Goal: Task Accomplishment & Management: Complete application form

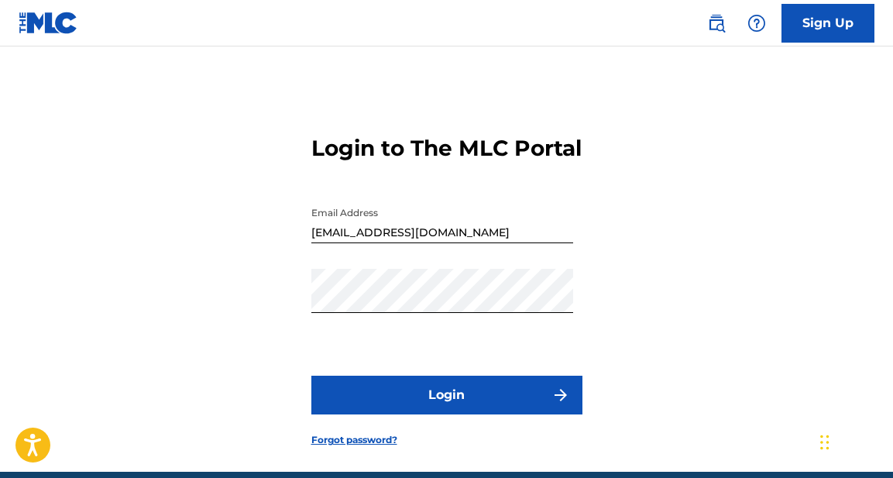
click at [452, 414] on button "Login" at bounding box center [446, 395] width 271 height 39
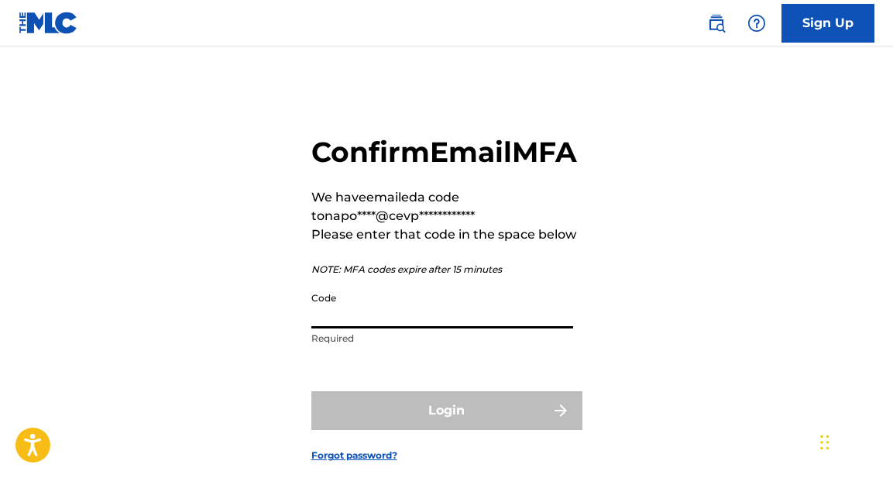
click at [352, 328] on input "Code" at bounding box center [442, 306] width 262 height 44
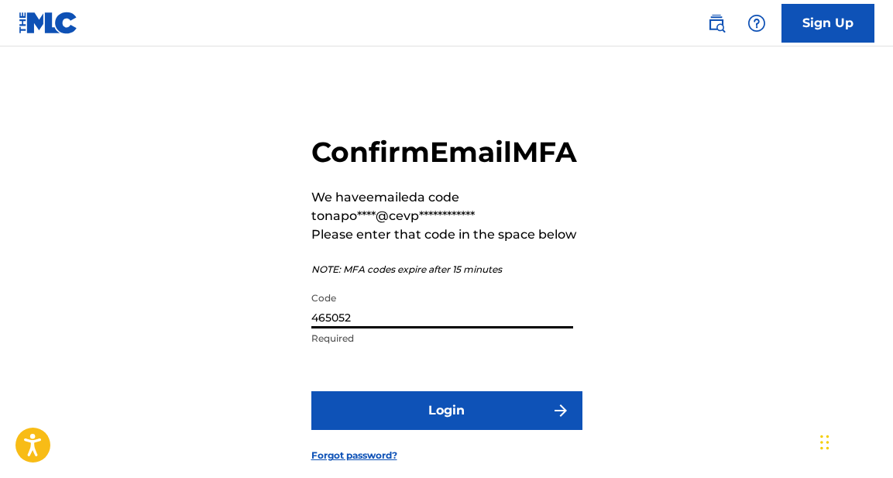
type input "465052"
click at [442, 430] on button "Login" at bounding box center [446, 410] width 271 height 39
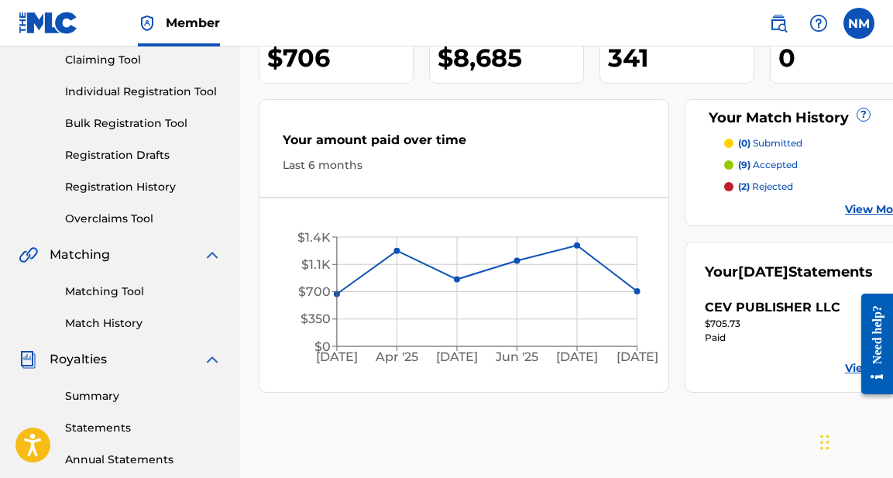
scroll to position [193, 0]
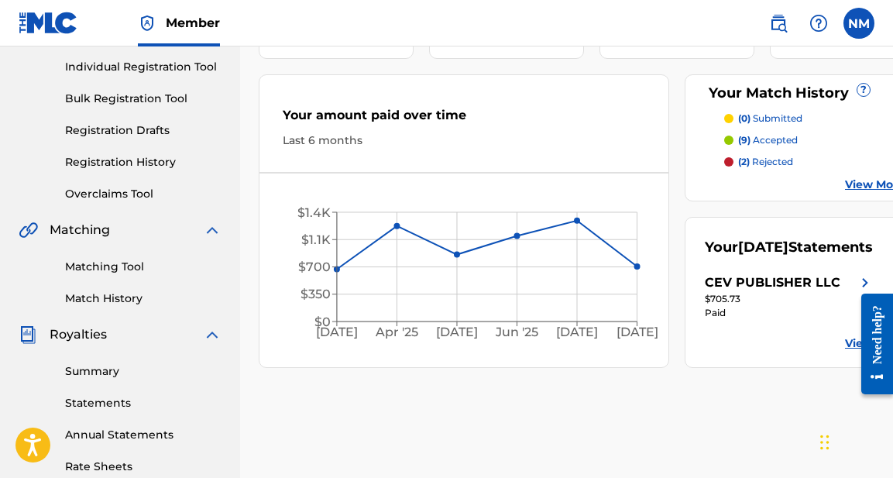
click at [126, 266] on link "Matching Tool" at bounding box center [143, 267] width 156 height 16
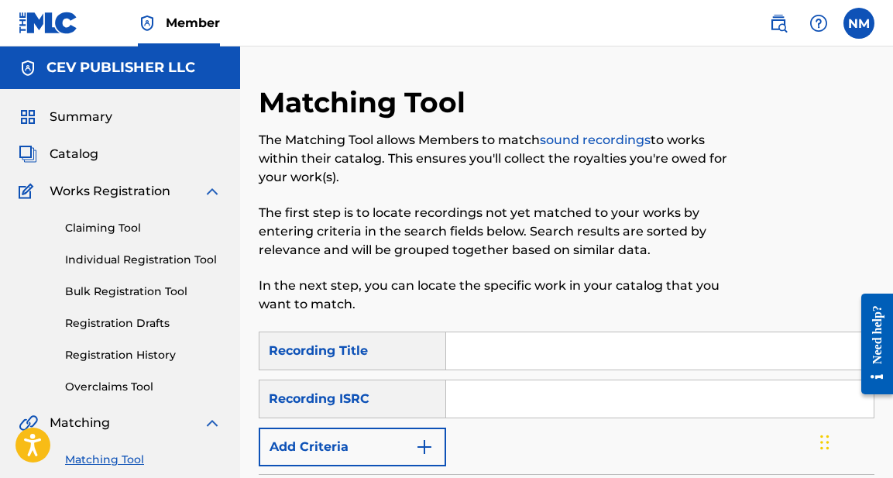
click at [481, 355] on input "Search Form" at bounding box center [660, 350] width 428 height 37
type input "Perfume a tus pies"
click at [487, 404] on input "Search Form" at bounding box center [660, 398] width 428 height 37
paste input "COA7W2110005"
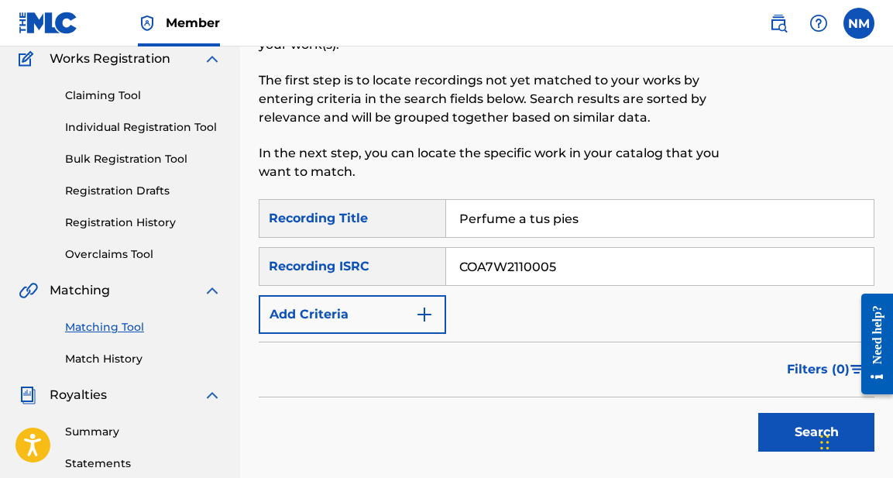
scroll to position [135, 0]
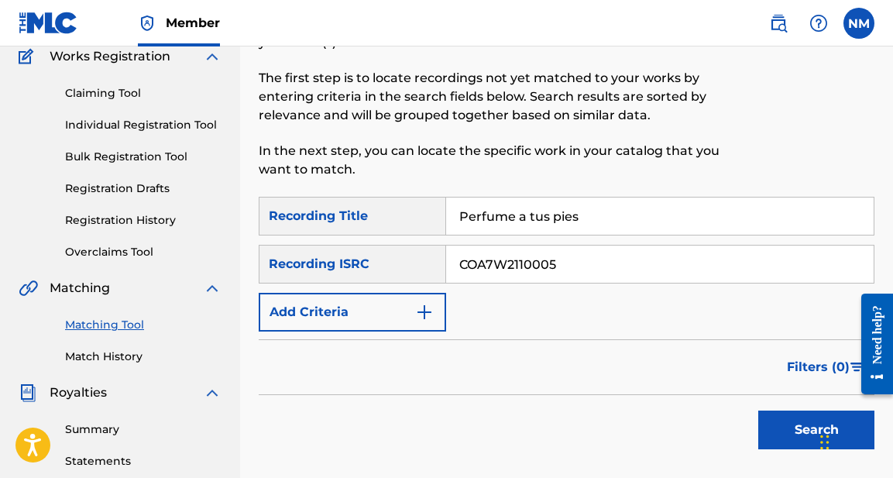
type input "COA7W2110005"
click at [803, 428] on button "Search" at bounding box center [816, 430] width 116 height 39
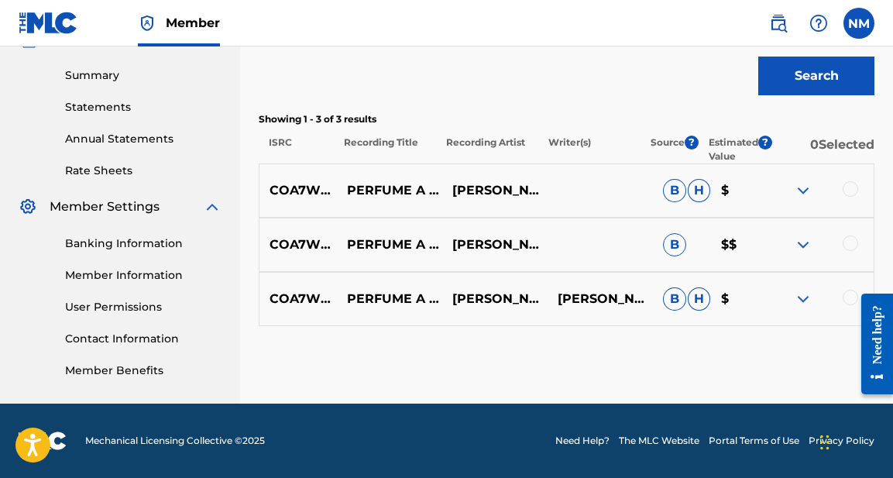
scroll to position [489, 0]
click at [851, 191] on div at bounding box center [850, 188] width 15 height 15
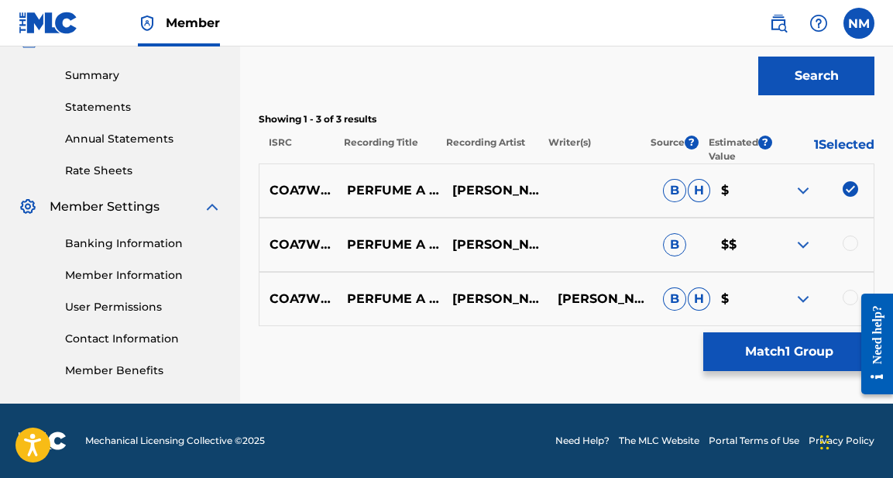
click at [850, 243] on div at bounding box center [850, 243] width 15 height 15
click at [854, 295] on div at bounding box center [871, 344] width 43 height 128
click at [849, 299] on div at bounding box center [850, 297] width 15 height 15
click at [785, 350] on button "Match 3 Groups" at bounding box center [788, 351] width 171 height 39
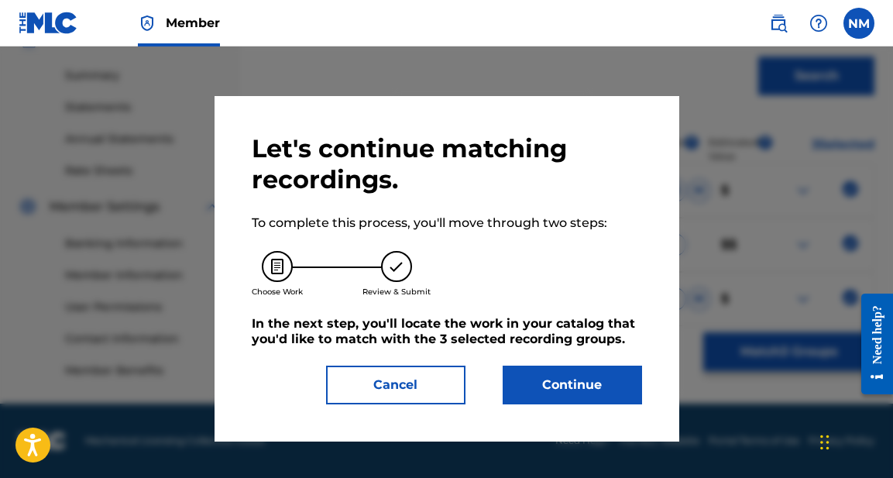
click at [576, 385] on button "Continue" at bounding box center [572, 385] width 139 height 39
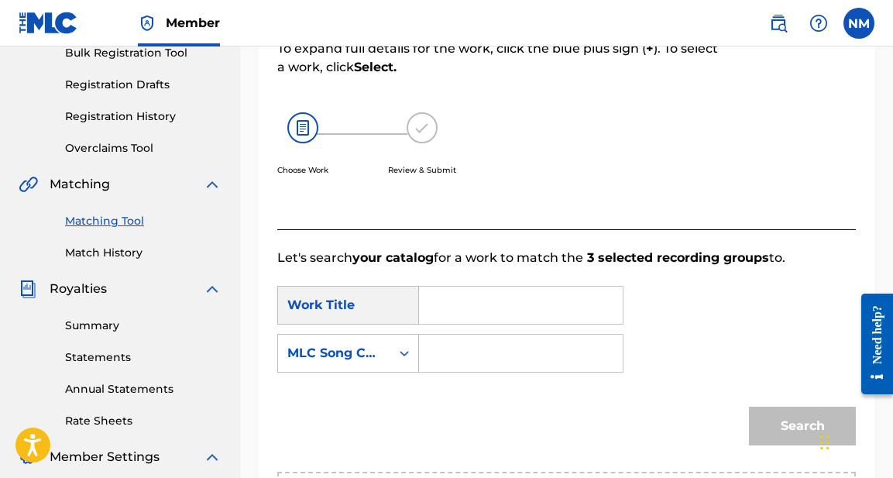
scroll to position [248, 0]
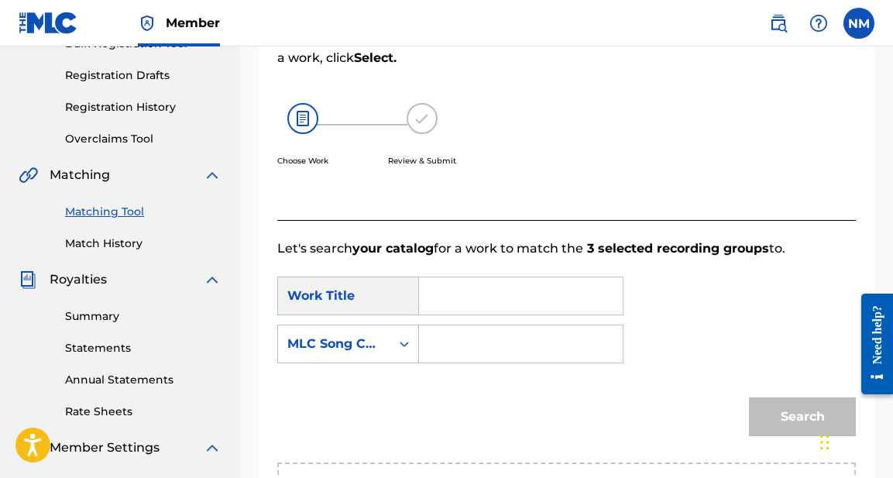
click at [511, 299] on input "Search Form" at bounding box center [520, 295] width 177 height 37
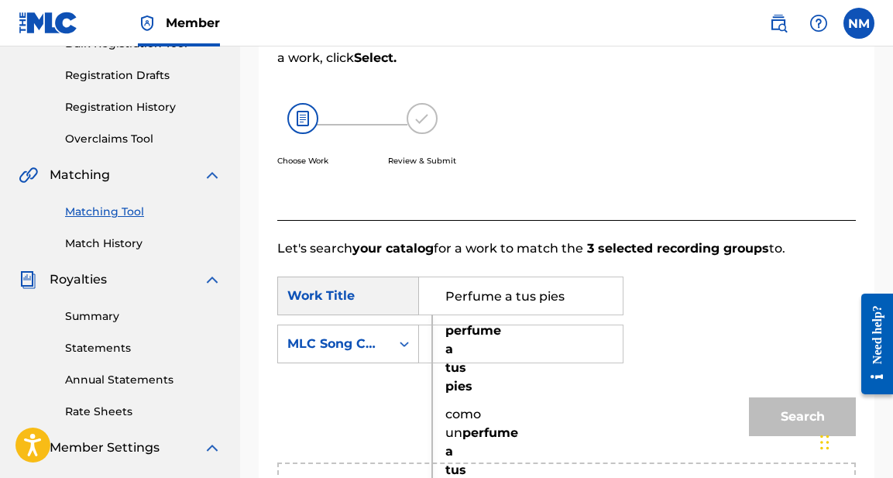
type input "Perfume a tus pies"
click at [719, 339] on div "SearchWithCriteria6d260d17-f3c2-41a5-ad22-5f067531c481 Work Title Perfume a tus…" at bounding box center [566, 325] width 579 height 96
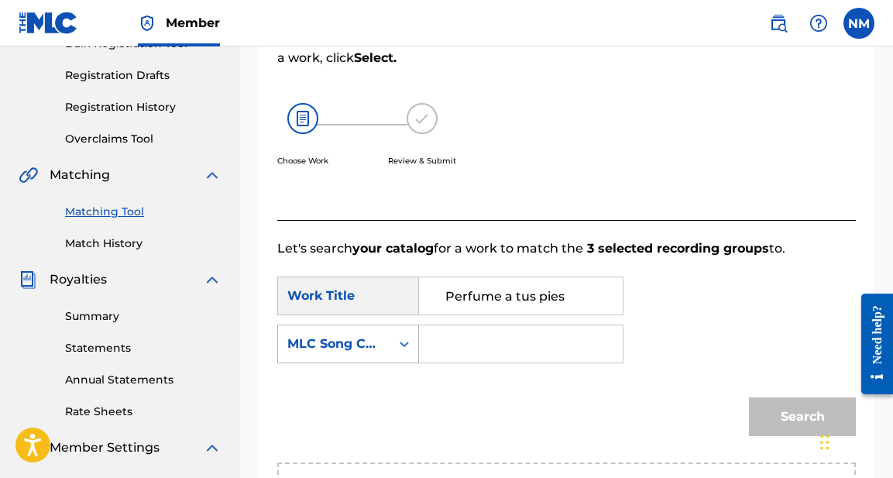
click at [402, 342] on icon "Search Form" at bounding box center [404, 344] width 9 height 5
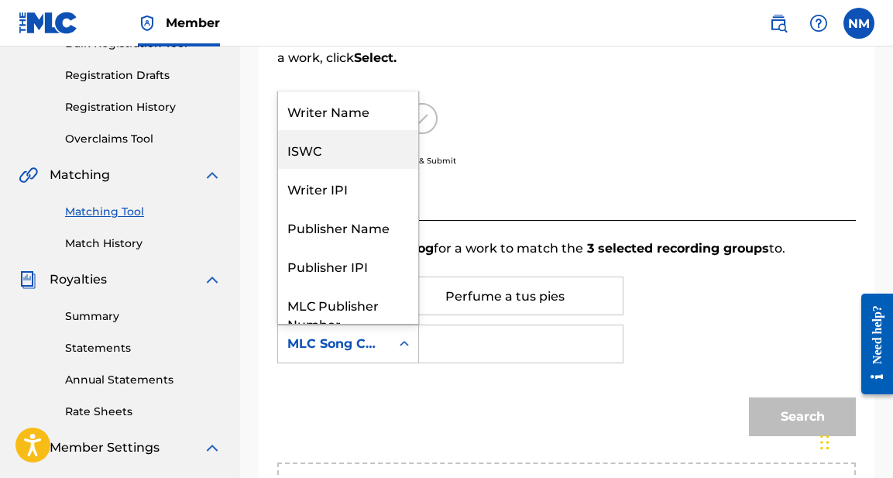
scroll to position [0, 0]
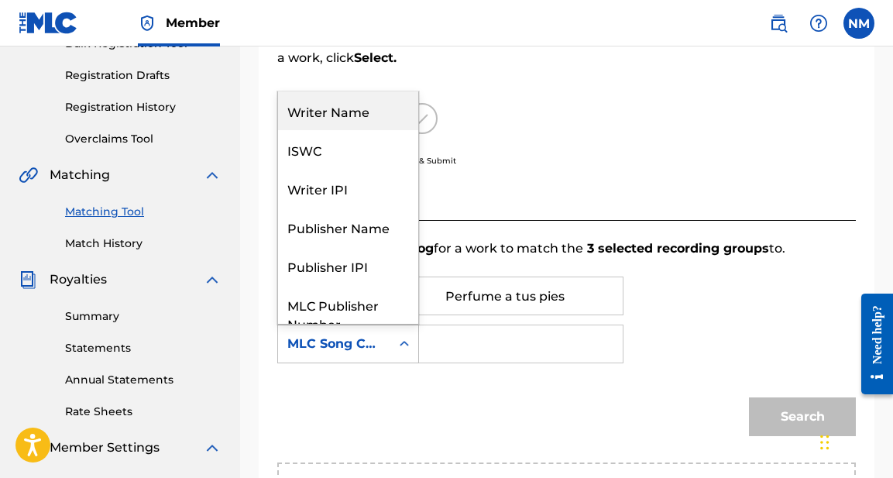
click at [342, 112] on div "Writer Name" at bounding box center [348, 110] width 140 height 39
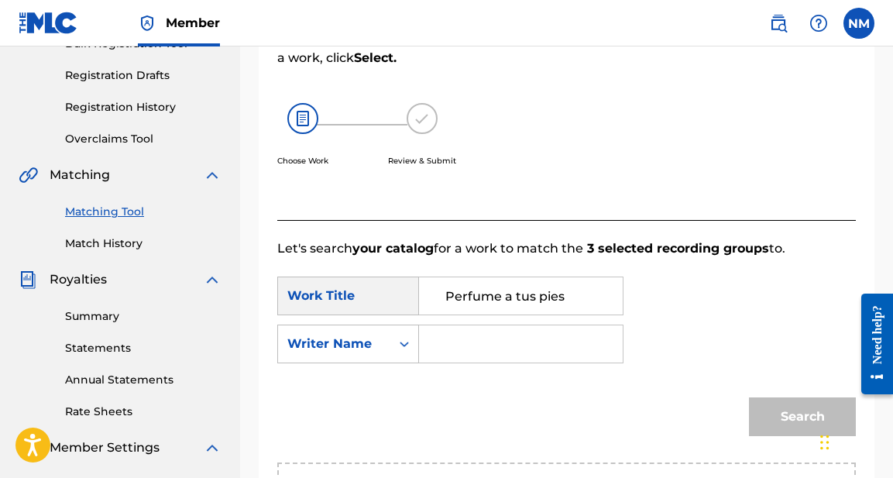
click at [467, 345] on input "Search Form" at bounding box center [520, 343] width 177 height 37
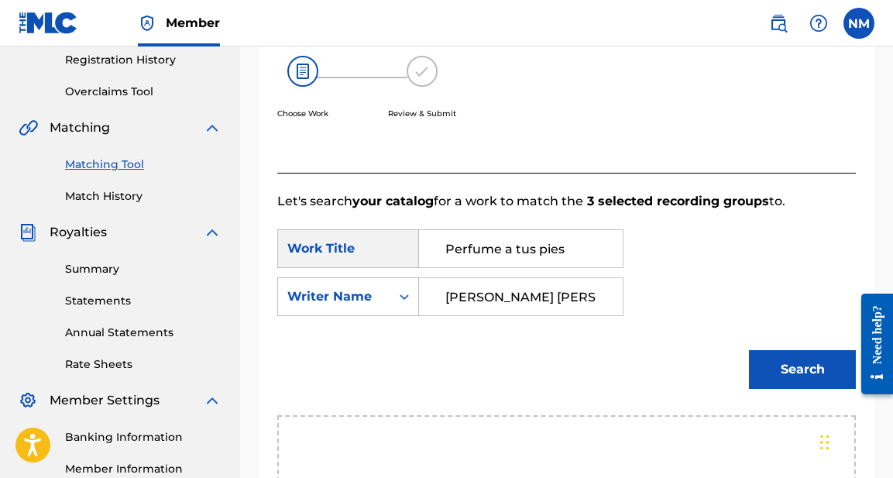
scroll to position [297, 0]
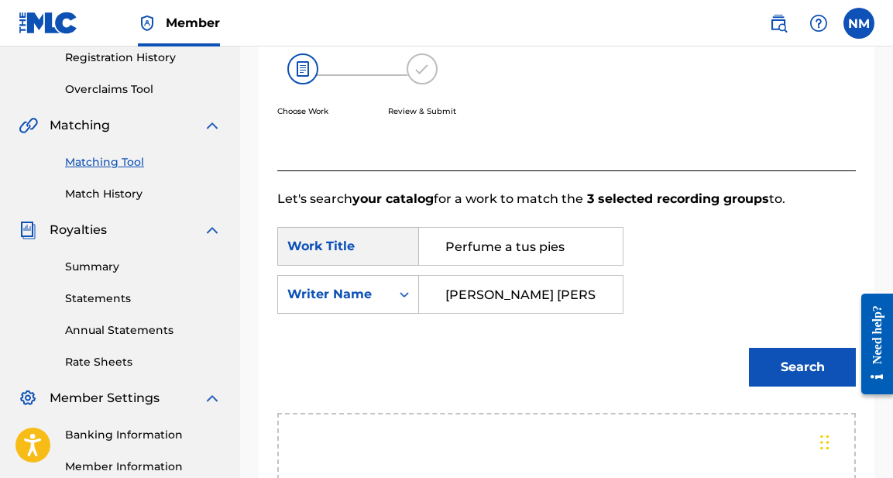
type input "Jasmine Lee Jacobs"
click at [809, 362] on button "Search" at bounding box center [802, 367] width 107 height 39
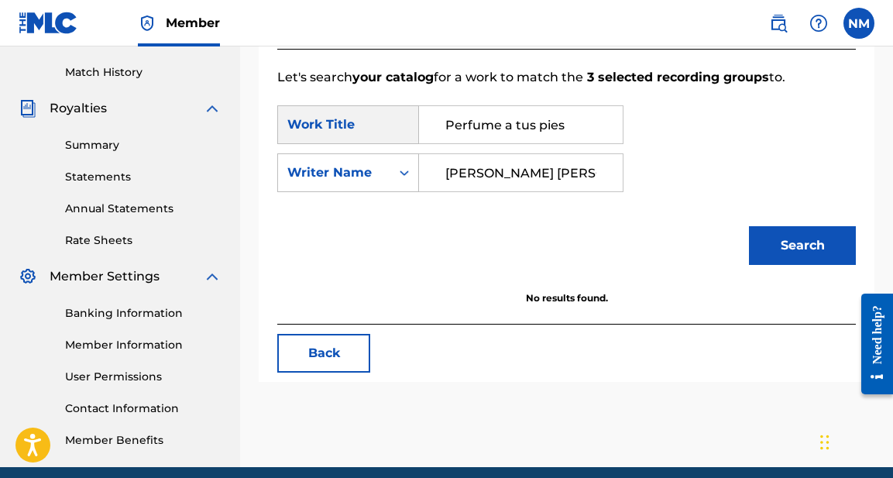
scroll to position [421, 0]
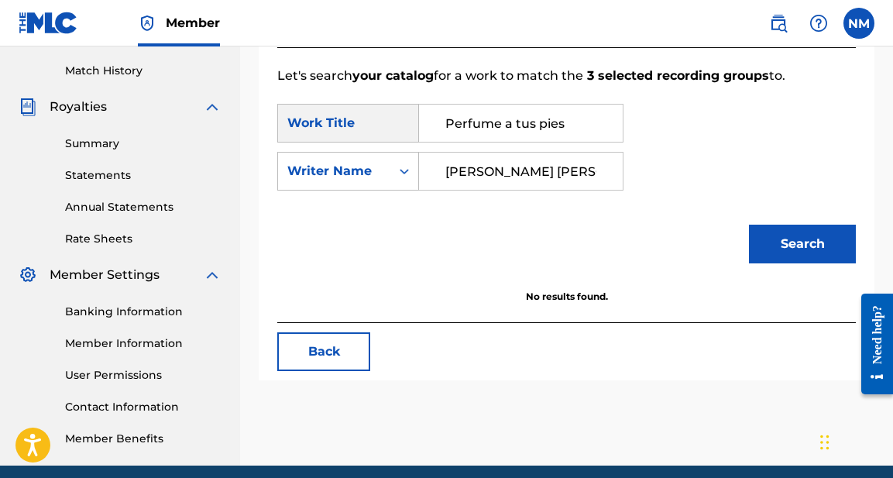
click at [793, 244] on button "Search" at bounding box center [802, 244] width 107 height 39
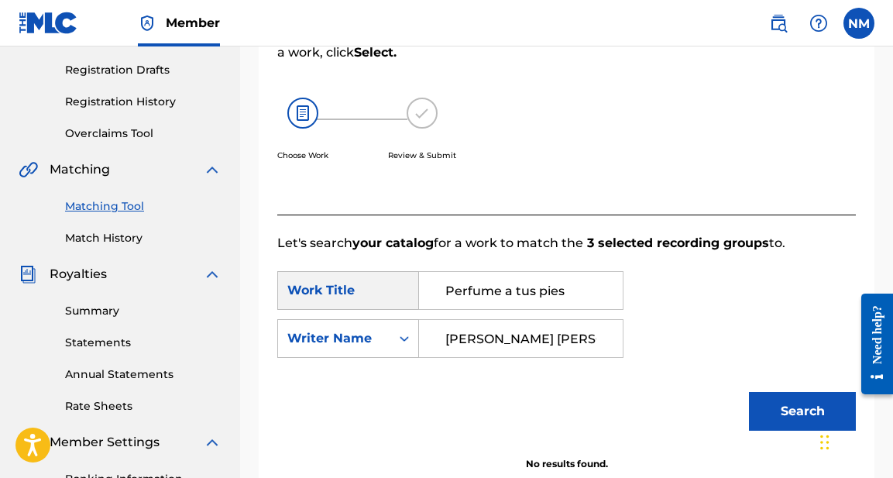
scroll to position [256, 0]
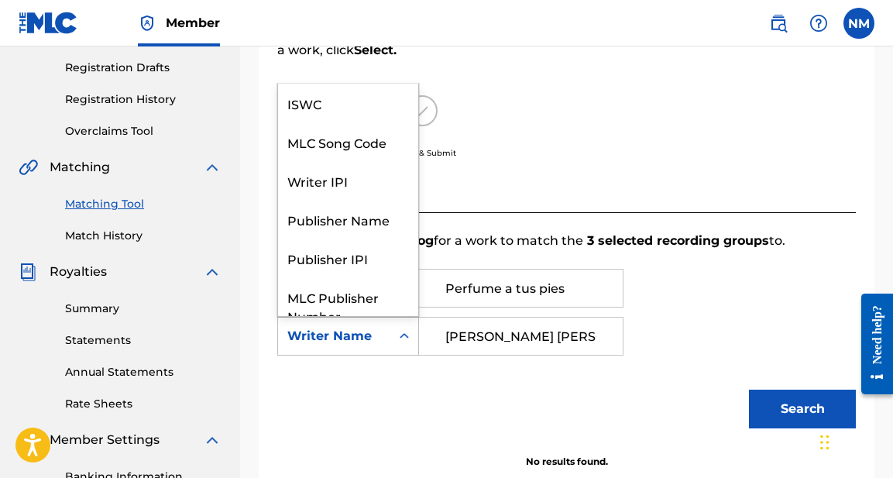
click at [405, 332] on icon "Search Form" at bounding box center [404, 335] width 15 height 15
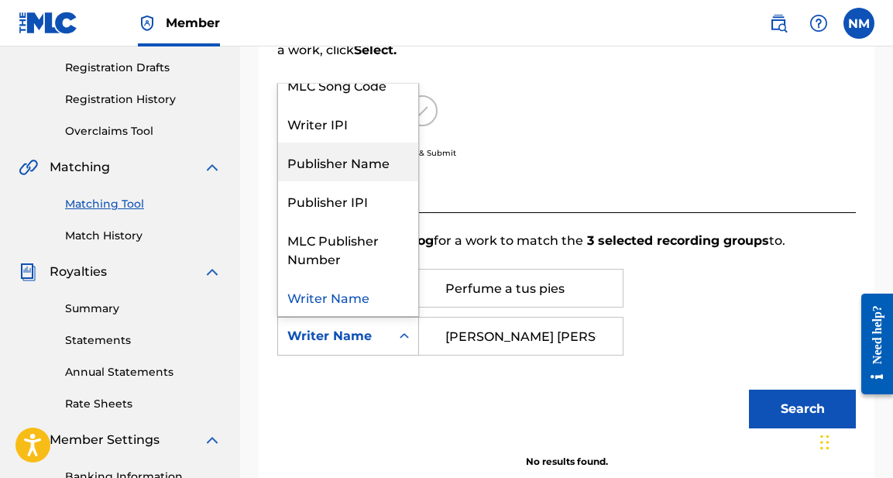
click at [355, 163] on div "Publisher Name" at bounding box center [348, 162] width 140 height 39
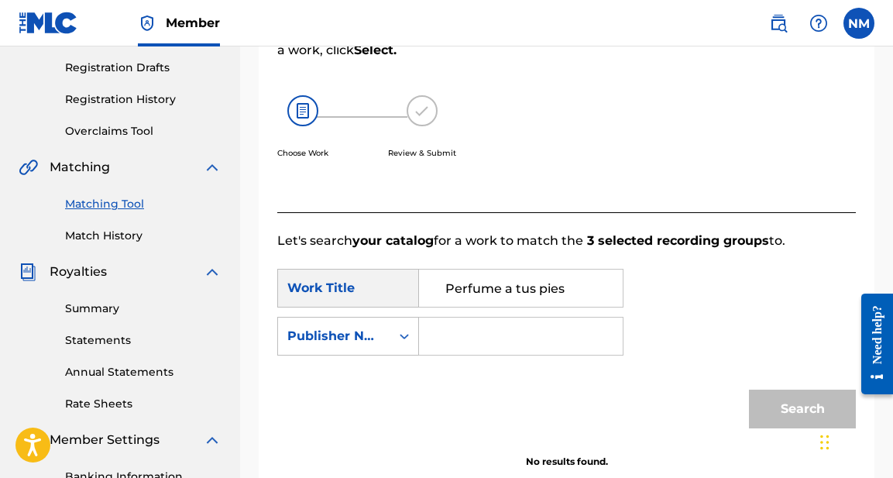
click at [453, 332] on input "Search Form" at bounding box center [520, 336] width 177 height 37
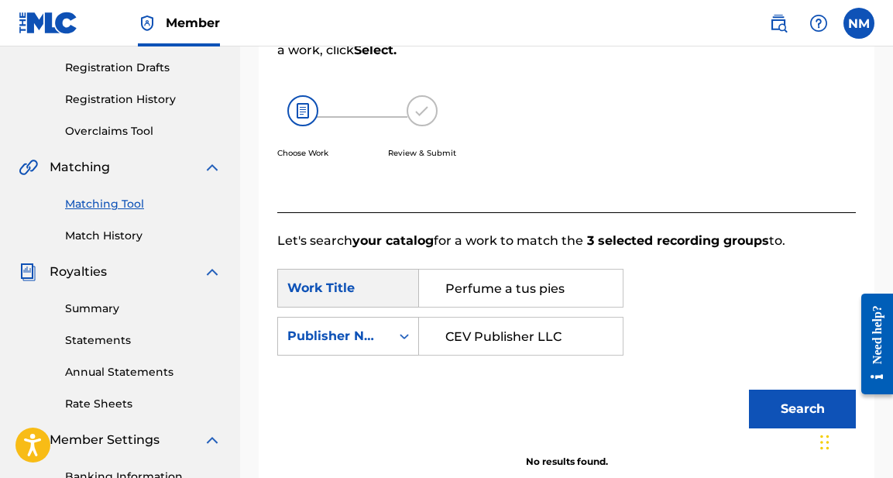
type input "CEV Publisher LLC"
click at [808, 406] on button "Search" at bounding box center [802, 409] width 107 height 39
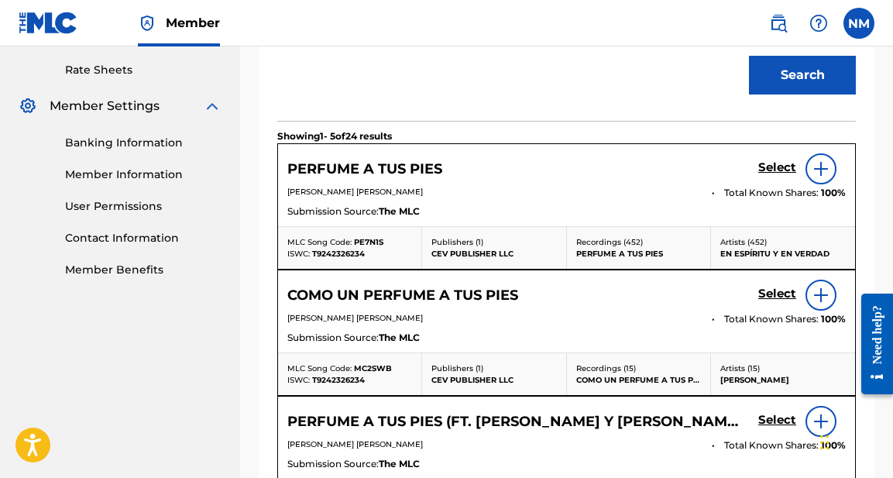
scroll to position [585, 0]
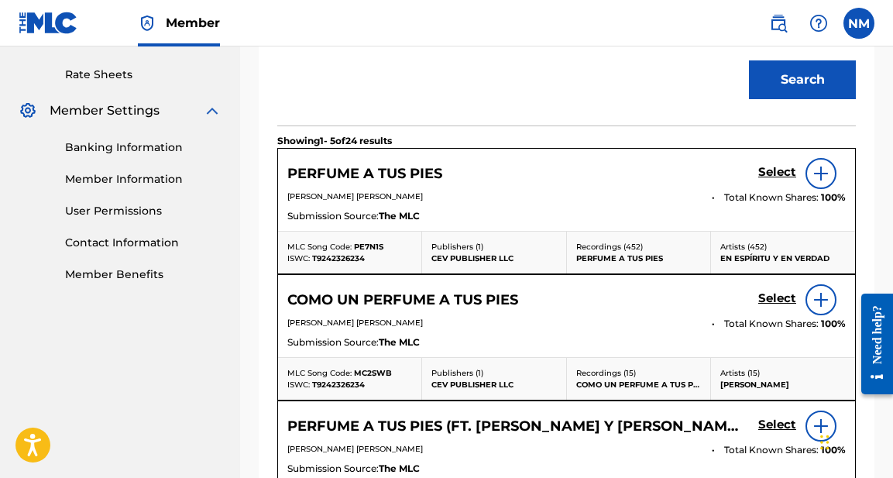
click at [822, 170] on img at bounding box center [821, 173] width 19 height 19
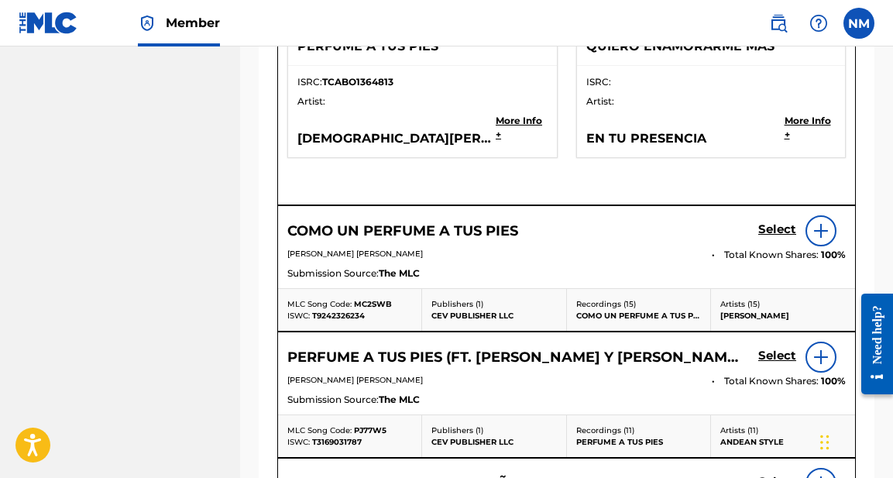
scroll to position [2434, 0]
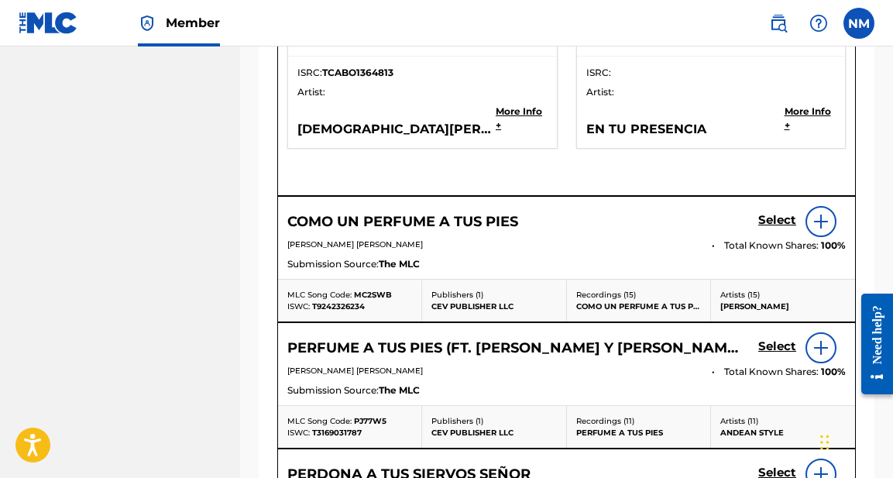
click at [820, 216] on img at bounding box center [821, 221] width 19 height 19
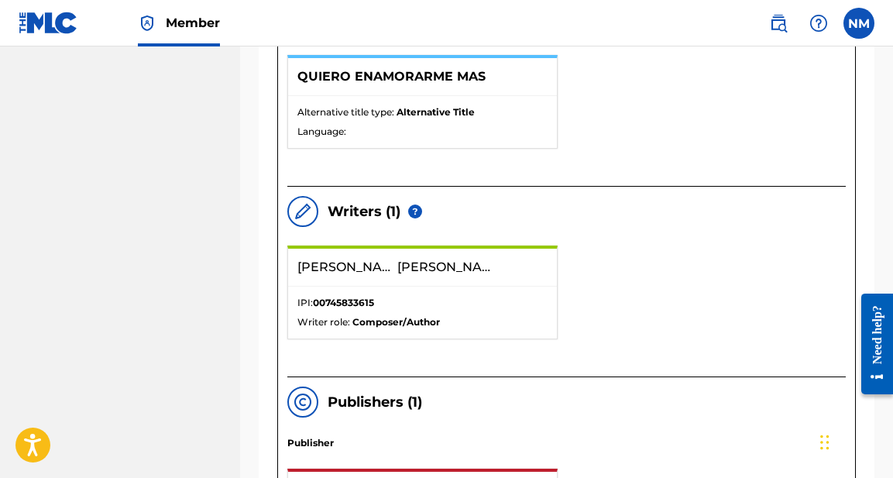
scroll to position [978, 0]
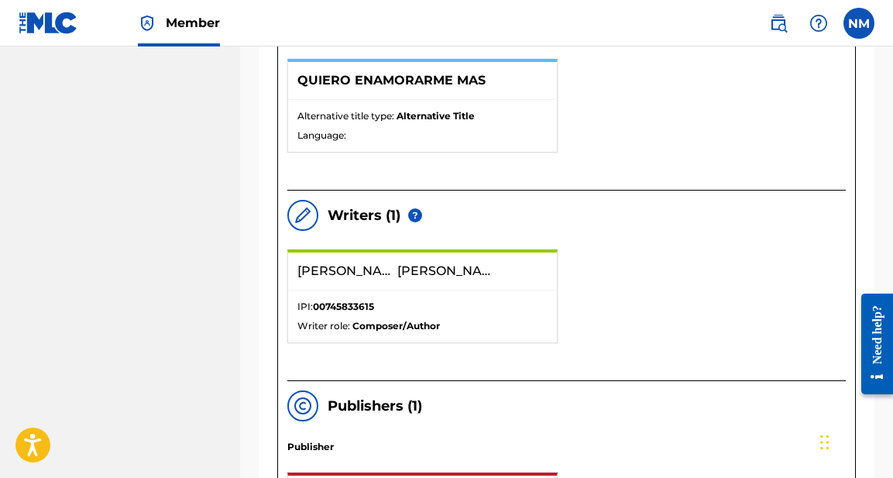
click at [419, 275] on span "JACOB" at bounding box center [447, 271] width 100 height 19
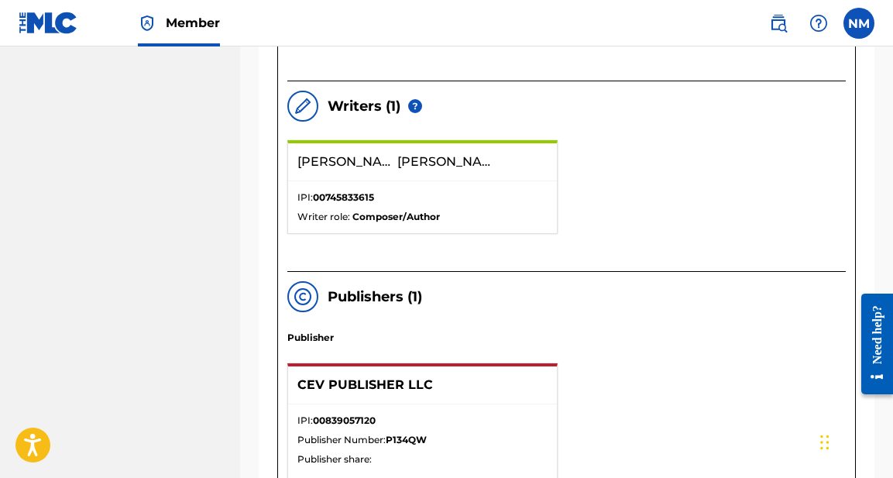
scroll to position [1120, 0]
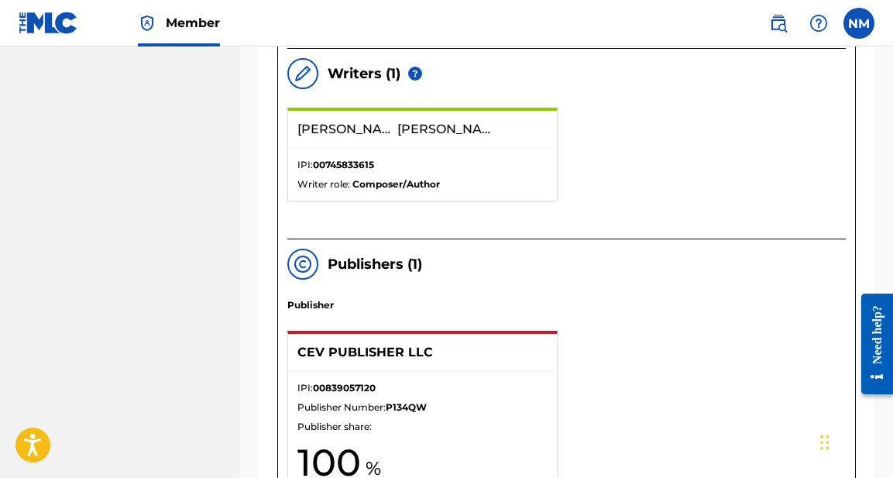
click at [404, 153] on div "IPI: 00745833615 Writer role: Composer/Author" at bounding box center [422, 175] width 269 height 52
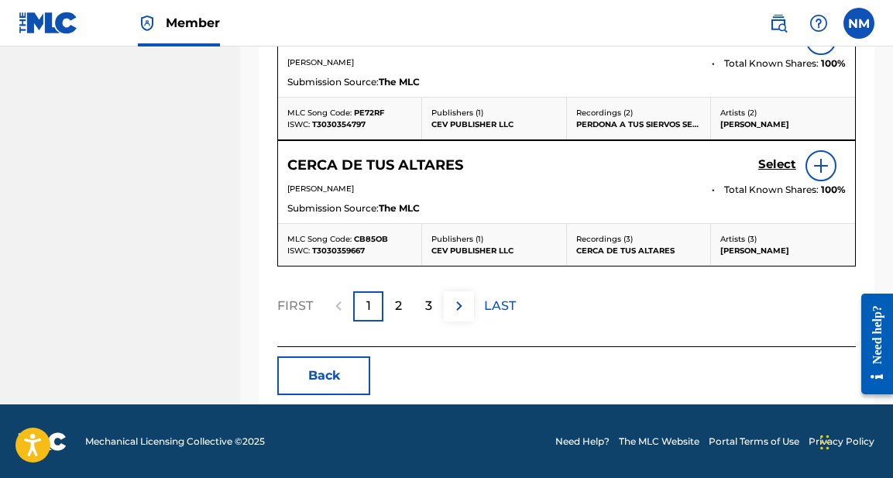
scroll to position [4527, 0]
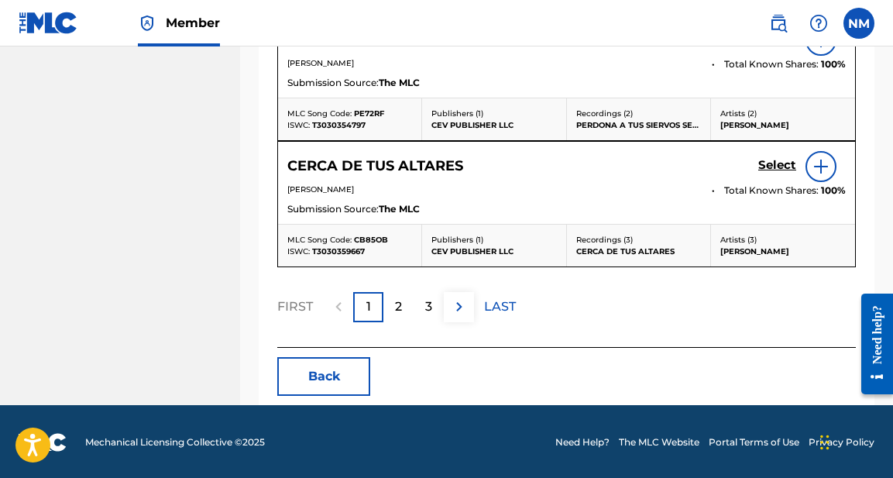
click at [308, 373] on button "Back" at bounding box center [323, 376] width 93 height 39
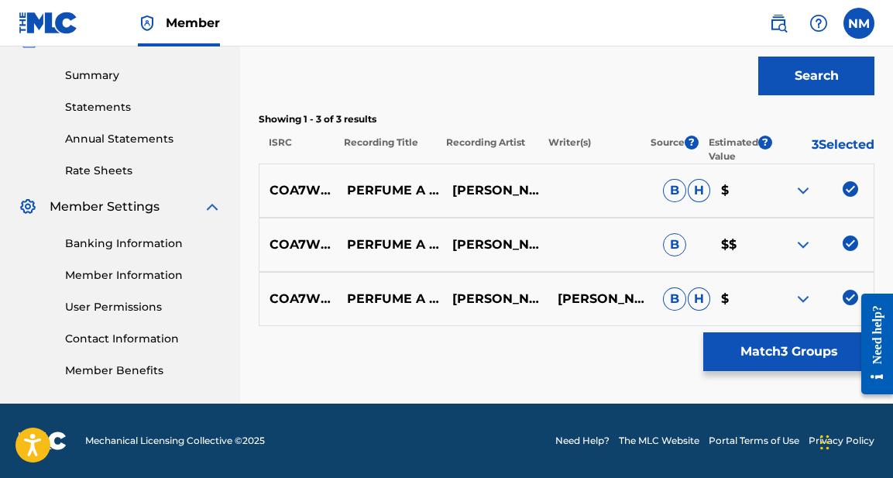
scroll to position [489, 0]
click at [803, 189] on img at bounding box center [803, 190] width 19 height 19
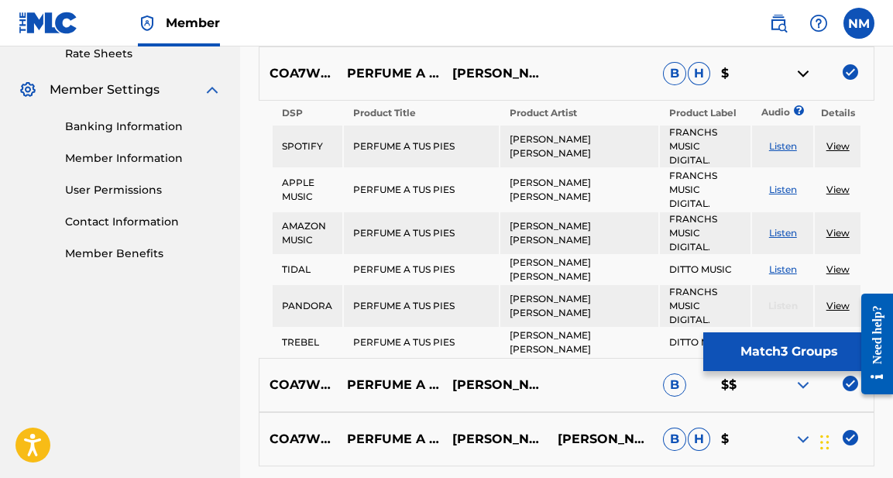
scroll to position [603, 0]
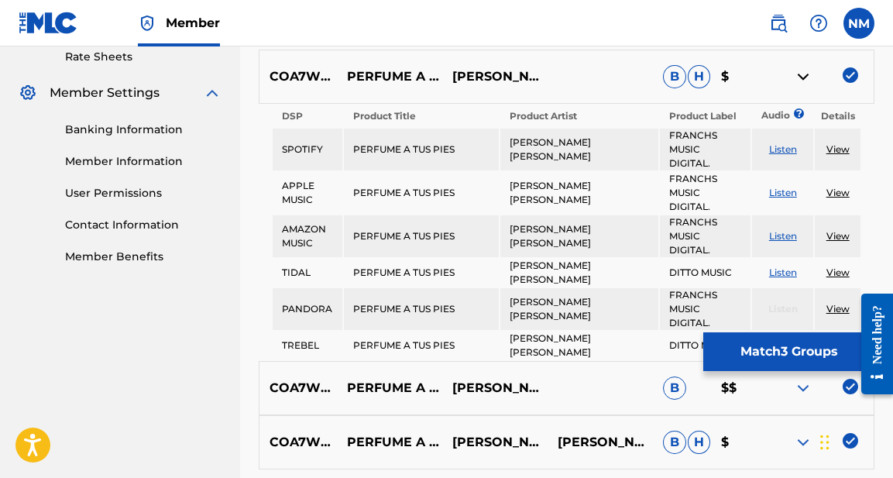
click at [837, 148] on link "View" at bounding box center [838, 149] width 23 height 12
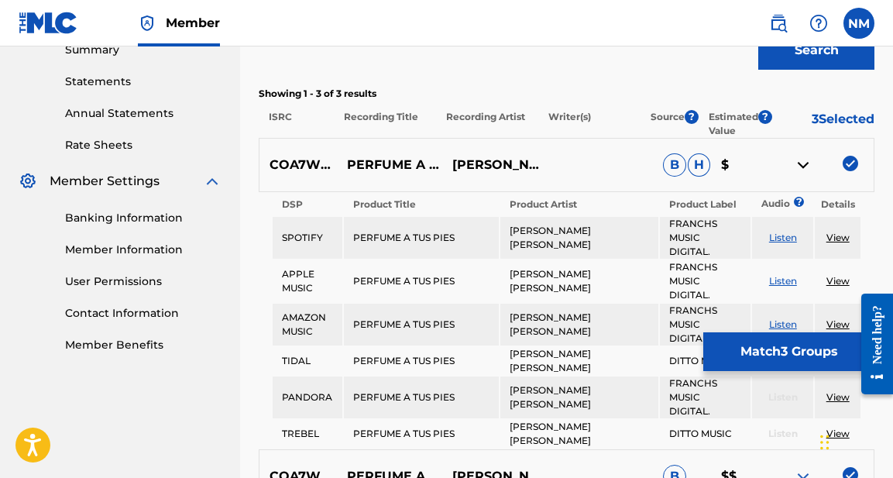
scroll to position [516, 0]
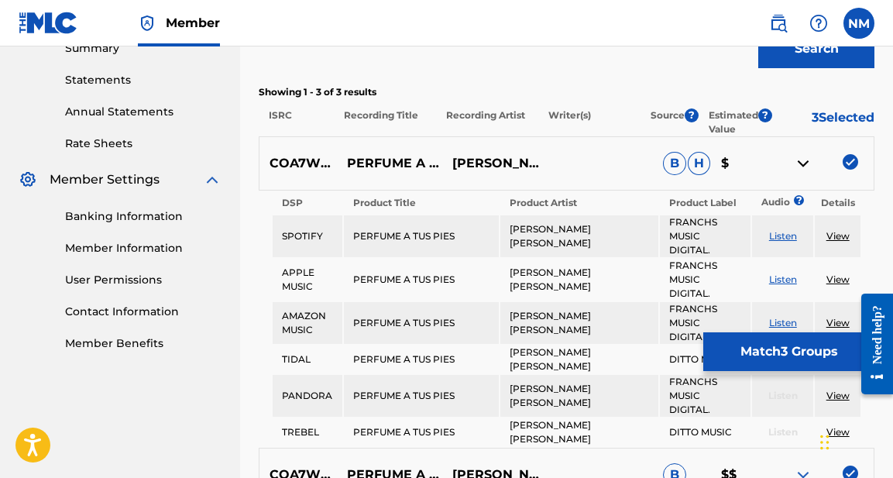
click at [838, 235] on link "View" at bounding box center [838, 236] width 23 height 12
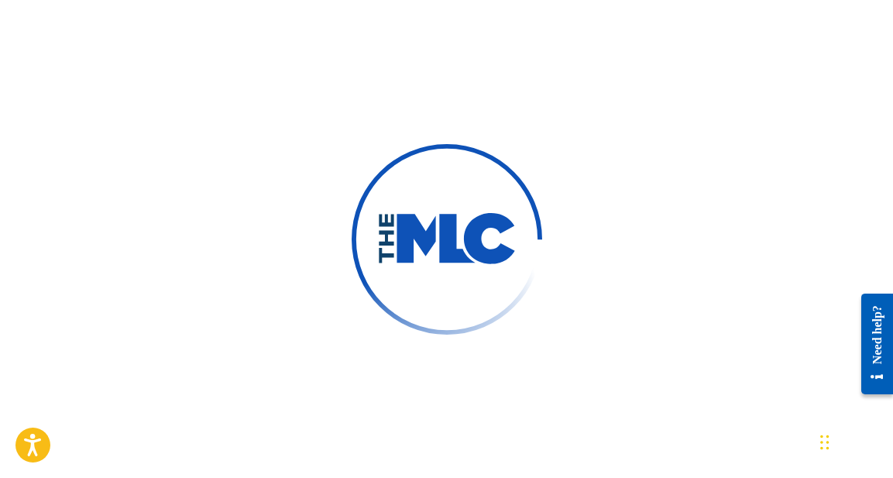
click at [717, 167] on div at bounding box center [446, 239] width 893 height 478
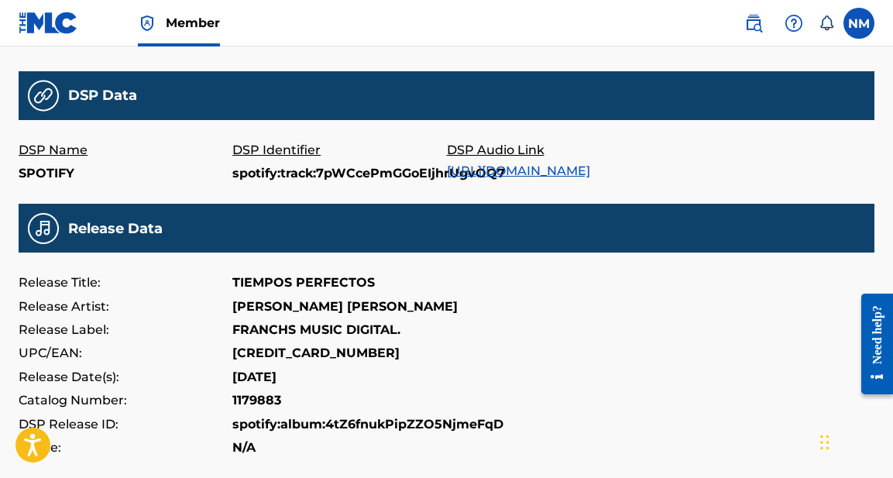
scroll to position [493, 0]
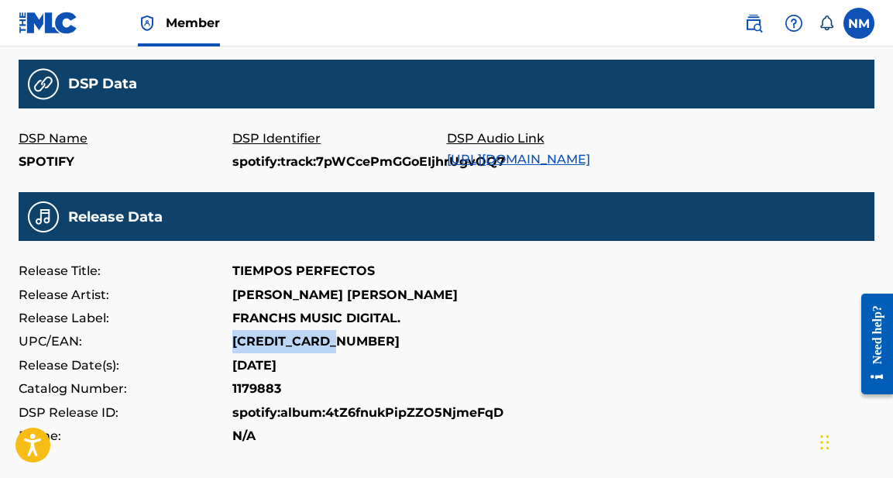
drag, startPoint x: 232, startPoint y: 336, endPoint x: 346, endPoint y: 339, distance: 113.9
click at [346, 339] on div "UPC/EAN: [CREDIT_CARD_NUMBER]" at bounding box center [447, 341] width 856 height 23
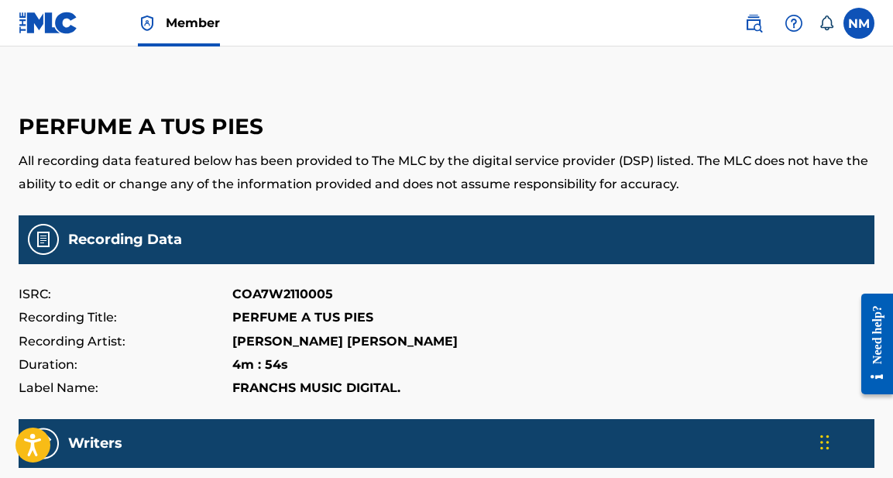
scroll to position [0, 0]
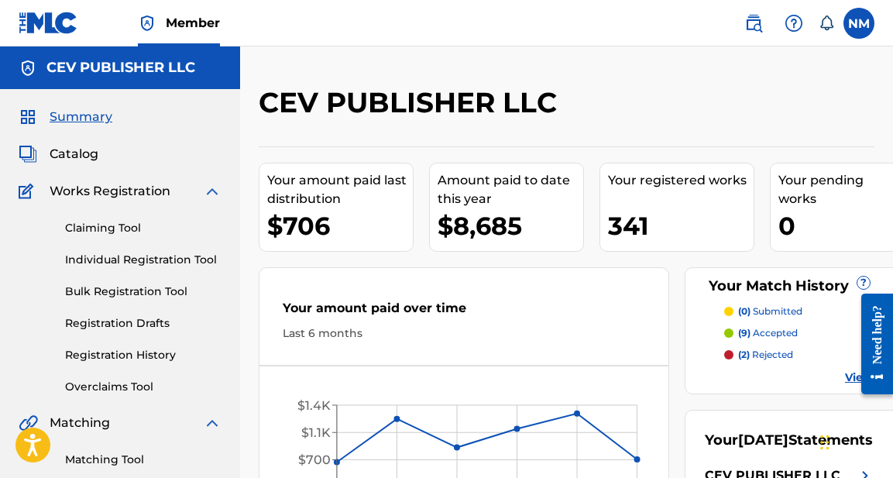
click at [97, 194] on span "Works Registration" at bounding box center [110, 191] width 121 height 19
click at [116, 193] on span "Works Registration" at bounding box center [110, 191] width 121 height 19
click at [74, 153] on span "Catalog" at bounding box center [74, 154] width 49 height 19
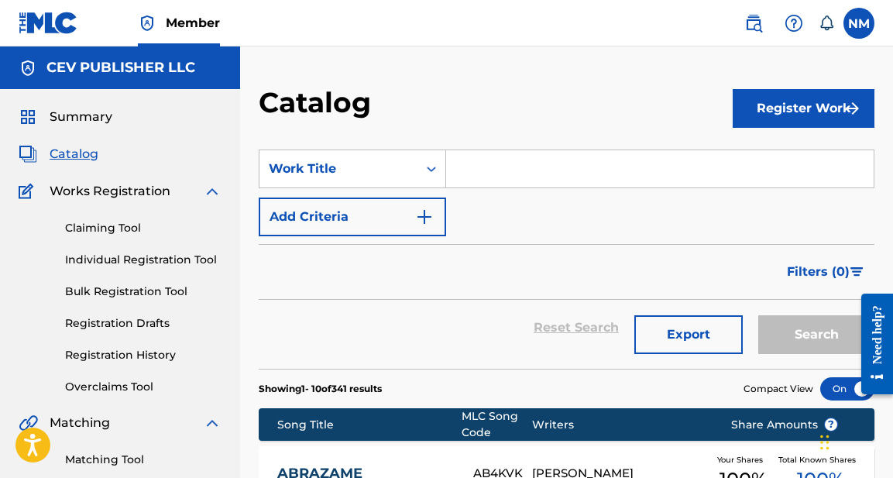
click at [804, 111] on button "Register Work" at bounding box center [804, 108] width 142 height 39
click at [791, 155] on link "Individual" at bounding box center [804, 158] width 142 height 37
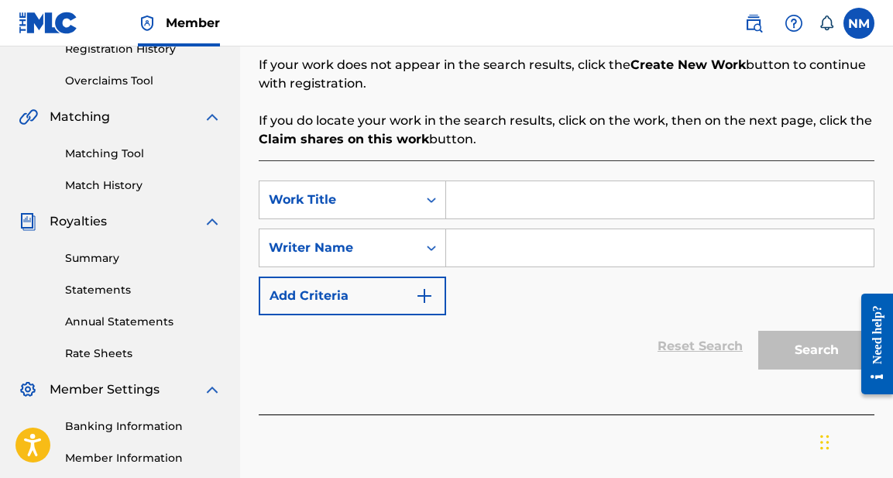
scroll to position [322, 0]
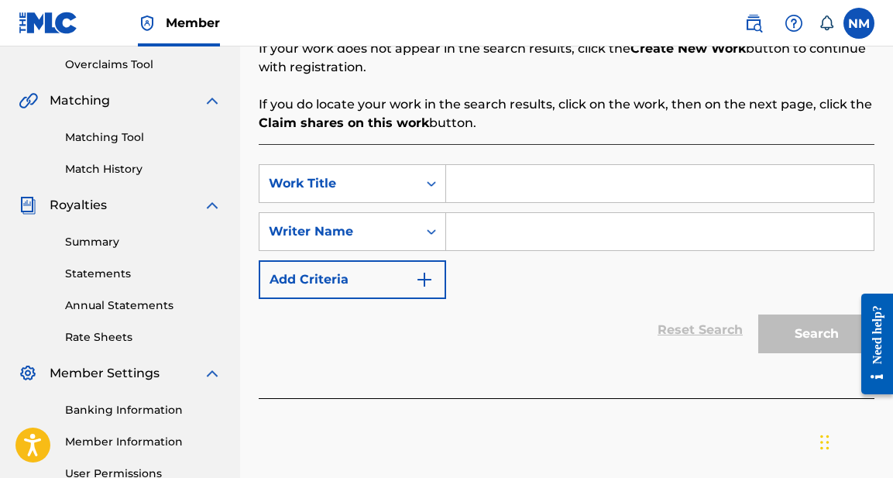
click at [476, 183] on input "Search Form" at bounding box center [660, 183] width 428 height 37
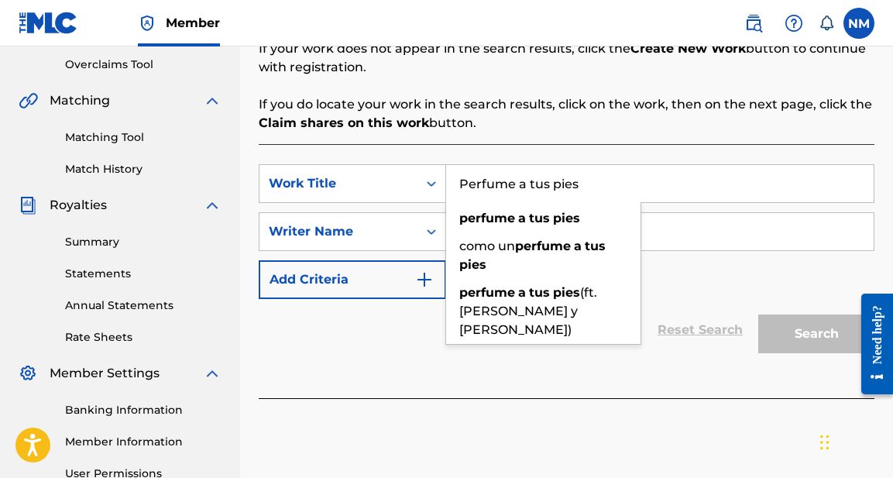
click at [642, 173] on input "Perfume a tus pies" at bounding box center [660, 183] width 428 height 37
type input "Perfume a tus pies"
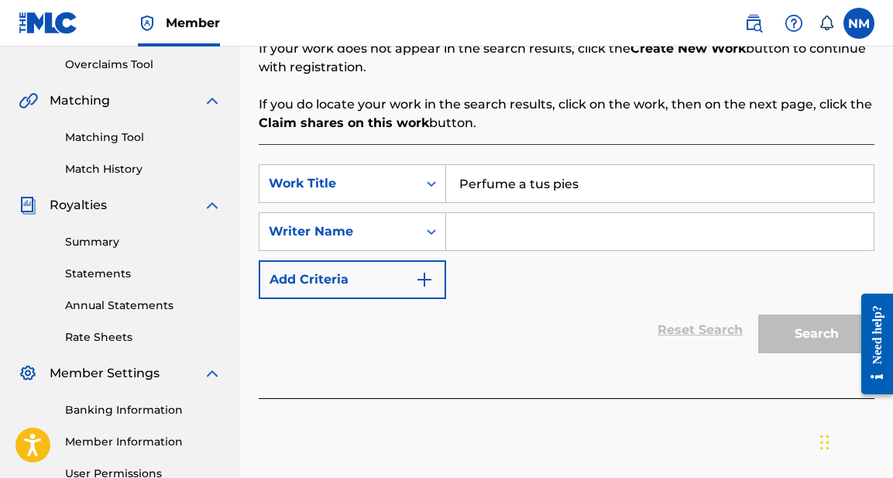
click at [688, 291] on div "SearchWithCriteria3b4cc68b-8160-49a6-a7ee-ee0912a408e3 Work Title Perfume a tus…" at bounding box center [567, 231] width 616 height 135
click at [504, 232] on input "Search Form" at bounding box center [660, 231] width 428 height 37
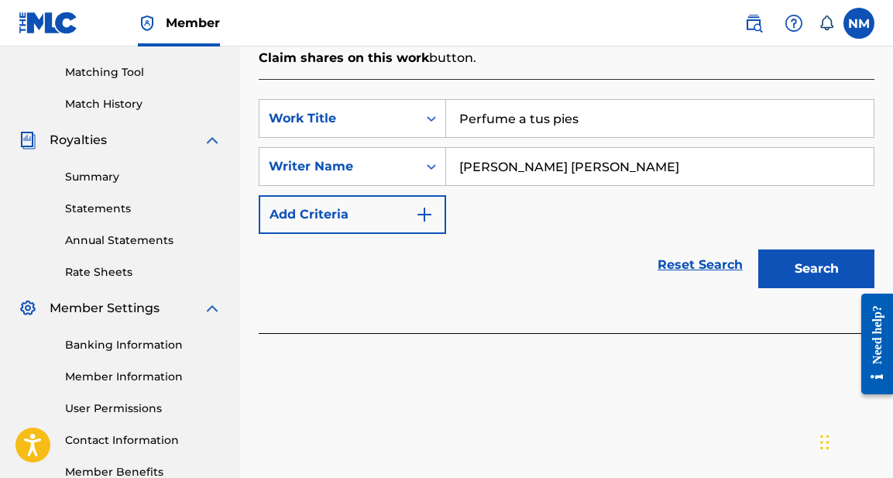
scroll to position [404, 0]
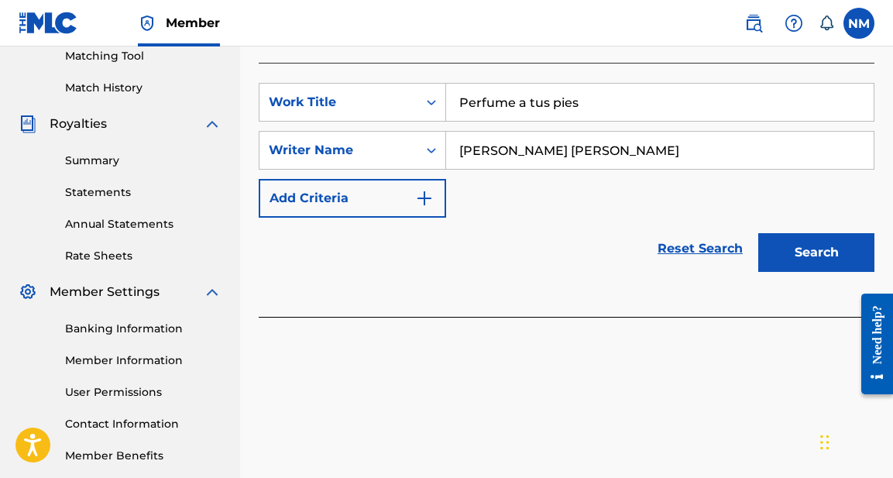
type input "Jasmine Lee Jacobs"
click at [812, 249] on button "Search" at bounding box center [816, 252] width 116 height 39
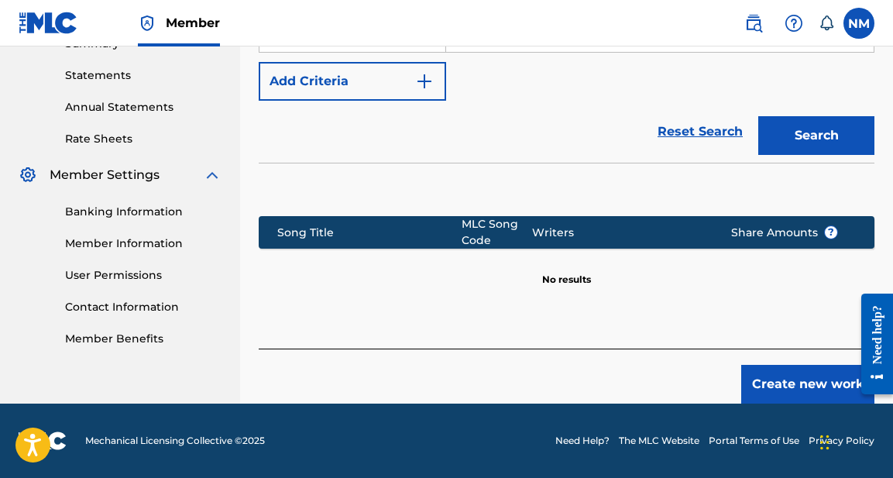
scroll to position [521, 0]
click at [799, 380] on button "Create new work" at bounding box center [807, 384] width 133 height 39
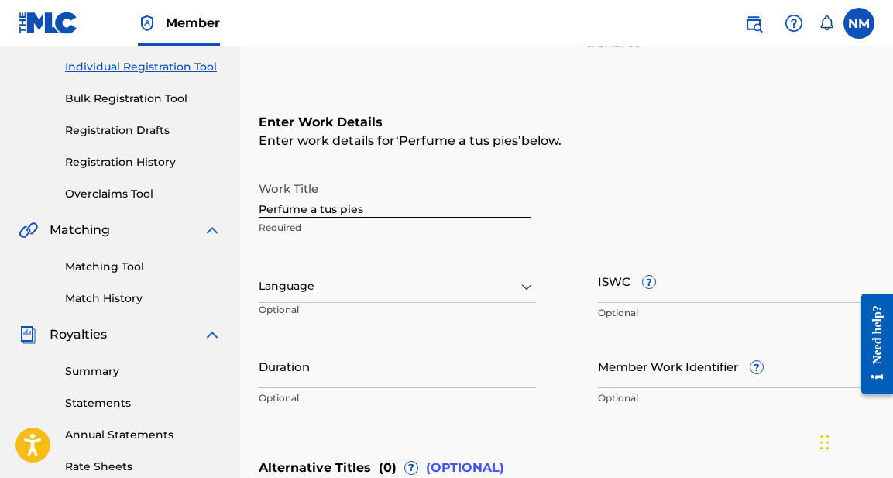
scroll to position [202, 0]
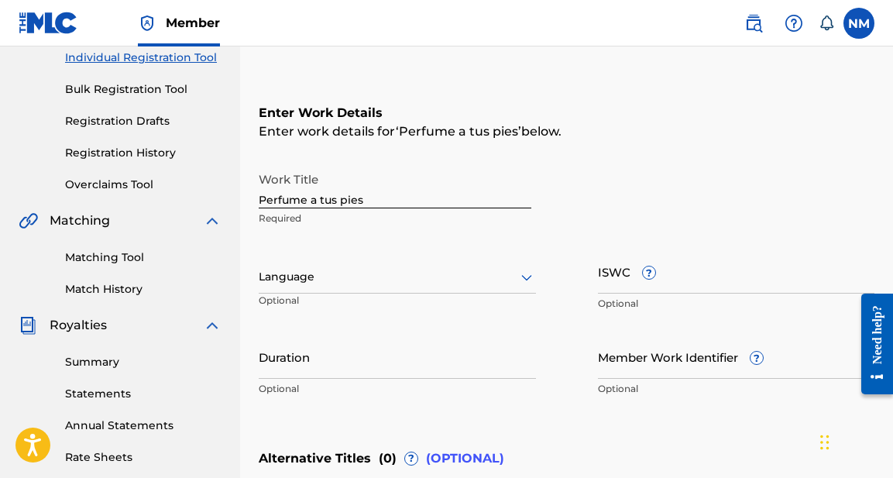
click at [647, 281] on input "ISWC ?" at bounding box center [736, 271] width 277 height 44
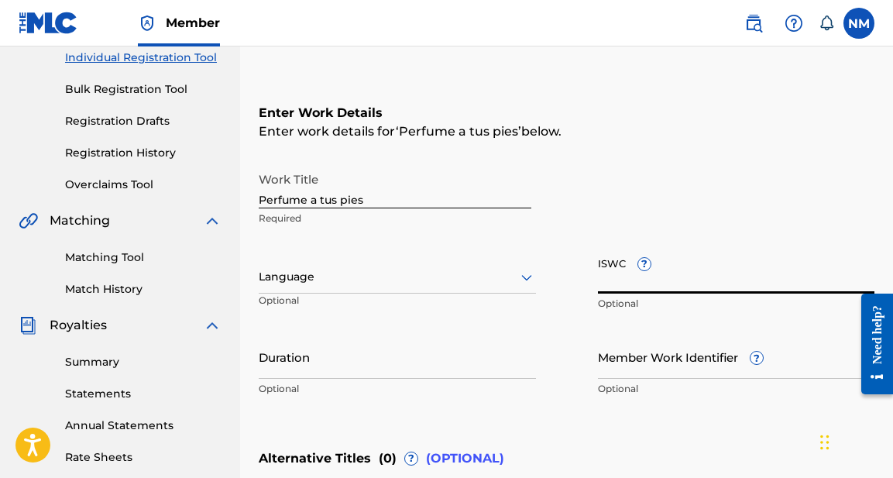
paste input "COA7W2110005"
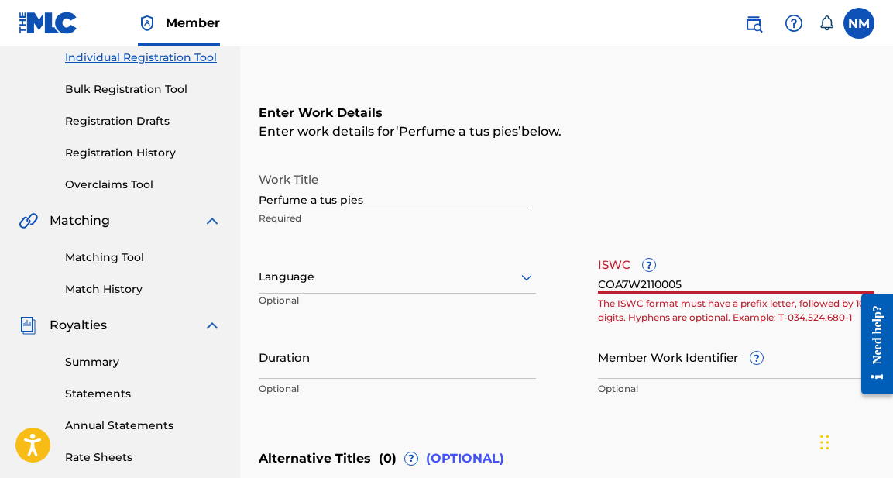
click at [598, 281] on input "COA7W2110005" at bounding box center [736, 271] width 277 height 44
click at [719, 231] on div "Work Title Perfume a tus pies Required" at bounding box center [567, 199] width 616 height 70
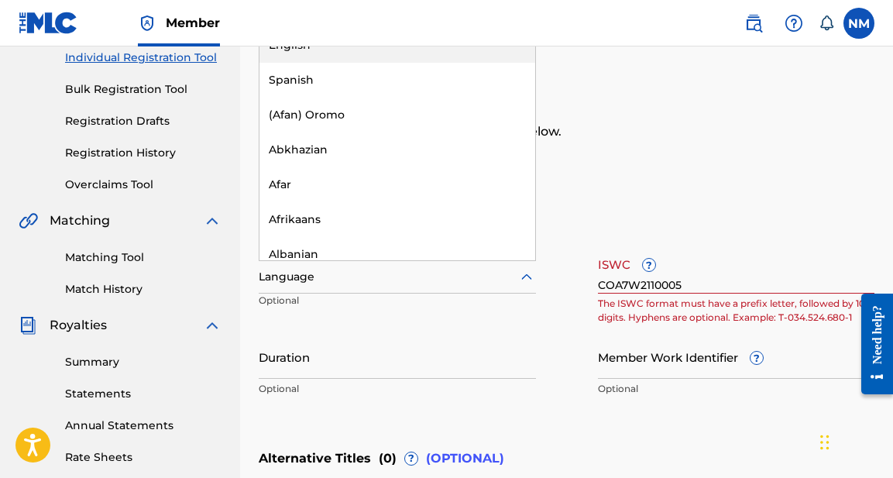
click at [521, 277] on icon at bounding box center [527, 277] width 19 height 19
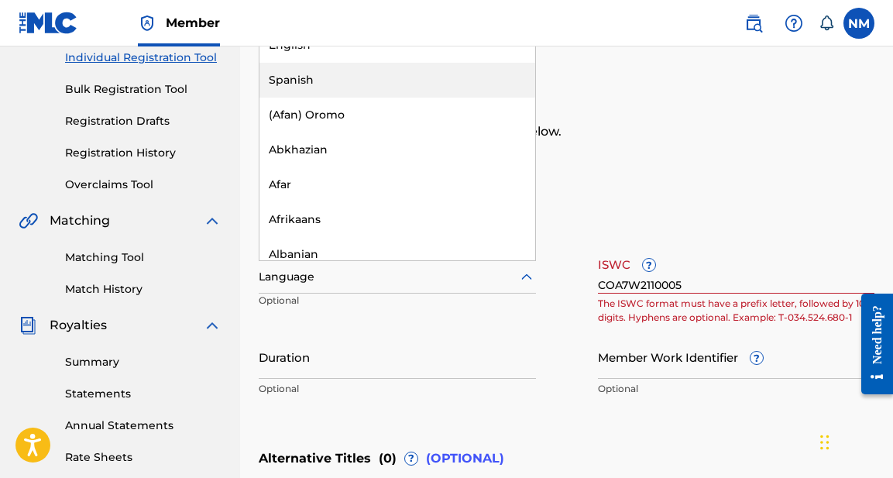
click at [332, 83] on div "Spanish" at bounding box center [398, 80] width 276 height 35
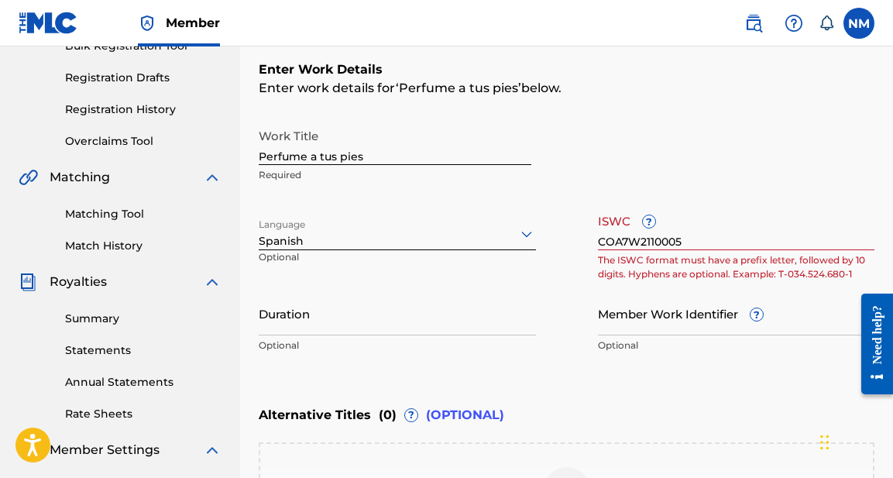
scroll to position [249, 0]
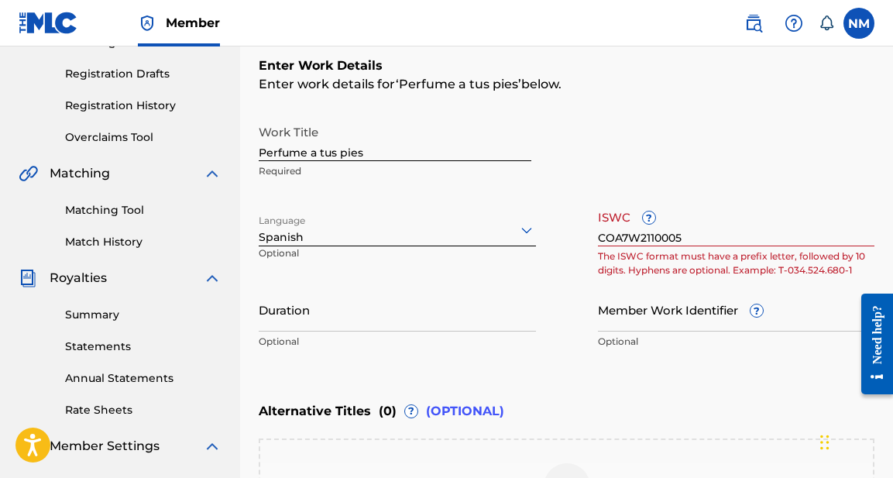
click at [683, 236] on input "COA7W2110005" at bounding box center [736, 224] width 277 height 44
type input "C"
click at [613, 235] on input "C0A7W210005" at bounding box center [736, 224] width 277 height 44
type input "COA7W210005"
click at [598, 302] on input "Member Work Identifier ?" at bounding box center [736, 309] width 277 height 44
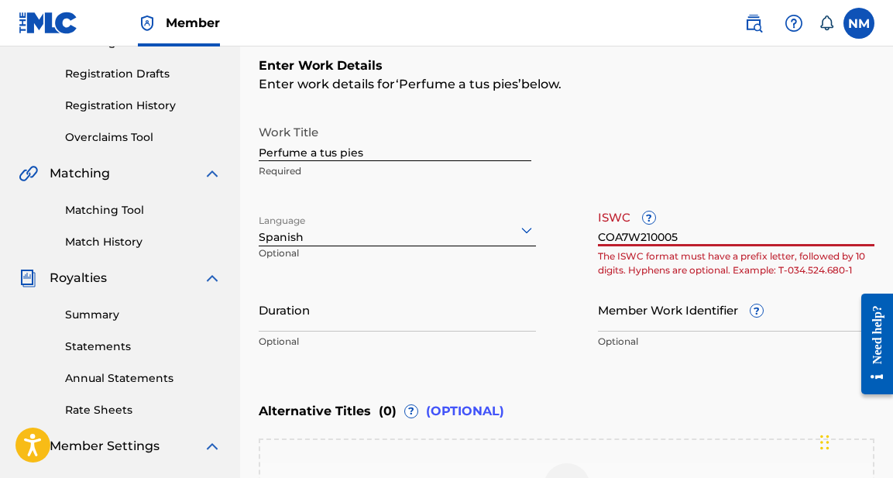
click at [598, 236] on input "COA7W210005" at bounding box center [736, 224] width 277 height 44
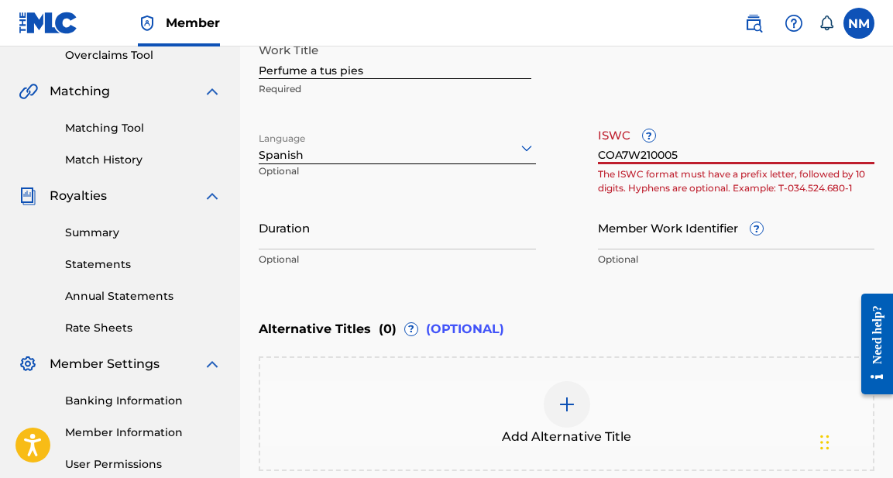
scroll to position [340, 0]
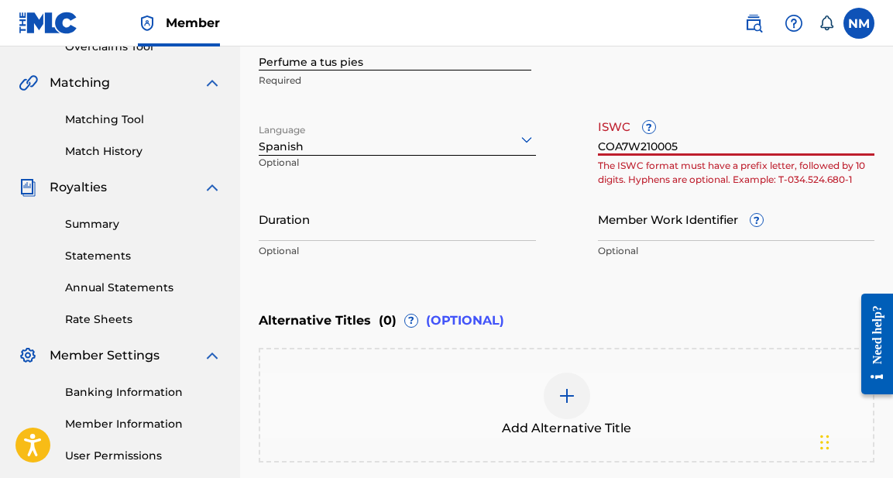
click at [366, 215] on input "Duration" at bounding box center [397, 219] width 277 height 44
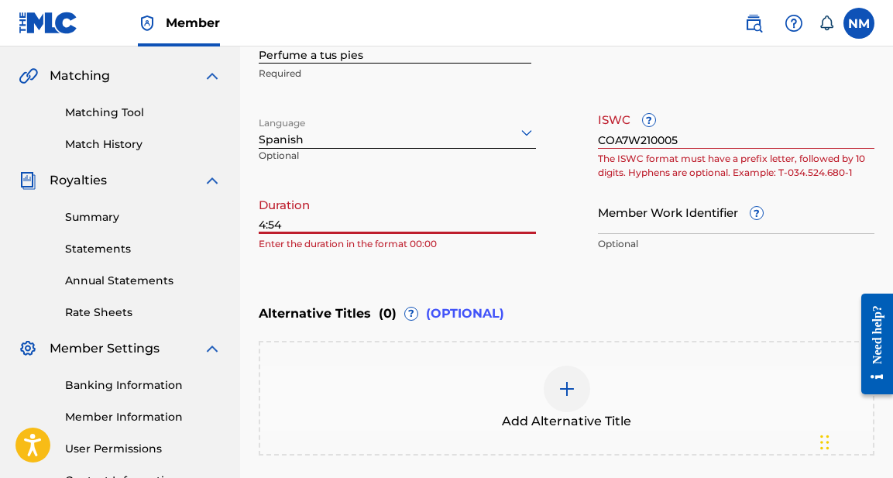
scroll to position [342, 0]
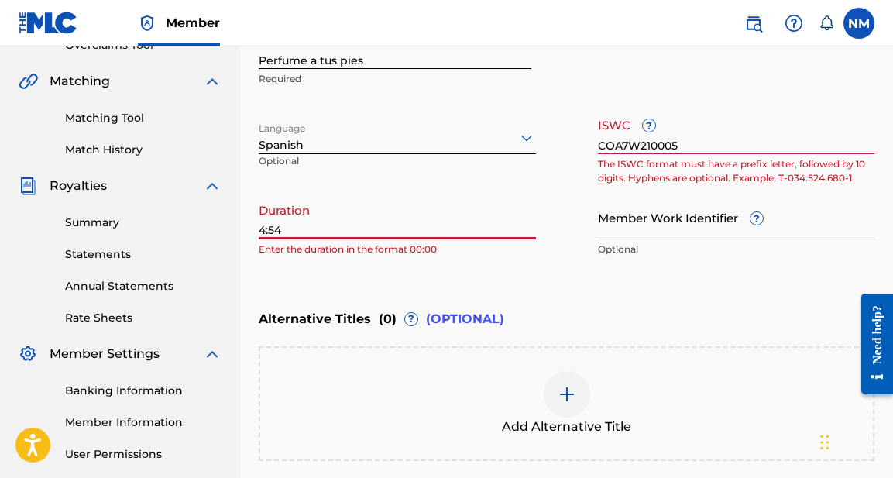
type input "4:54"
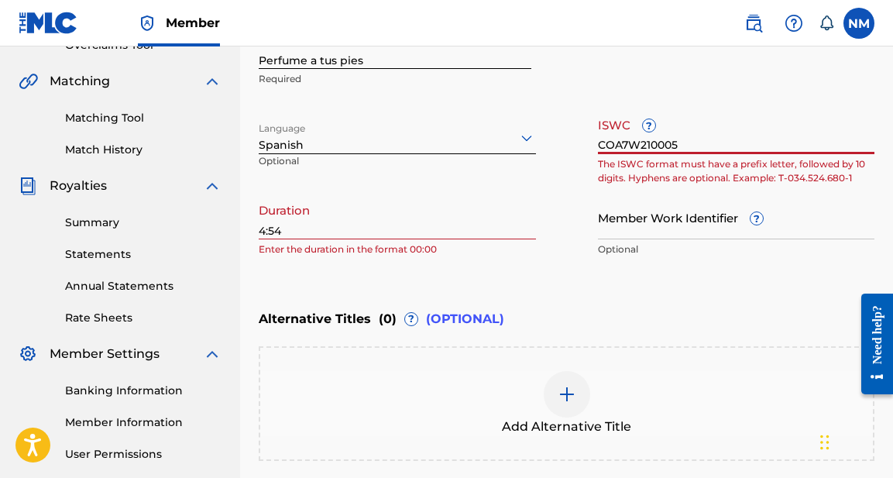
click at [699, 151] on input "COA7W210005" at bounding box center [736, 132] width 277 height 44
click at [701, 132] on input "COA7W210005" at bounding box center [736, 132] width 277 height 44
click at [700, 139] on input "COA7W210005" at bounding box center [736, 132] width 277 height 44
click at [600, 144] on input "COA7W210005" at bounding box center [736, 132] width 277 height 44
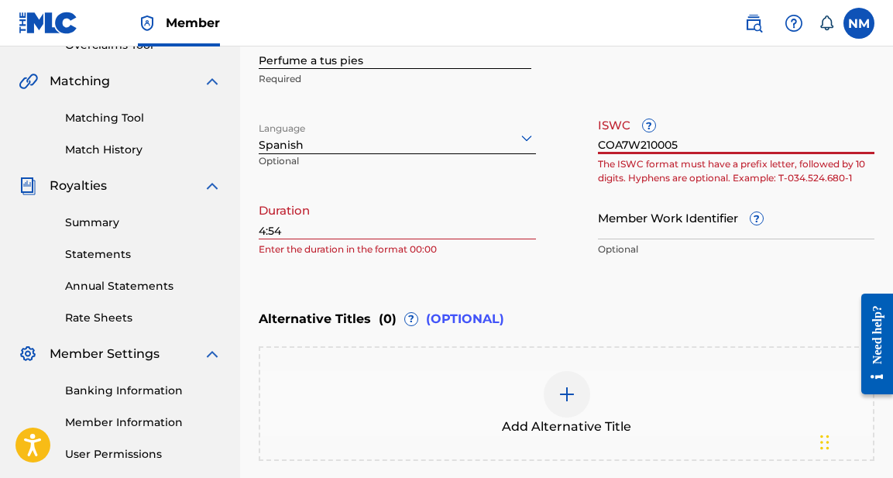
type input "COA7W210005"
click at [695, 140] on input "COA7W210005" at bounding box center [736, 132] width 277 height 44
drag, startPoint x: 695, startPoint y: 140, endPoint x: 514, endPoint y: 146, distance: 181.4
click at [514, 146] on div "Work Title Perfume a tus pies Required Language Spanish Optional ISWC ? COA7W21…" at bounding box center [567, 145] width 616 height 240
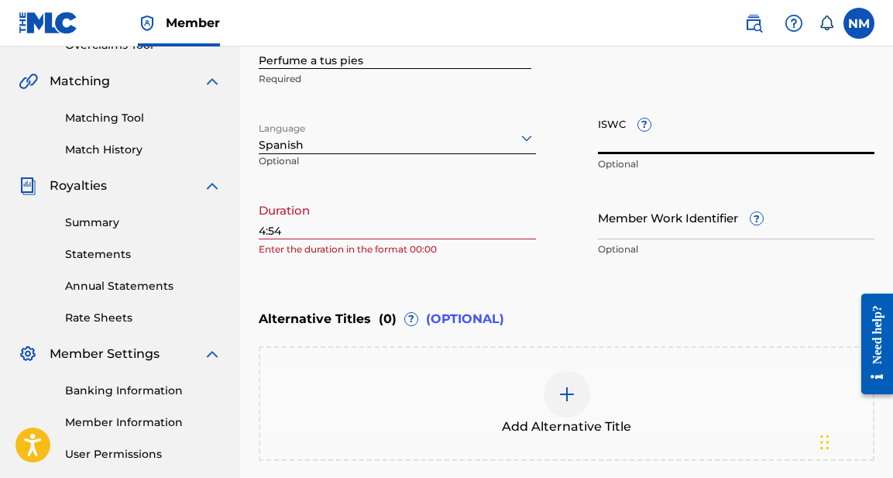
click at [522, 192] on div "Work Title Perfume a tus pies Required Language Spanish Optional ISWC ? Optiona…" at bounding box center [567, 145] width 616 height 240
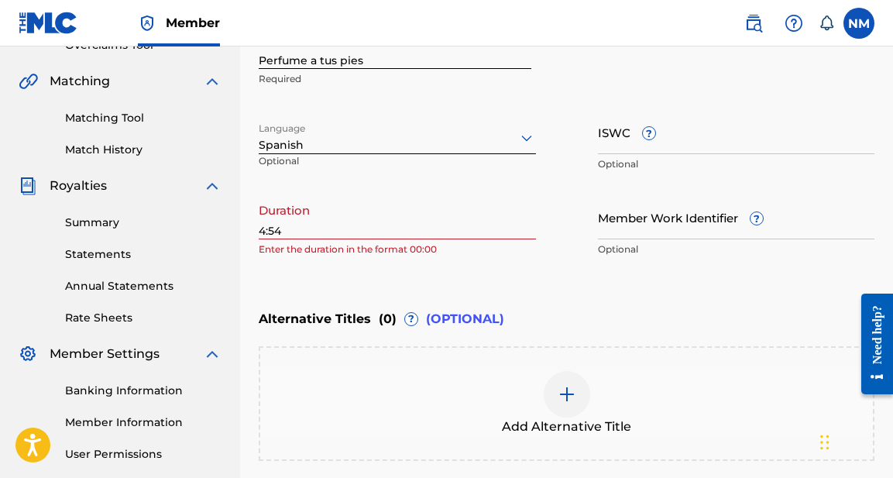
click at [600, 139] on input "ISWC ?" at bounding box center [736, 132] width 277 height 44
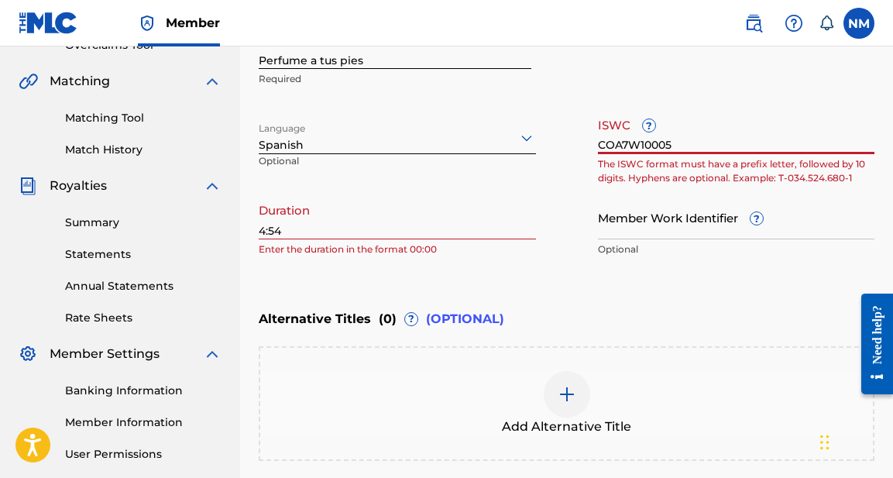
click at [645, 143] on input "COA7W10005" at bounding box center [736, 132] width 277 height 44
click at [725, 294] on div "Enter Work Details Enter work details for ‘ Perfume a tus pies ’ below. Work Ti…" at bounding box center [567, 114] width 616 height 375
click at [638, 146] on input "COA7W110005" at bounding box center [736, 132] width 277 height 44
type input "COA7W2110005"
click at [754, 291] on div "Enter Work Details Enter work details for ‘ Perfume a tus pies ’ below. Work Ti…" at bounding box center [567, 114] width 616 height 375
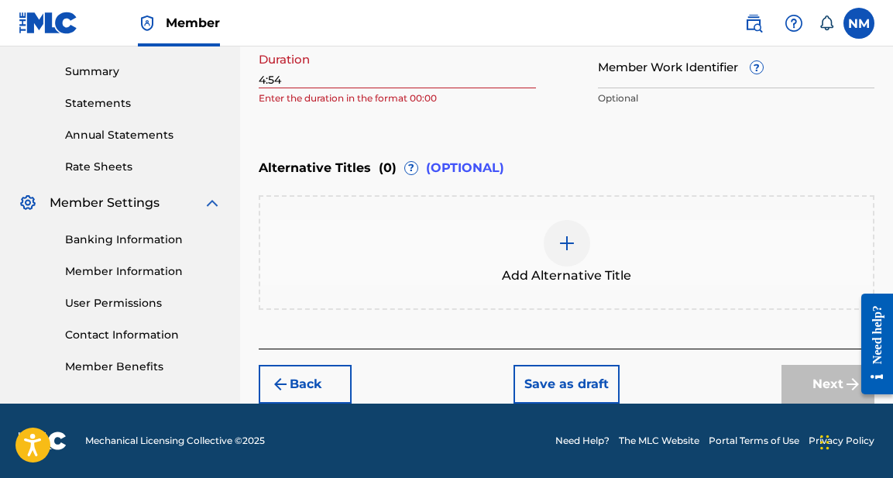
scroll to position [493, 0]
click at [815, 377] on div "Next" at bounding box center [828, 384] width 93 height 39
click at [562, 249] on img at bounding box center [567, 243] width 19 height 19
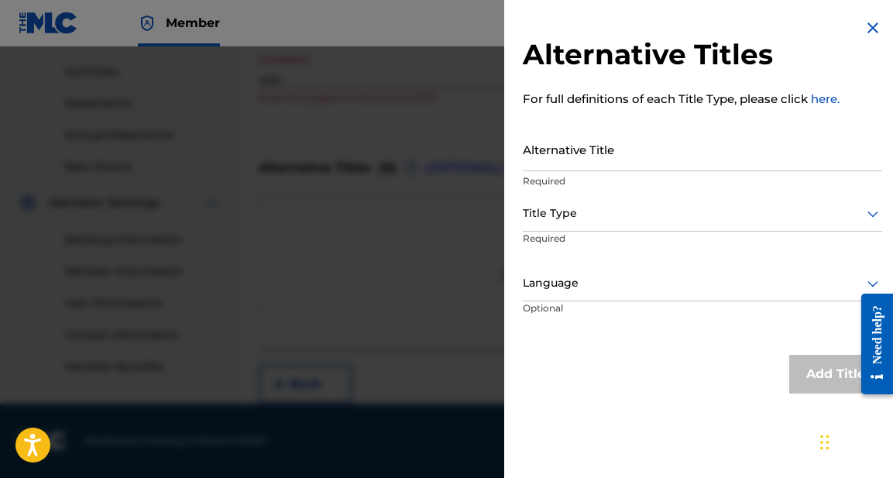
click at [868, 25] on img at bounding box center [873, 28] width 19 height 19
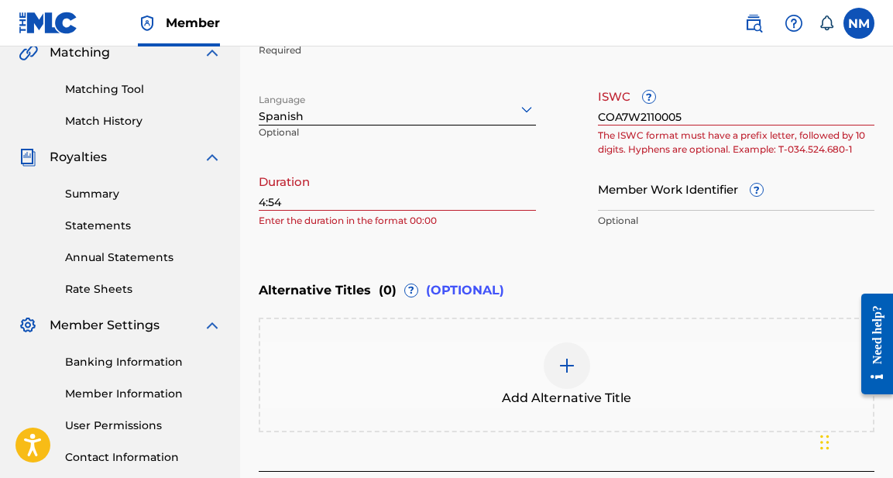
scroll to position [371, 0]
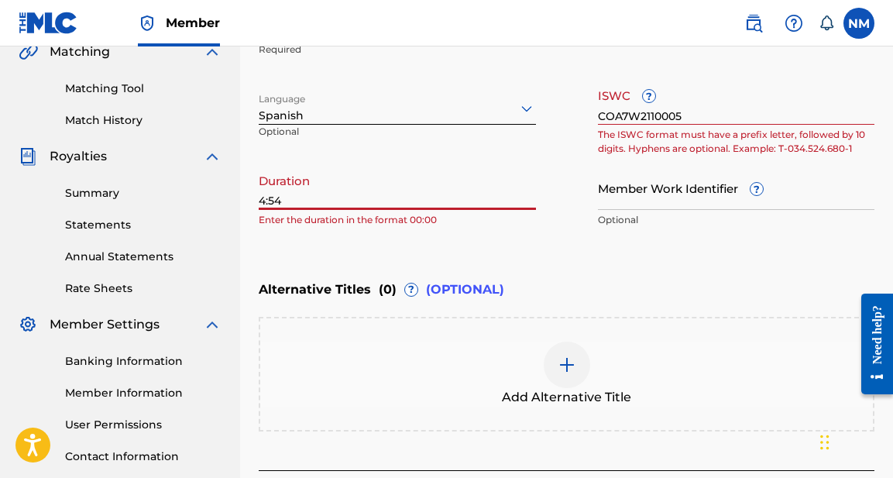
click at [260, 202] on input "4:54" at bounding box center [397, 188] width 277 height 44
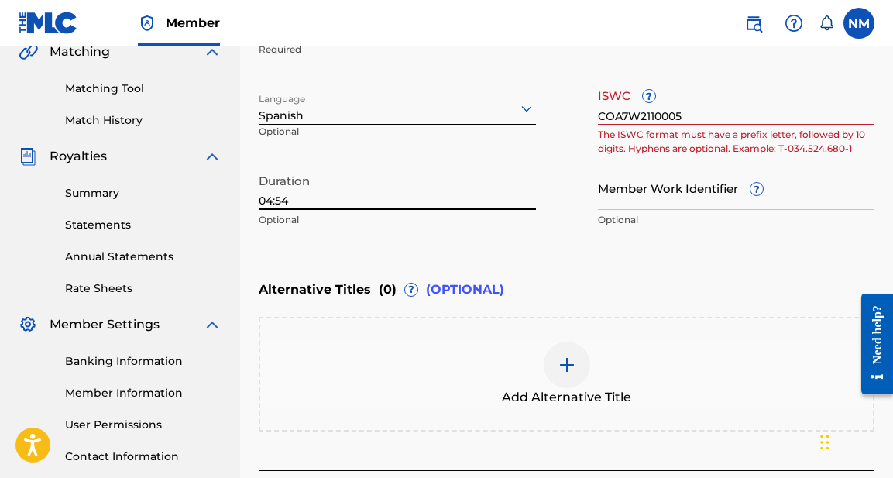
type input "04:54"
click at [442, 236] on div "Enter Work Details Enter work details for ‘ Perfume a tus pies ’ below. Work Ti…" at bounding box center [567, 85] width 616 height 375
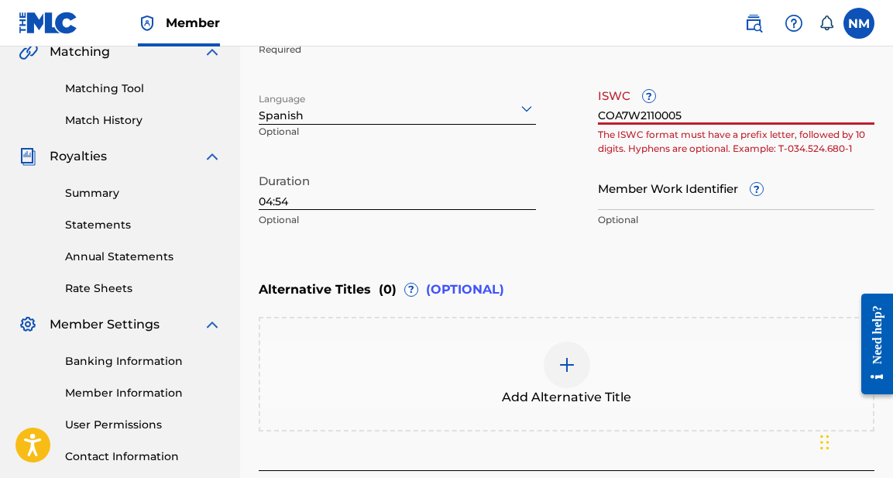
click at [705, 111] on input "COA7W2110005" at bounding box center [736, 103] width 277 height 44
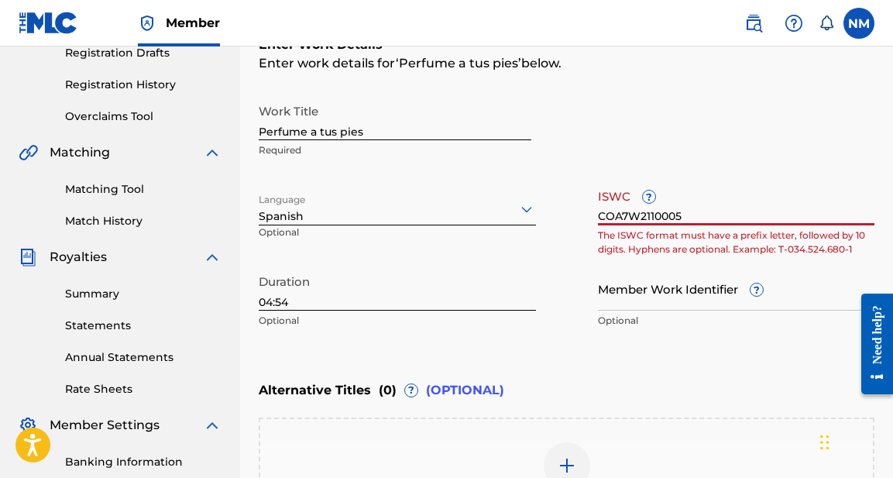
scroll to position [250, 0]
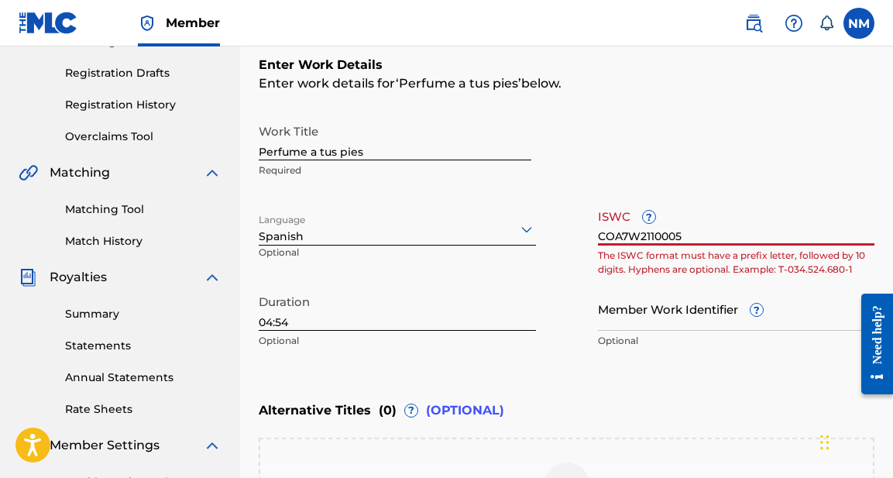
click at [600, 235] on input "COA7W2110005" at bounding box center [736, 223] width 277 height 44
click at [691, 204] on input "COA7W2110005" at bounding box center [736, 223] width 277 height 44
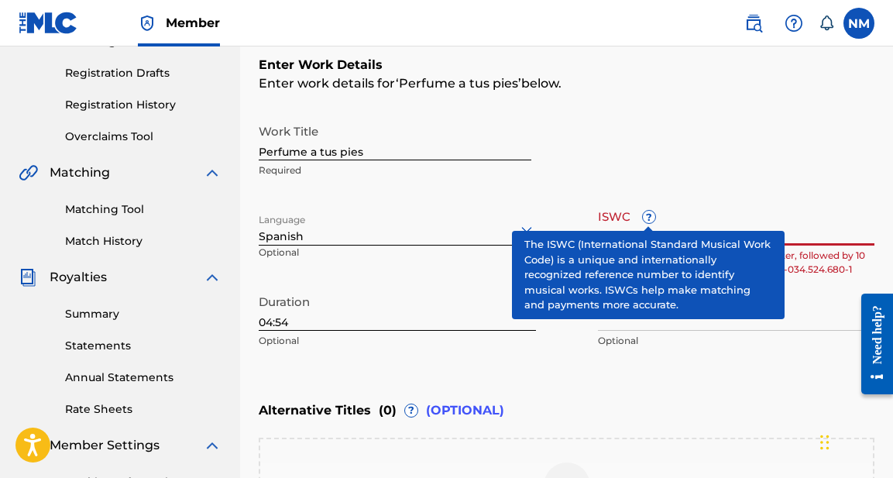
click at [647, 216] on span "?" at bounding box center [649, 217] width 12 height 12
click at [647, 216] on input "COA7W2110005" at bounding box center [736, 223] width 277 height 44
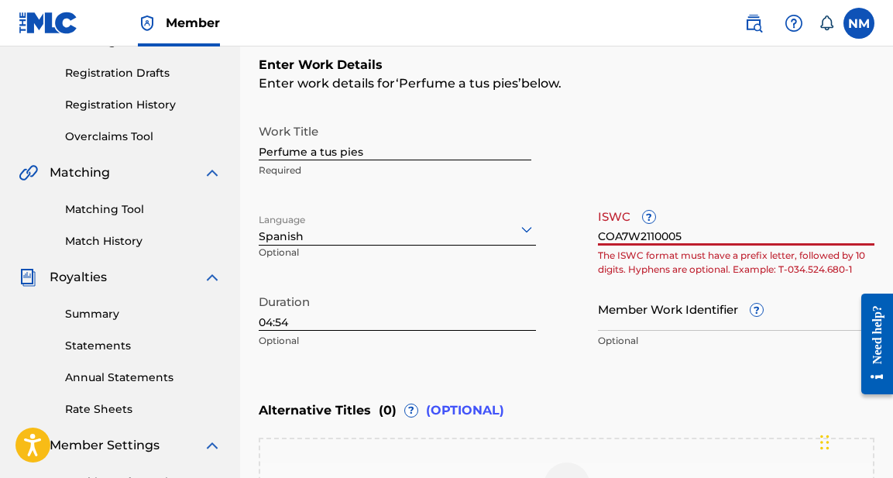
click at [704, 197] on div "Work Title Perfume a tus pies Required Language Spanish Optional ISWC ? COA7W21…" at bounding box center [567, 236] width 616 height 240
click at [693, 239] on input "COA7W2110005" at bounding box center [736, 223] width 277 height 44
click at [612, 234] on input "COA7W2110005" at bounding box center [736, 223] width 277 height 44
click at [750, 222] on input "C0A7W2110005" at bounding box center [736, 223] width 277 height 44
click at [670, 318] on input "Member Work Identifier ?" at bounding box center [736, 309] width 277 height 44
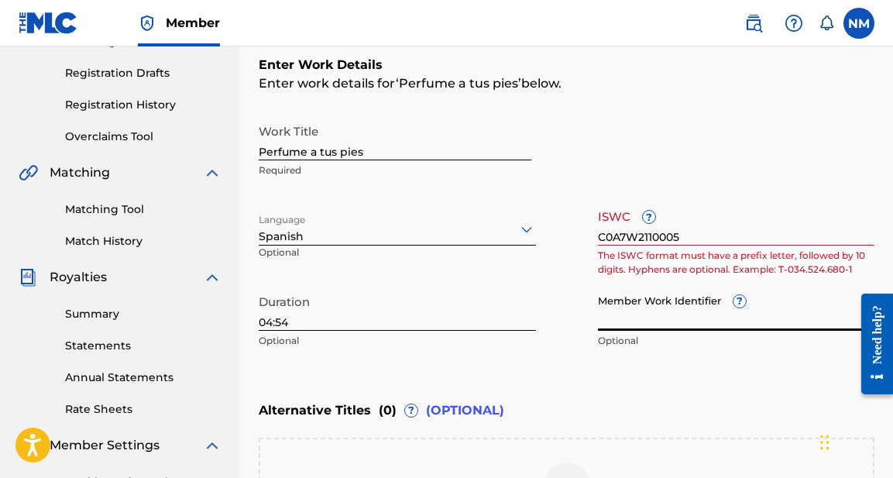
click at [626, 236] on input "C0A7W2110005" at bounding box center [736, 223] width 277 height 44
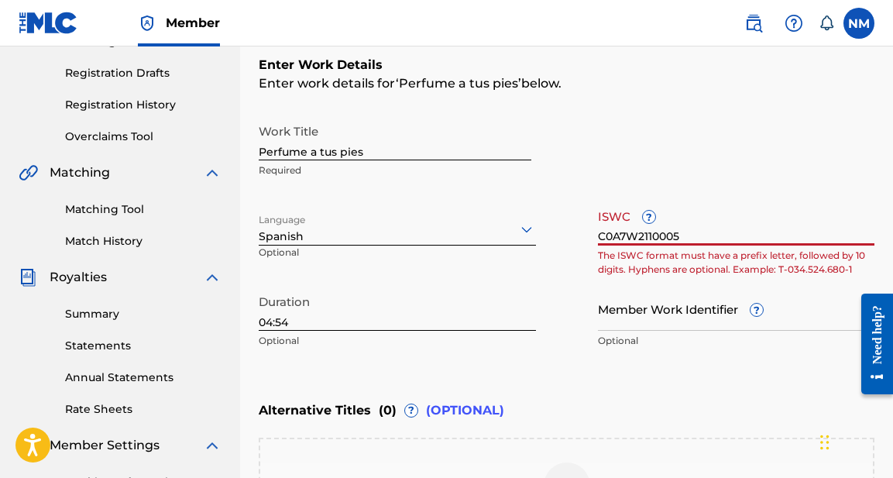
click at [617, 232] on input "C0A7W2110005" at bounding box center [736, 223] width 277 height 44
click at [734, 214] on input "coa7W2110005" at bounding box center [736, 223] width 277 height 44
click at [619, 232] on input "coa7W2110005" at bounding box center [736, 223] width 277 height 44
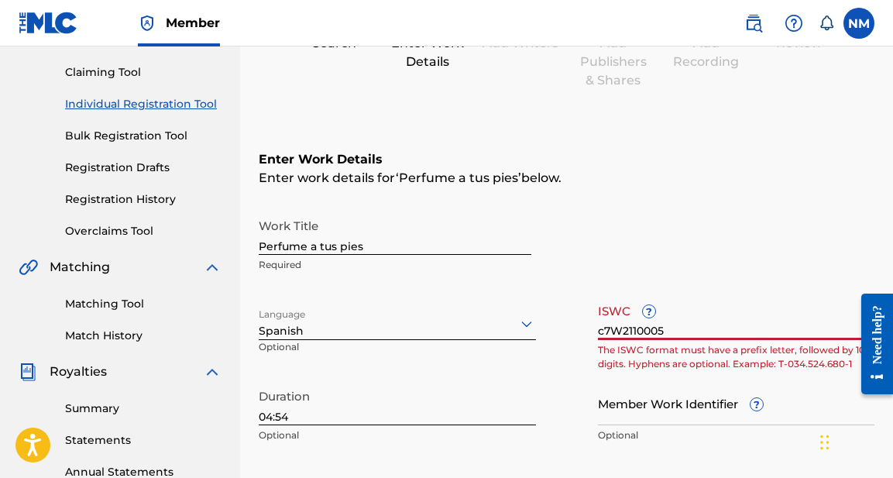
scroll to position [163, 0]
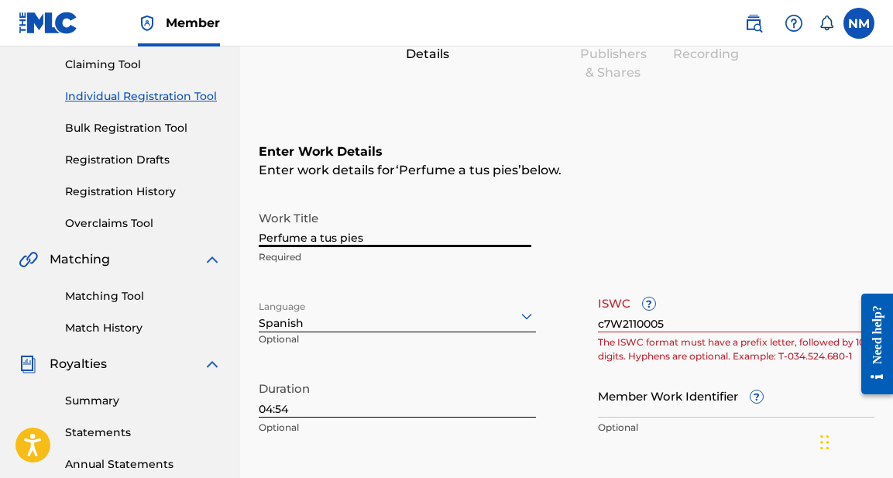
click at [397, 211] on input "Perfume a tus pies" at bounding box center [395, 225] width 273 height 44
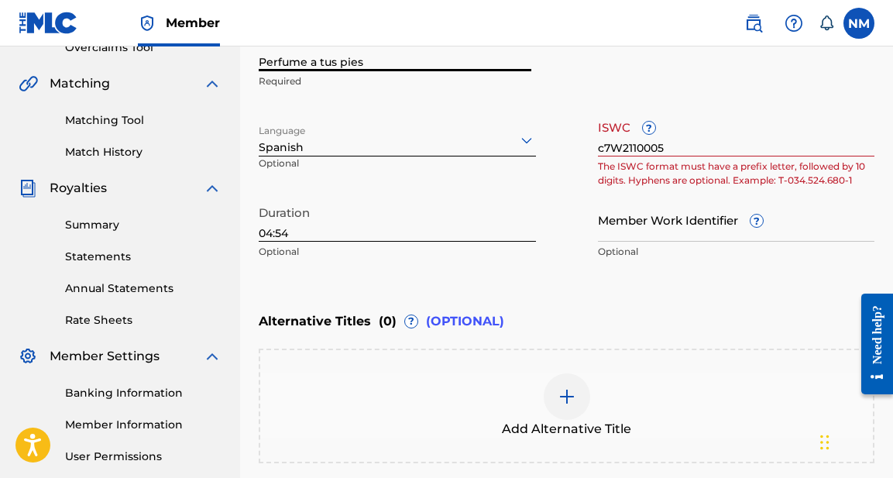
scroll to position [341, 0]
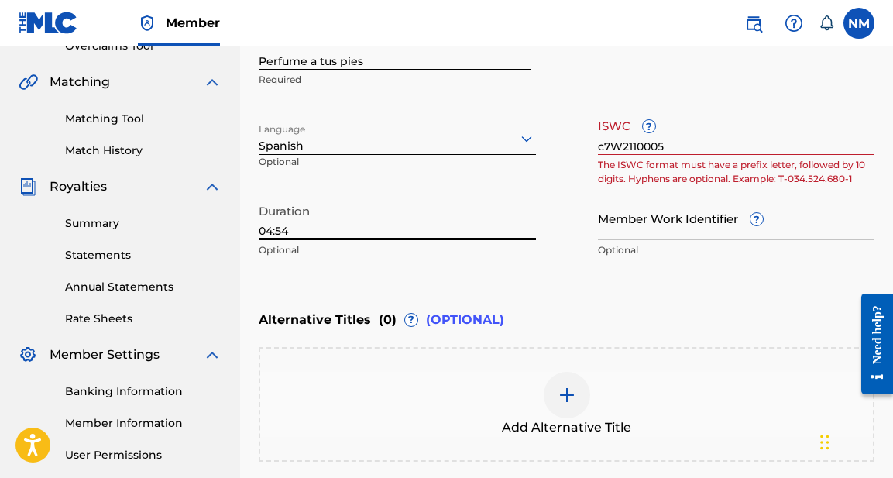
click at [444, 228] on input "04:54" at bounding box center [397, 218] width 277 height 44
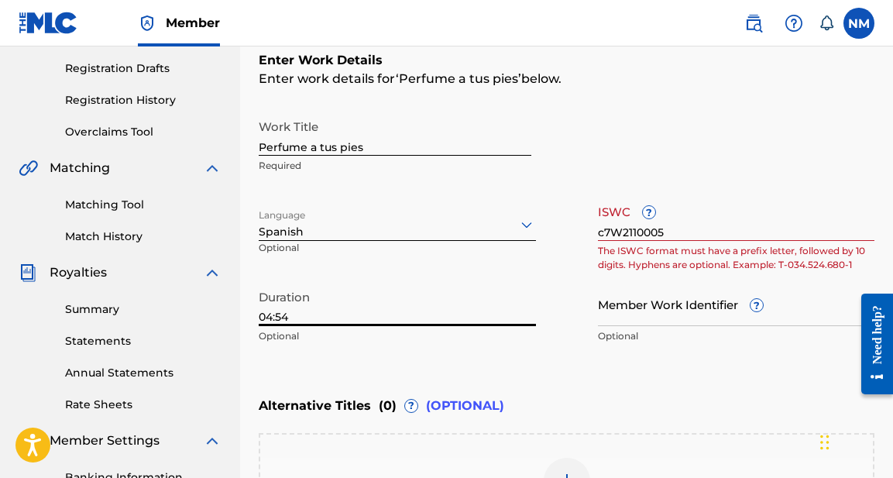
scroll to position [253, 0]
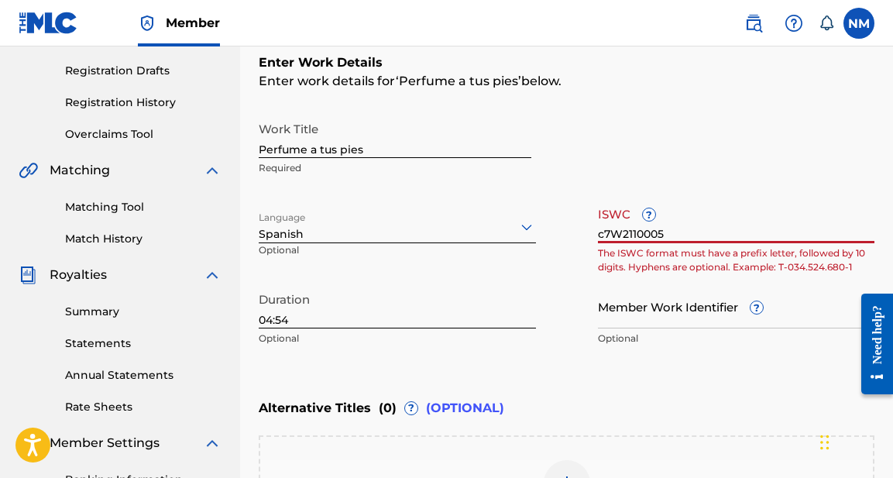
click at [679, 207] on input "c7W2110005" at bounding box center [736, 221] width 277 height 44
click at [605, 232] on input "c7W2110005" at bounding box center [736, 221] width 277 height 44
type input "CO7W2110005"
click at [691, 222] on input "CO7W2110005" at bounding box center [736, 221] width 277 height 44
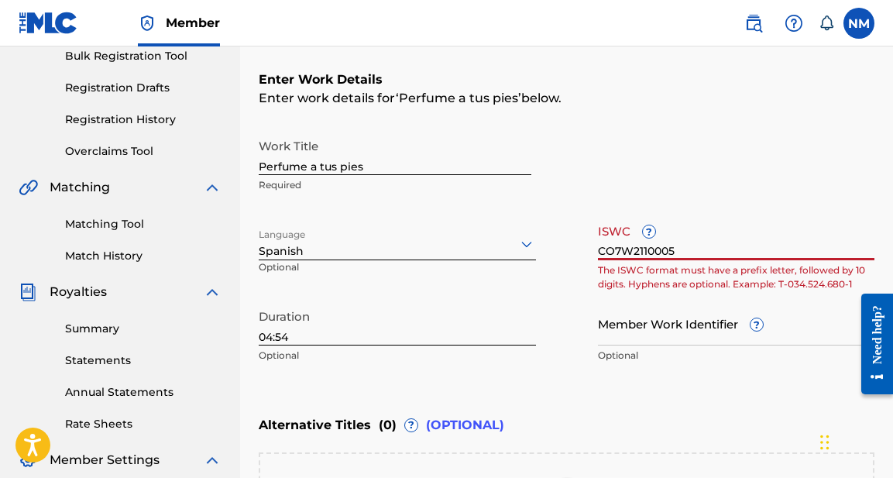
scroll to position [194, 0]
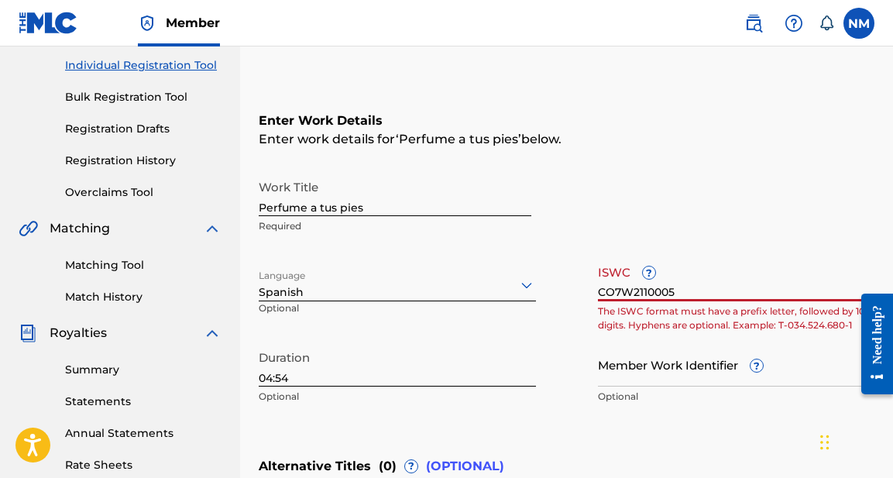
drag, startPoint x: 707, startPoint y: 288, endPoint x: 562, endPoint y: 281, distance: 145.0
click at [562, 281] on div "Work Title Perfume a tus pies Required Language Spanish Optional ISWC ? CO7W211…" at bounding box center [567, 292] width 616 height 240
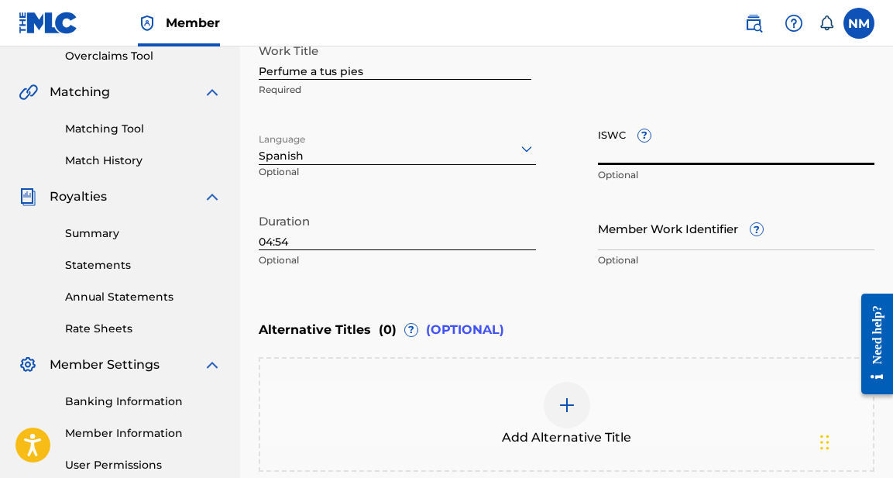
scroll to position [344, 1]
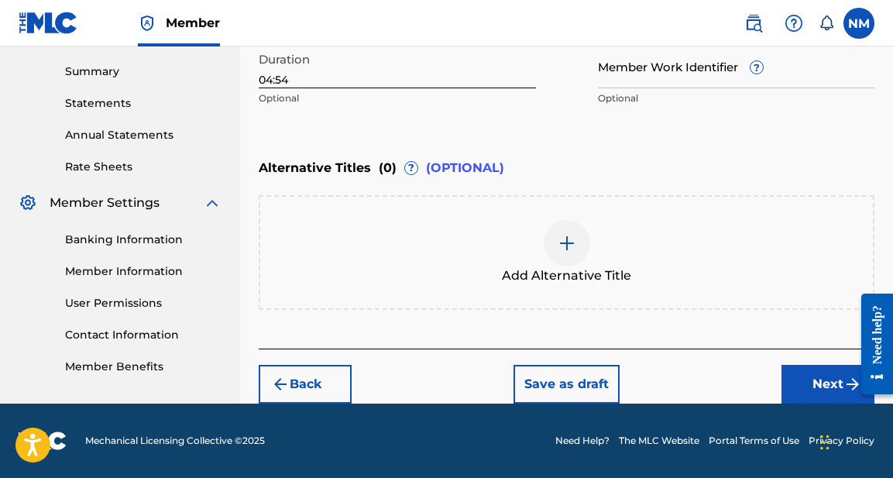
click at [834, 379] on button "Next" at bounding box center [828, 384] width 93 height 39
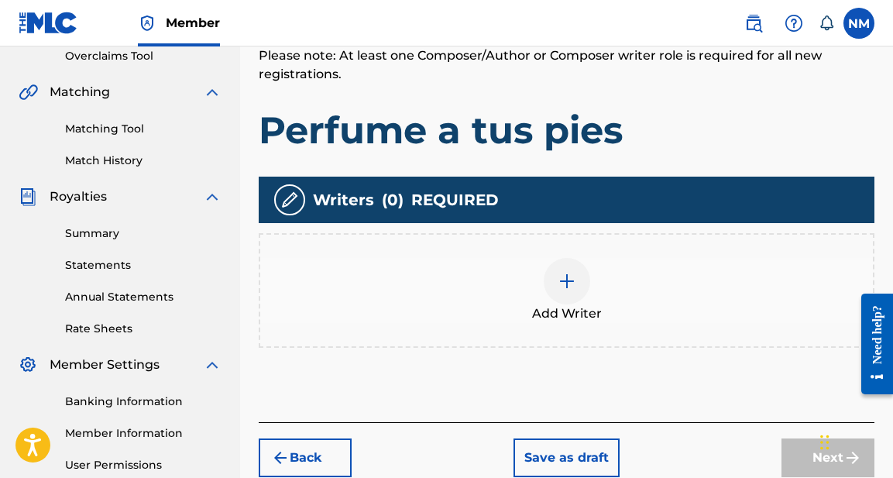
scroll to position [332, 0]
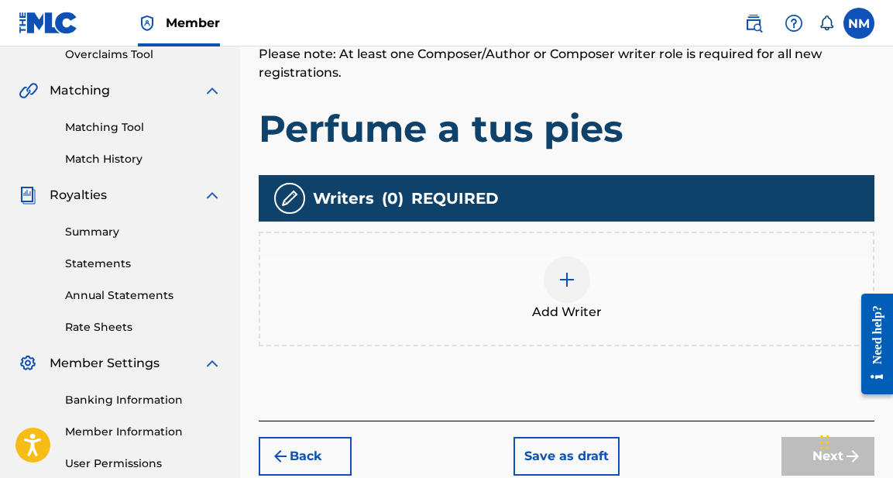
click at [569, 277] on img at bounding box center [567, 279] width 19 height 19
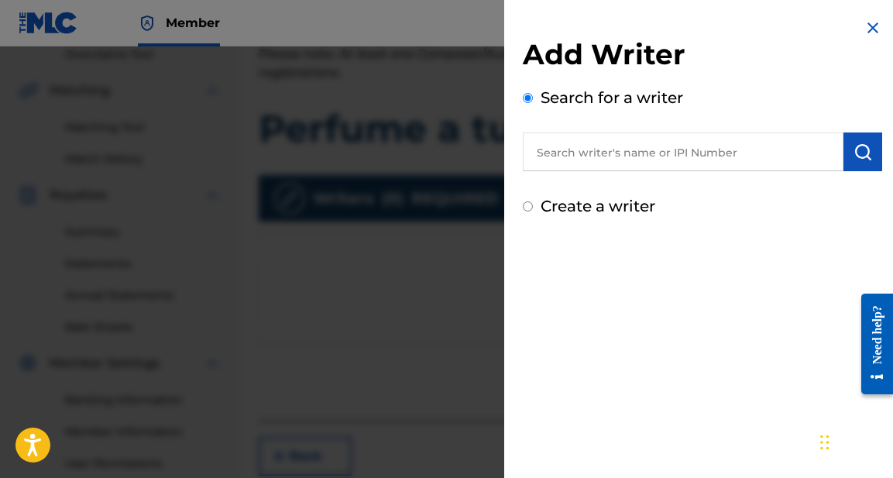
click at [607, 156] on input "text" at bounding box center [683, 151] width 321 height 39
type input "Jasmine Lee Jacobs"
drag, startPoint x: 643, startPoint y: 178, endPoint x: 668, endPoint y: 200, distance: 32.9
click at [668, 200] on div "Create a writer" at bounding box center [702, 205] width 359 height 23
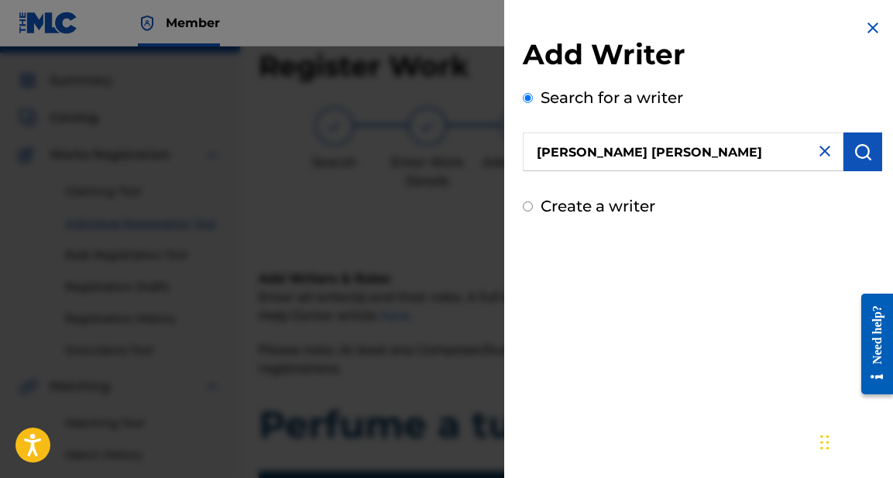
scroll to position [2, 0]
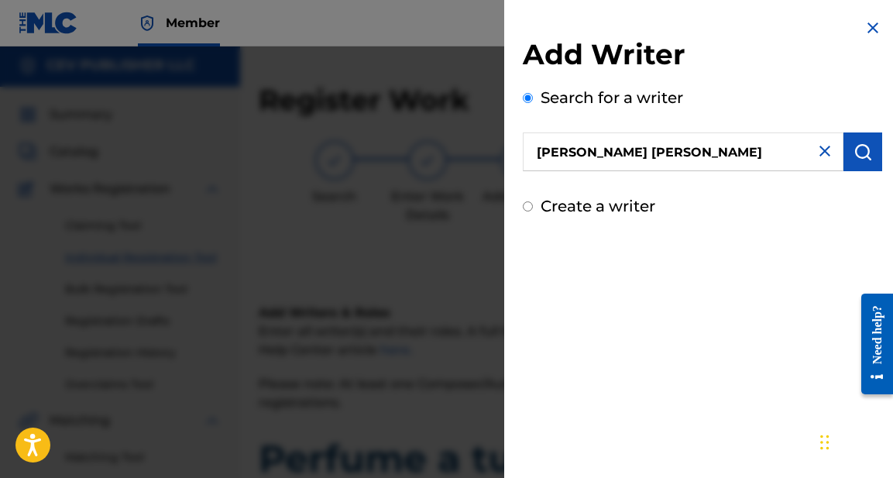
click at [856, 153] on img "submit" at bounding box center [863, 152] width 19 height 19
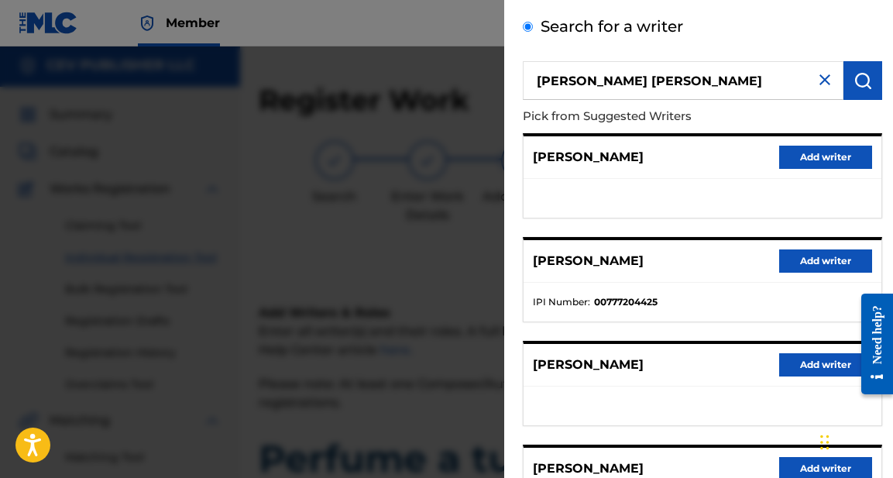
scroll to position [73, 0]
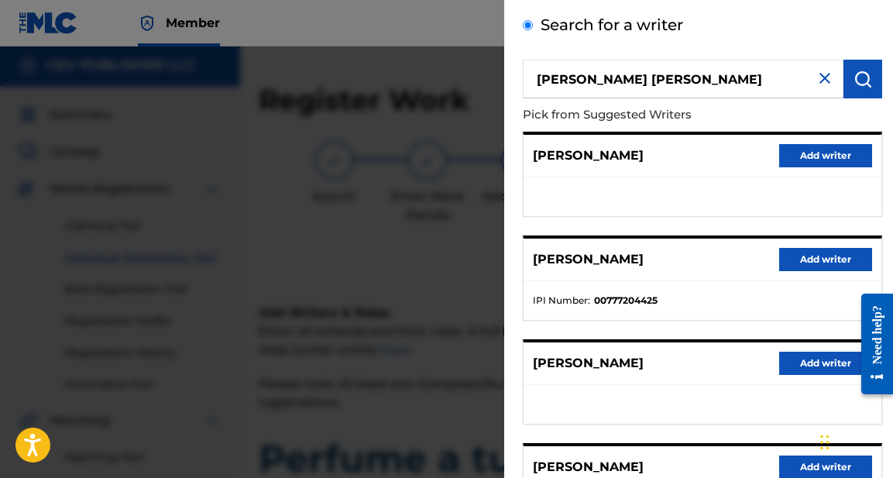
click at [823, 260] on button "Add writer" at bounding box center [825, 259] width 93 height 23
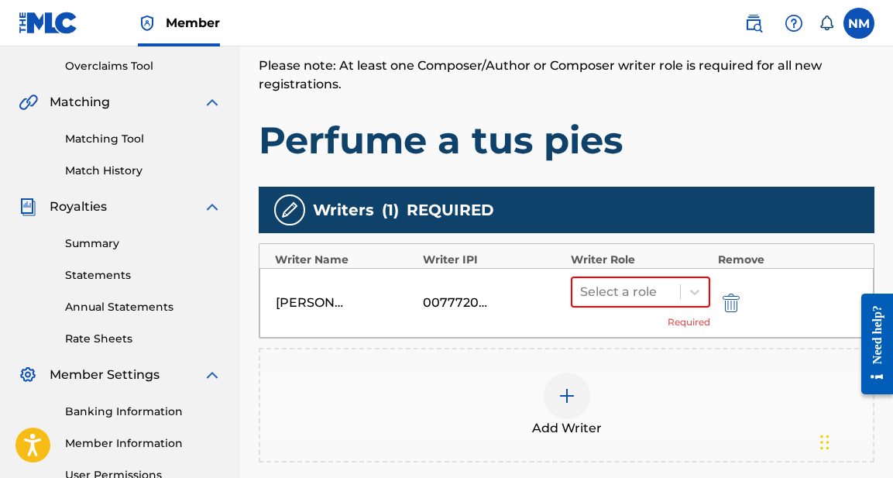
scroll to position [325, 0]
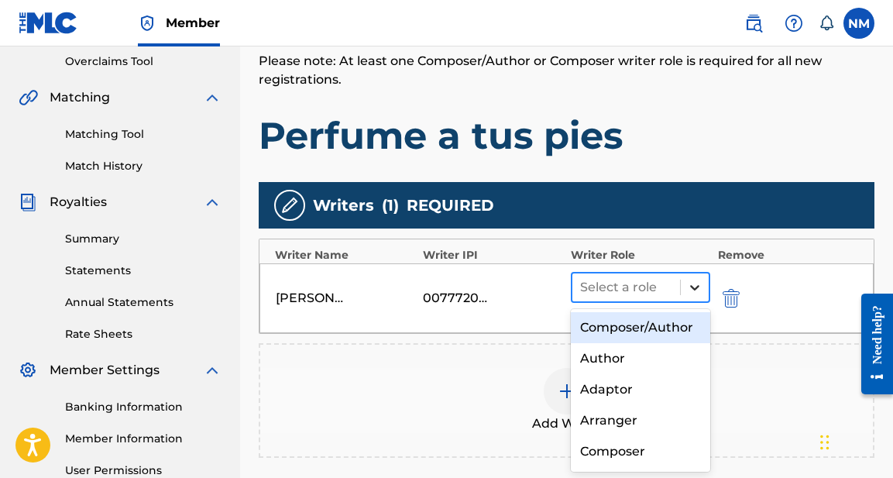
click at [696, 288] on icon at bounding box center [694, 287] width 9 height 5
click at [665, 331] on div "Composer/Author" at bounding box center [640, 327] width 139 height 31
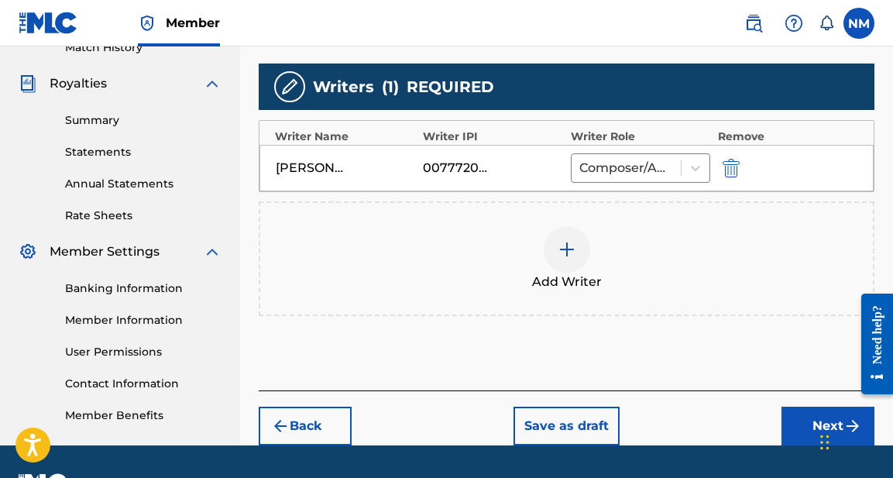
scroll to position [444, 0]
click at [813, 424] on button "Next" at bounding box center [828, 426] width 93 height 39
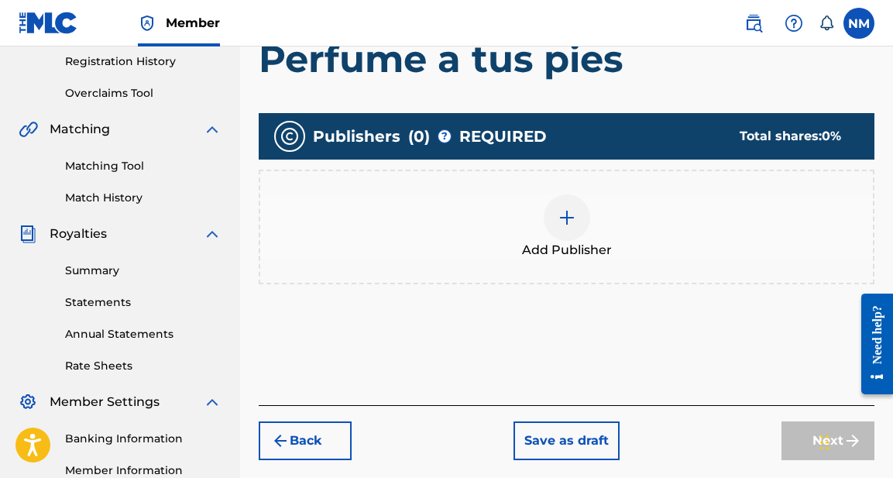
scroll to position [297, 0]
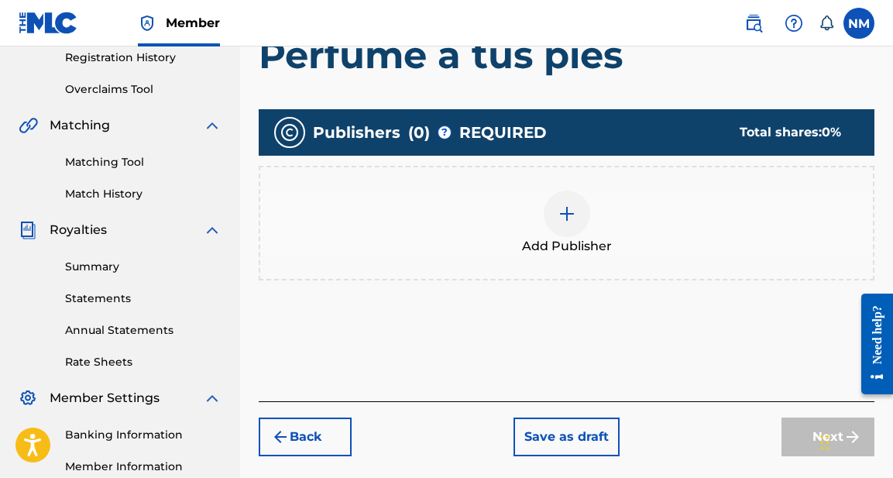
click at [567, 218] on img at bounding box center [567, 214] width 19 height 19
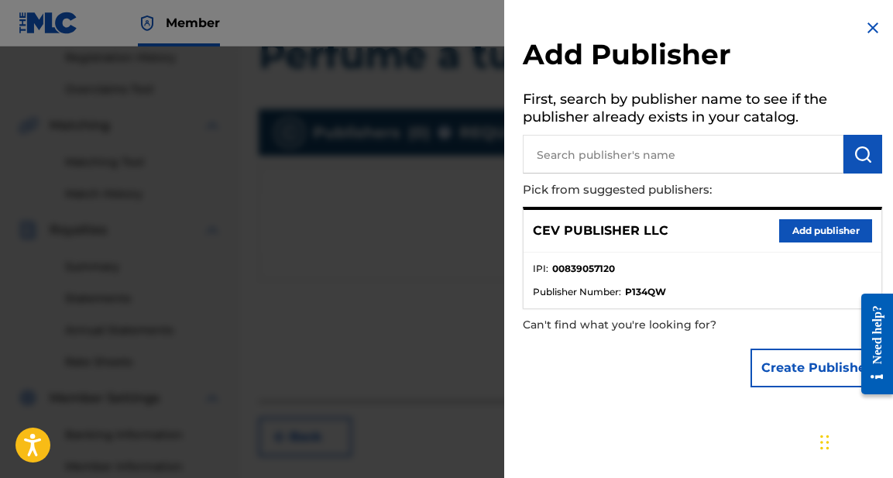
click at [584, 225] on p "CEV PUBLISHER LLC" at bounding box center [601, 231] width 136 height 19
click at [813, 232] on button "Add publisher" at bounding box center [825, 230] width 93 height 23
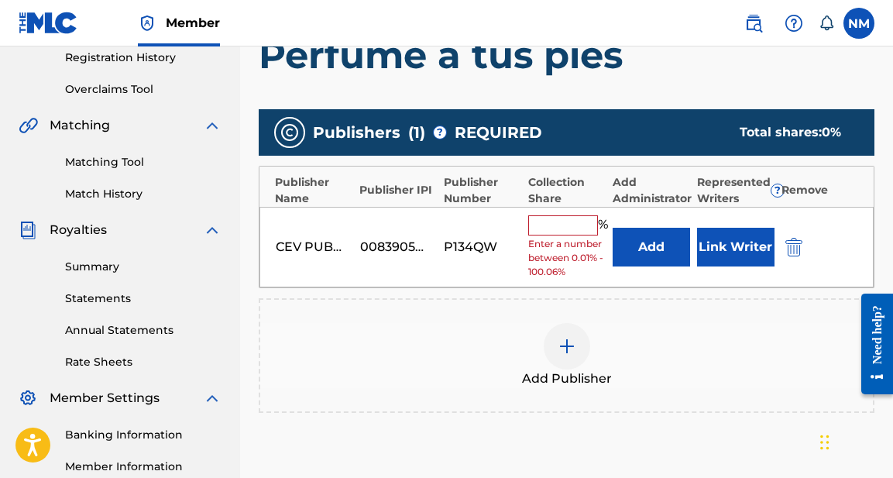
click at [591, 222] on input "text" at bounding box center [563, 225] width 70 height 20
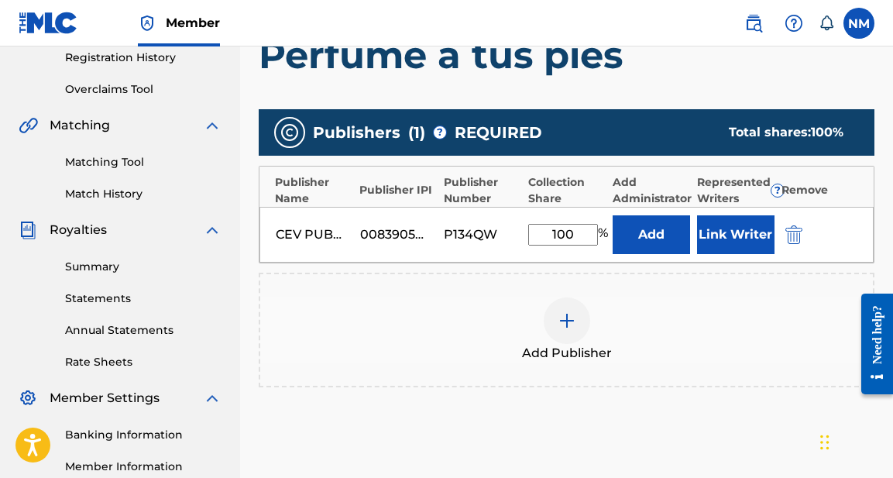
type input "100"
click at [699, 311] on div "Add Publisher" at bounding box center [566, 329] width 613 height 65
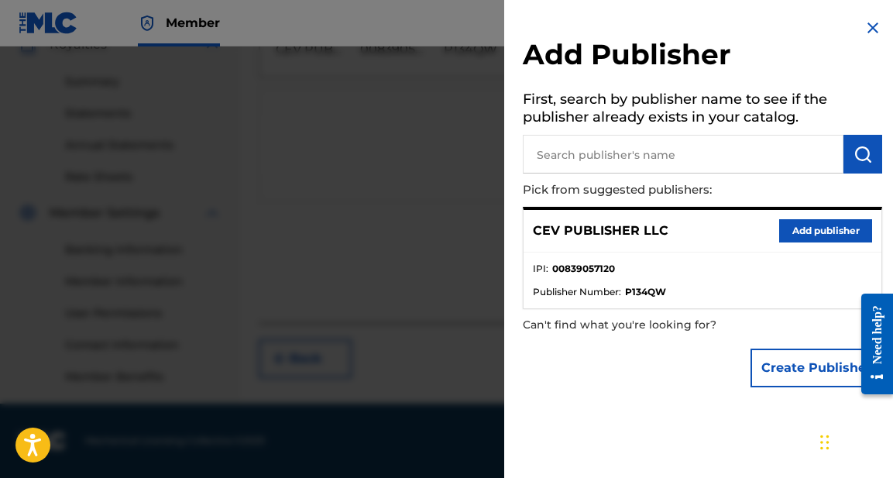
scroll to position [483, 0]
click at [683, 153] on input "text" at bounding box center [683, 154] width 321 height 39
click at [822, 230] on button "Add publisher" at bounding box center [825, 230] width 93 height 23
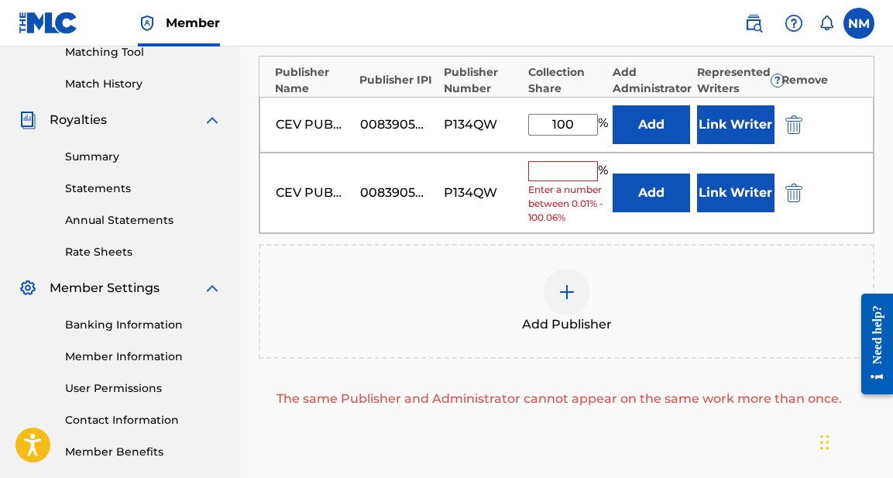
scroll to position [392, 0]
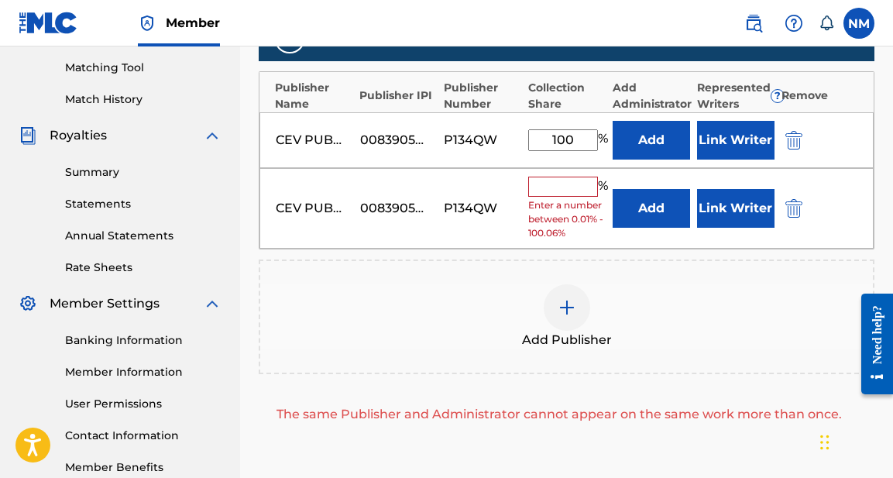
click at [796, 206] on img "submit" at bounding box center [794, 208] width 17 height 19
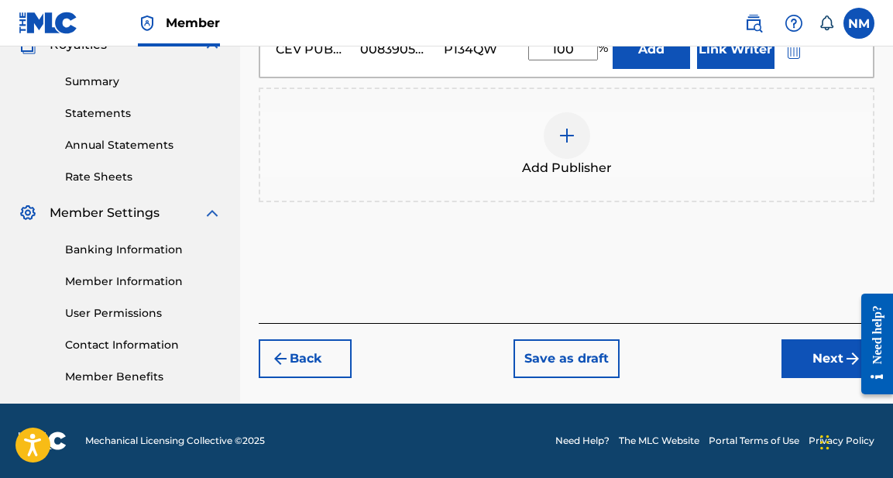
scroll to position [483, 0]
click at [824, 359] on button "Next" at bounding box center [828, 358] width 93 height 39
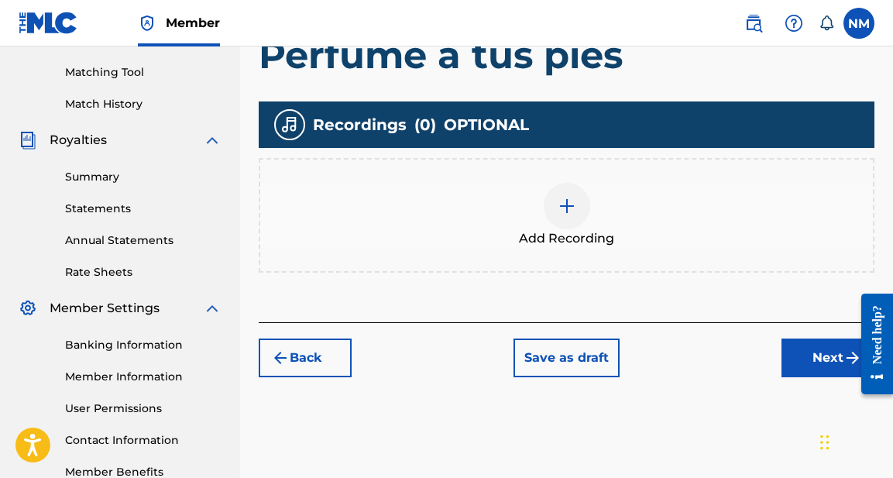
scroll to position [397, 0]
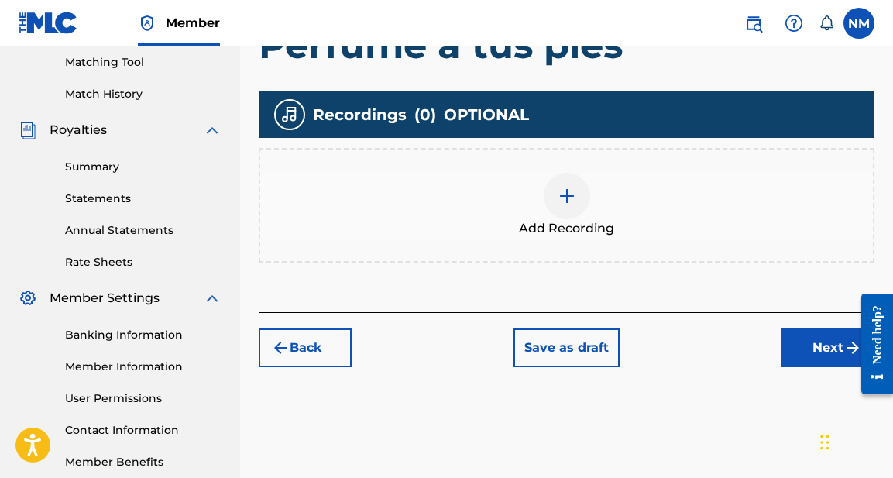
click at [837, 342] on button "Next" at bounding box center [828, 347] width 93 height 39
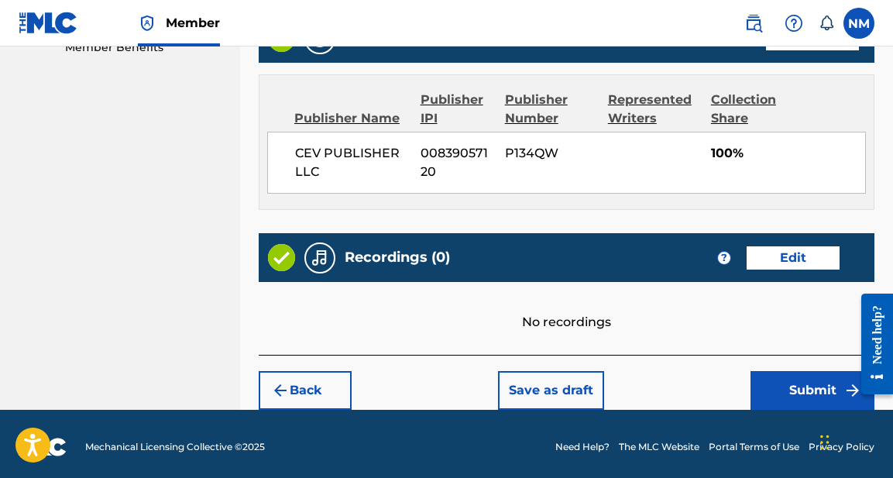
scroll to position [810, 0]
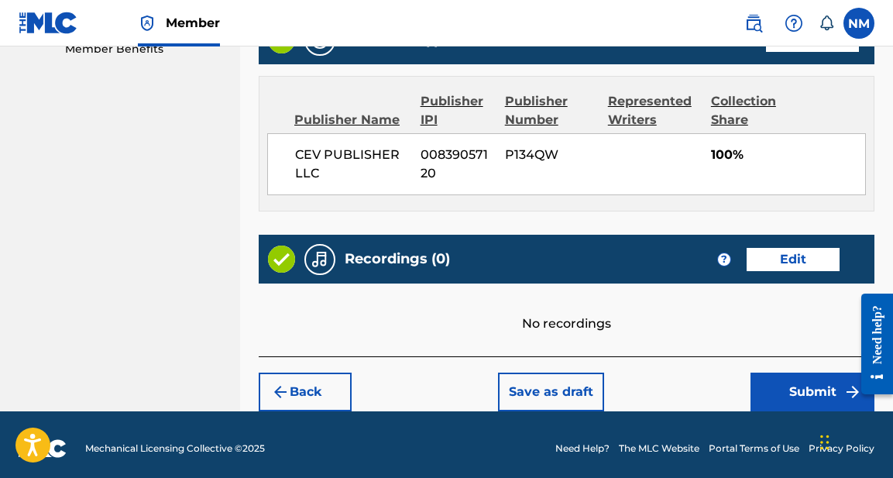
click at [799, 257] on button "Edit" at bounding box center [793, 259] width 93 height 23
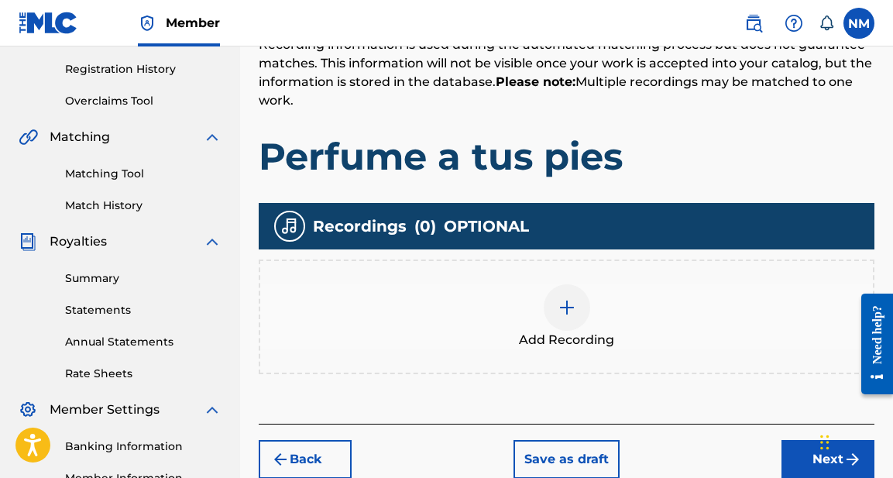
scroll to position [283, 0]
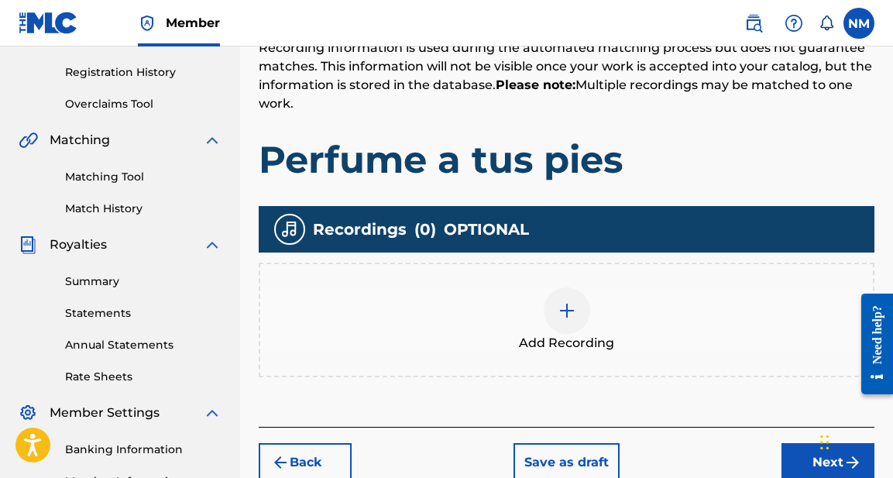
click at [562, 311] on img at bounding box center [567, 310] width 19 height 19
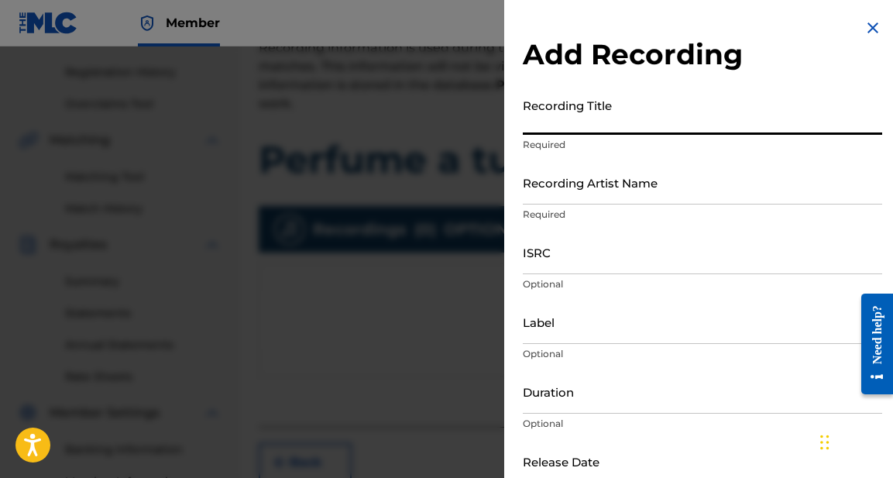
click at [576, 123] on input "Recording Title" at bounding box center [702, 113] width 359 height 44
type input "Perfue a tus pies"
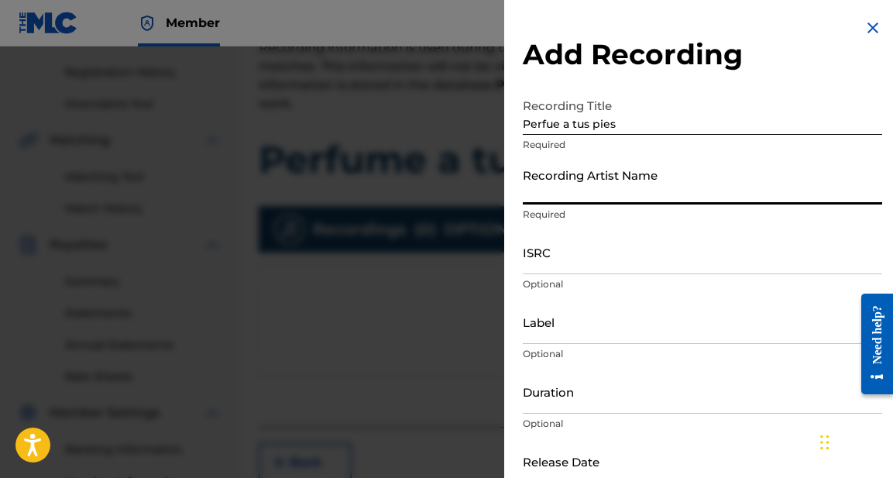
click at [590, 194] on input "Recording Artist Name" at bounding box center [702, 182] width 359 height 44
type input "Evelyn Edith"
click at [603, 263] on input "ISRC" at bounding box center [702, 252] width 359 height 44
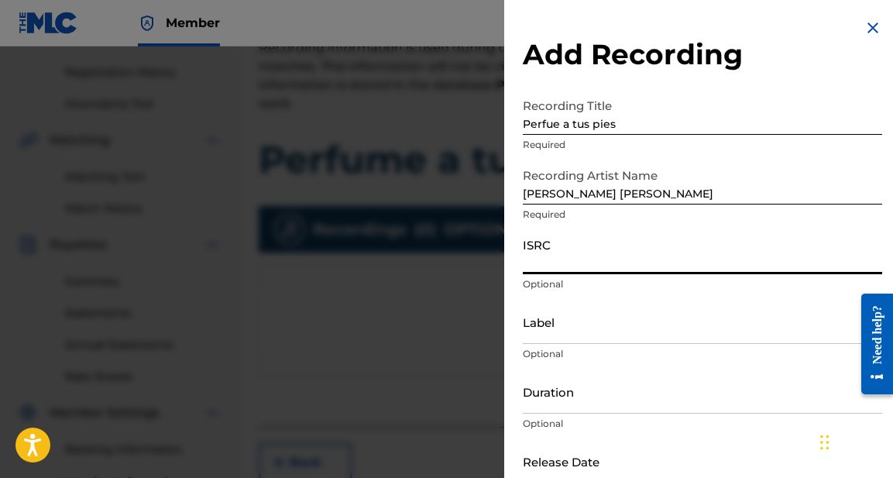
paste input "COA7W2110005"
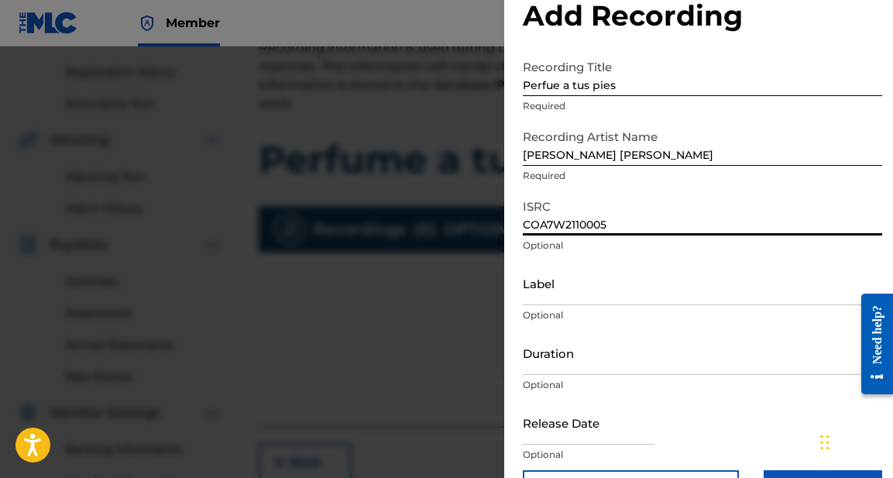
scroll to position [40, 0]
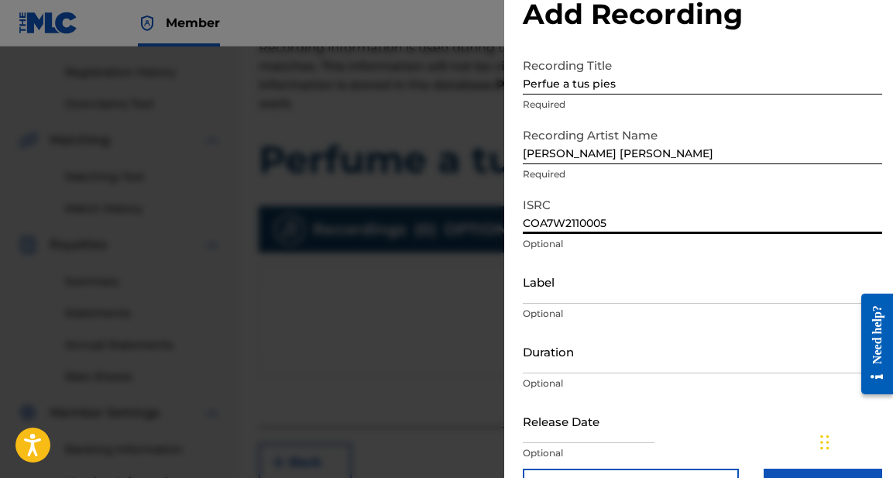
type input "COA7W2110005"
click at [576, 279] on input "Label" at bounding box center [702, 282] width 359 height 44
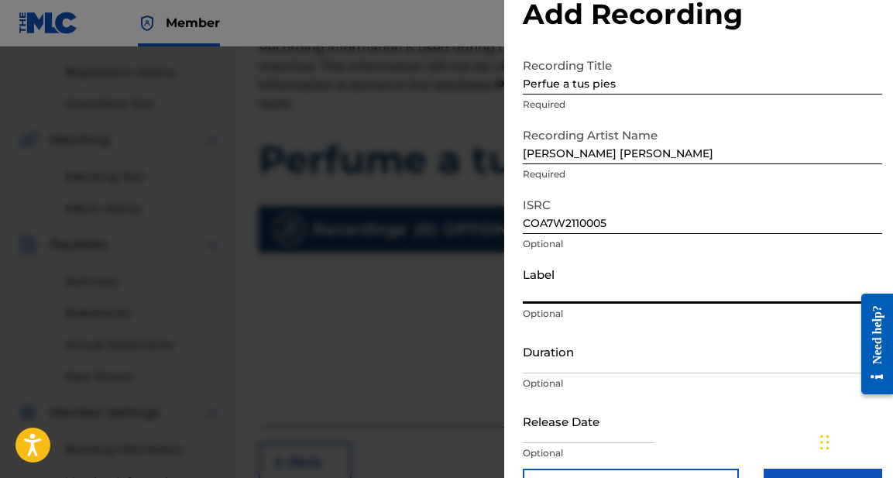
type input "G"
type input "Franch Music Digital"
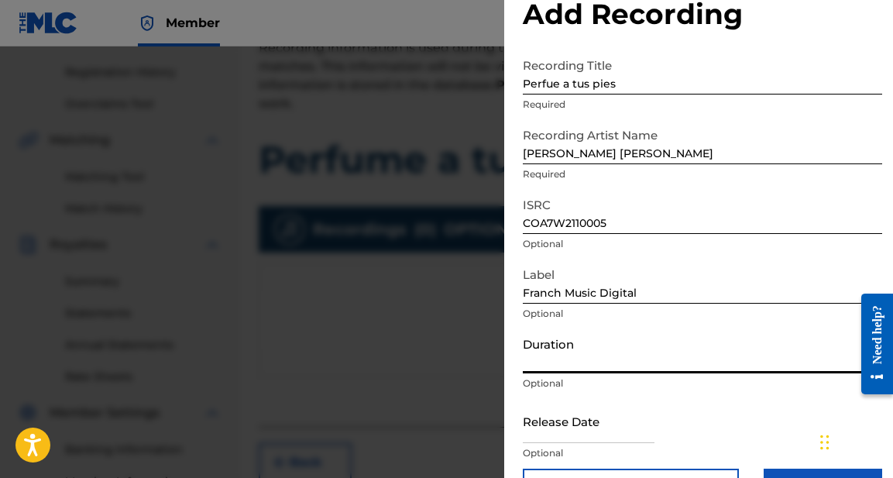
click at [562, 366] on input "Duration" at bounding box center [702, 351] width 359 height 44
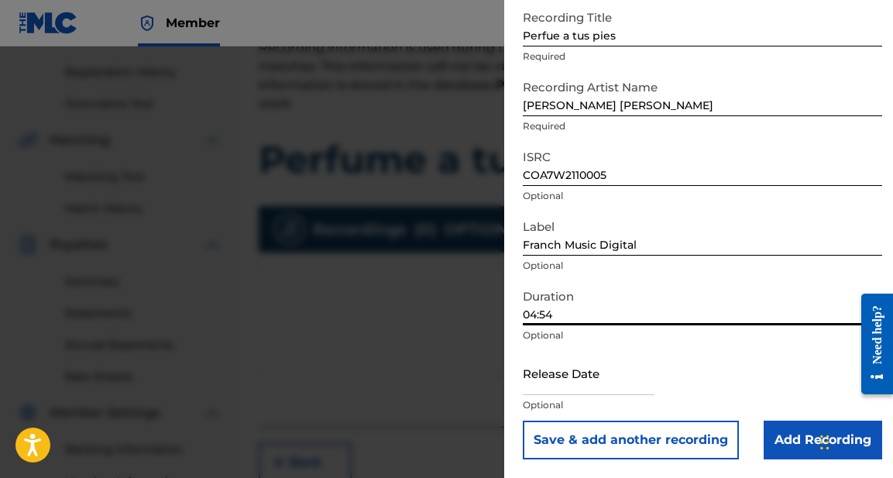
scroll to position [88, 0]
type input "04:54"
select select "7"
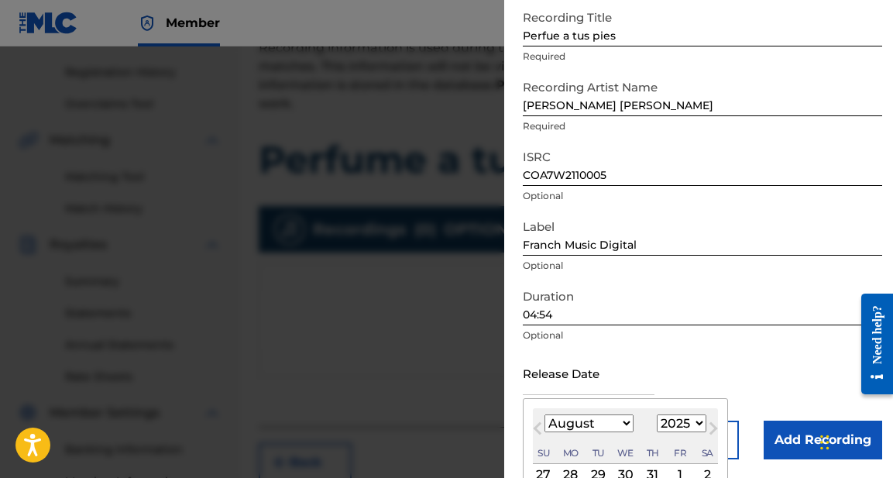
click at [557, 384] on input "text" at bounding box center [589, 373] width 132 height 44
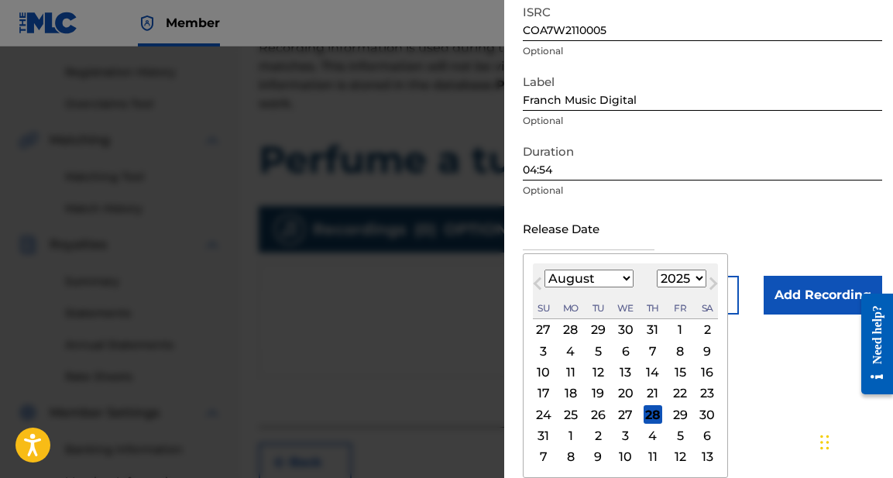
scroll to position [233, 0]
select select "2021"
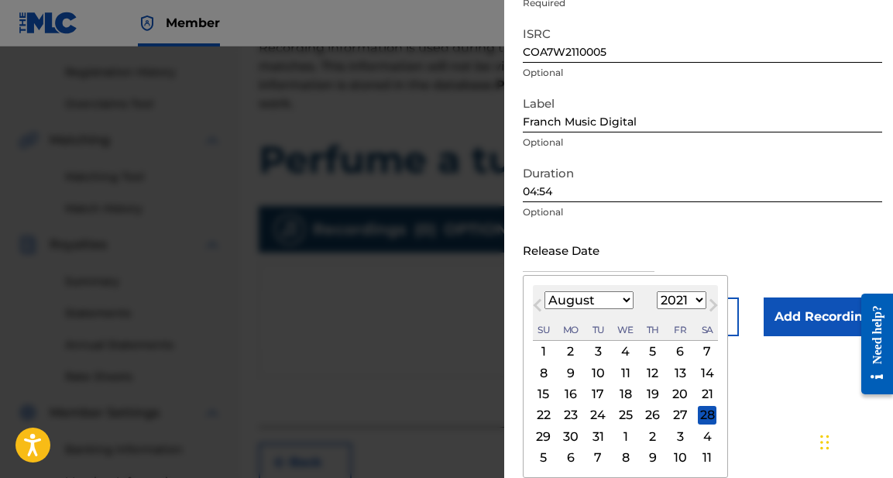
scroll to position [211, 0]
click at [571, 435] on div "30" at bounding box center [571, 436] width 19 height 19
type input "August 30 2021"
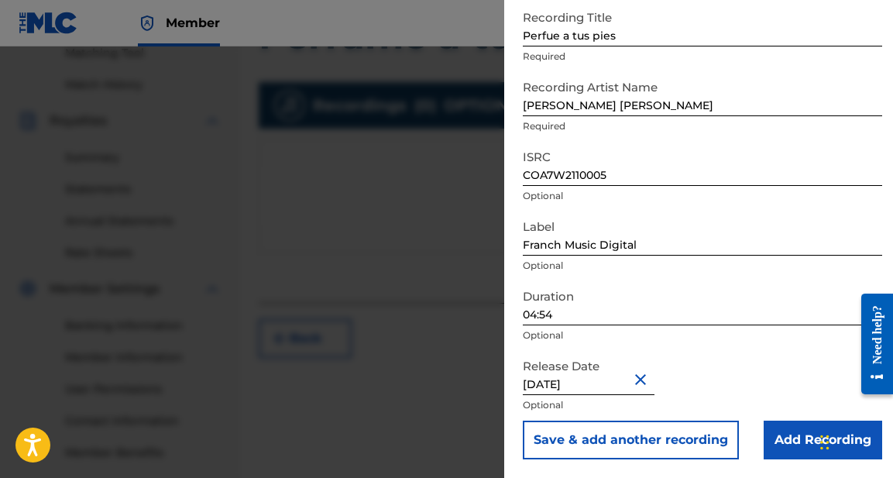
scroll to position [88, 0]
click at [801, 445] on input "Add Recording" at bounding box center [823, 440] width 119 height 39
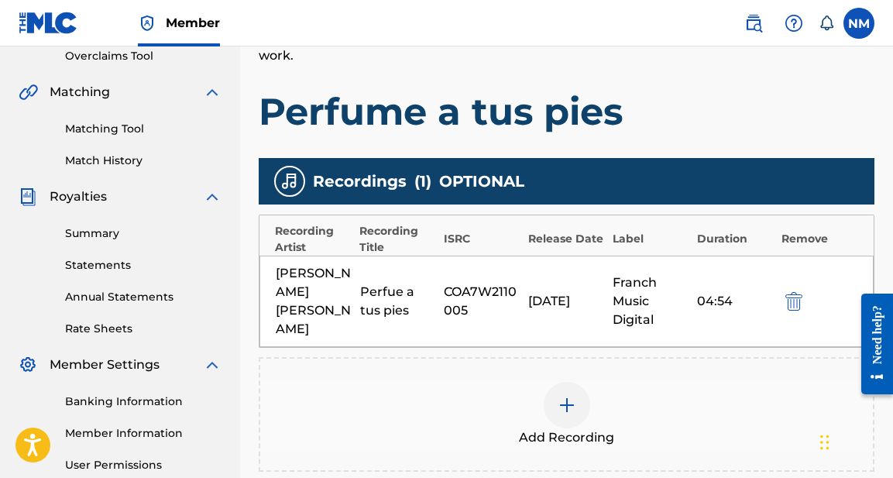
scroll to position [387, 0]
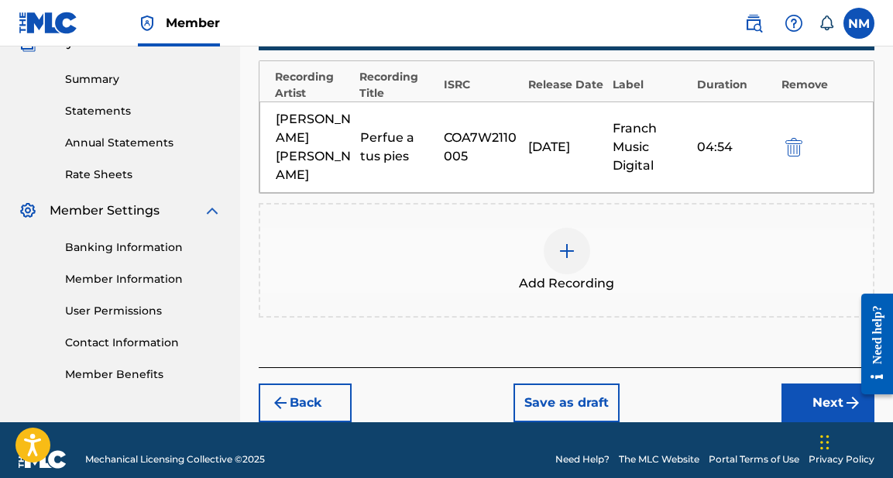
click at [827, 383] on button "Next" at bounding box center [828, 402] width 93 height 39
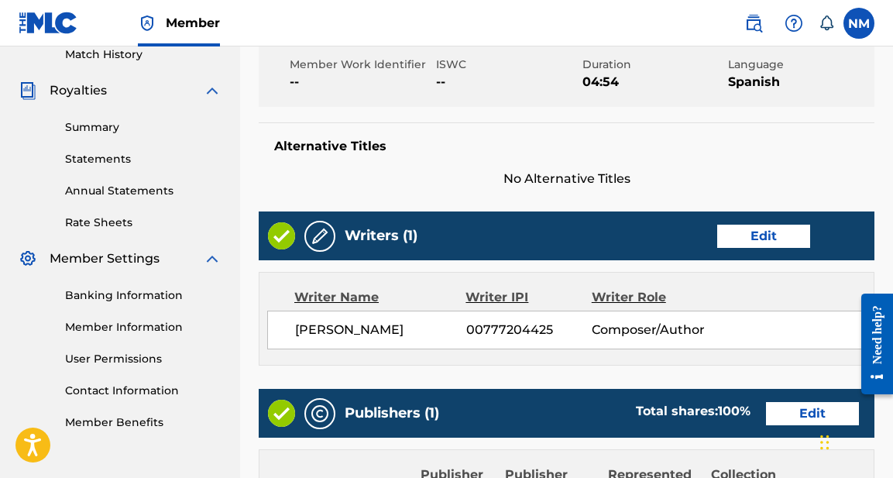
scroll to position [442, 0]
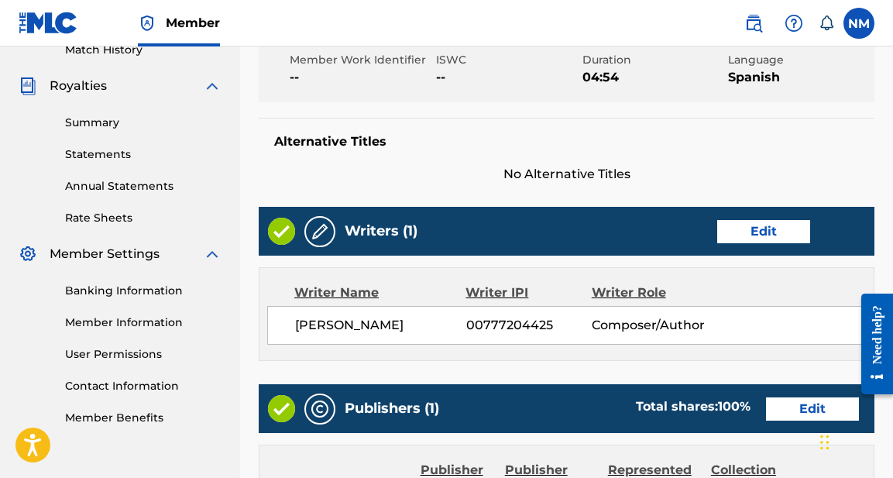
click at [758, 225] on button "Edit" at bounding box center [763, 231] width 93 height 23
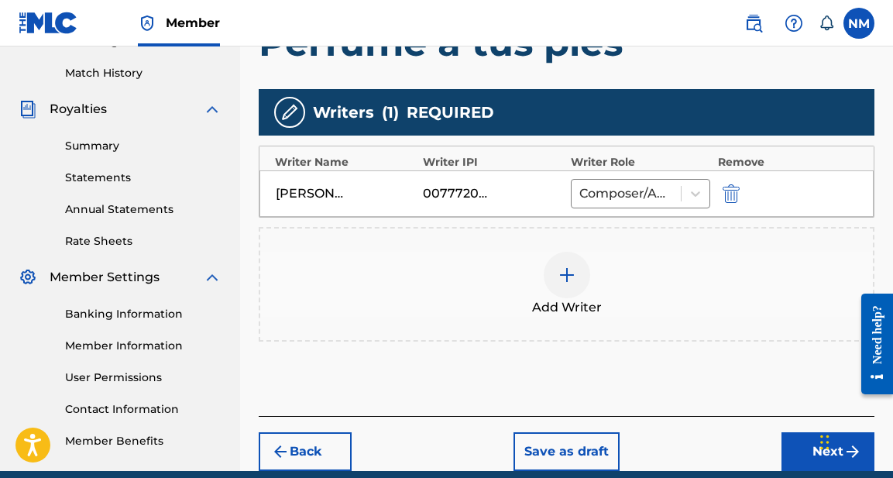
scroll to position [414, 0]
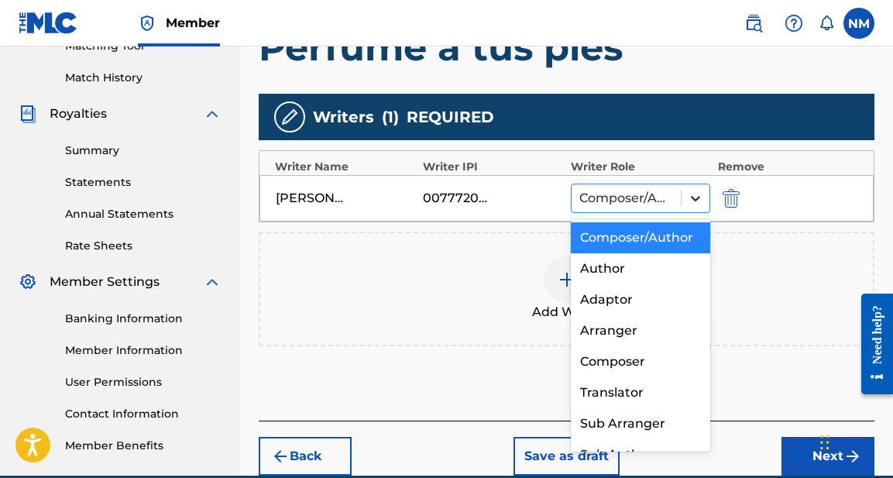
click at [694, 195] on icon at bounding box center [695, 198] width 15 height 15
click at [628, 241] on div "Composer/Author" at bounding box center [640, 237] width 139 height 31
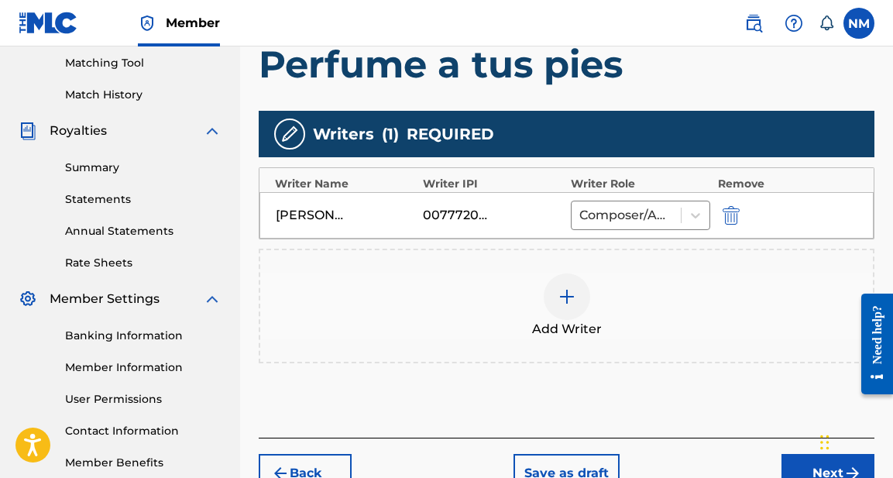
scroll to position [391, 0]
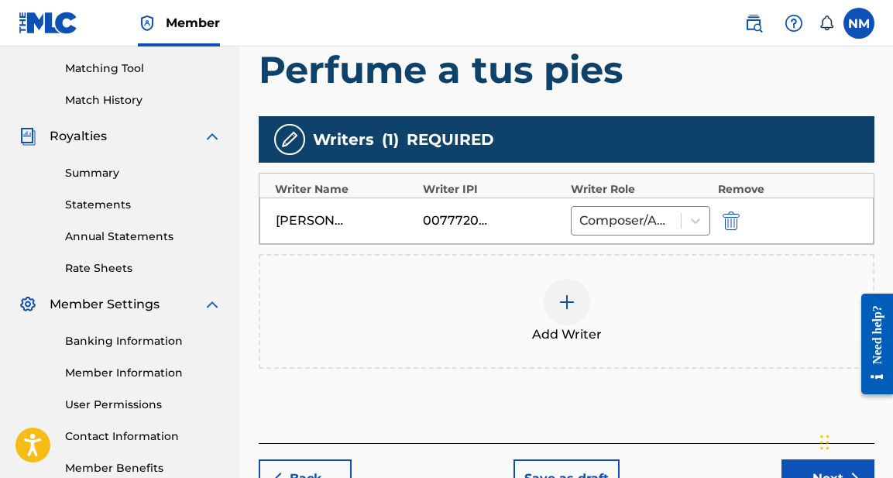
click at [328, 222] on div "JASMINE ANDREA JACOBS" at bounding box center [311, 220] width 70 height 19
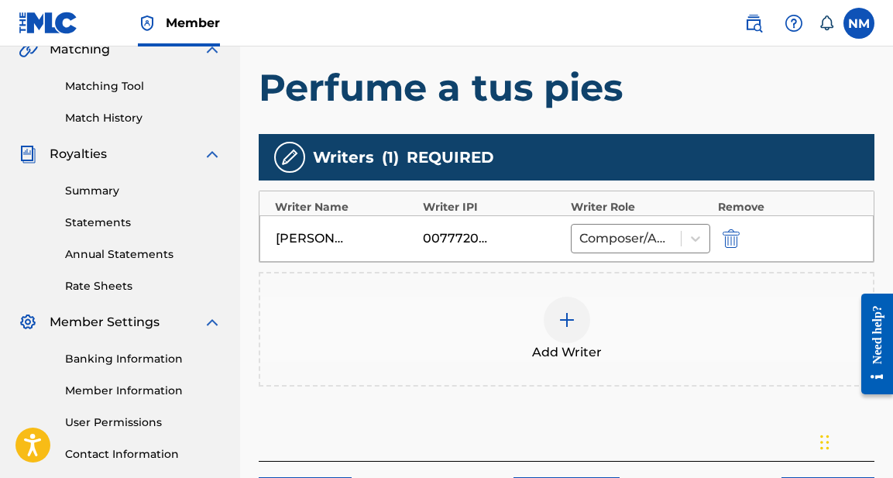
scroll to position [368, 0]
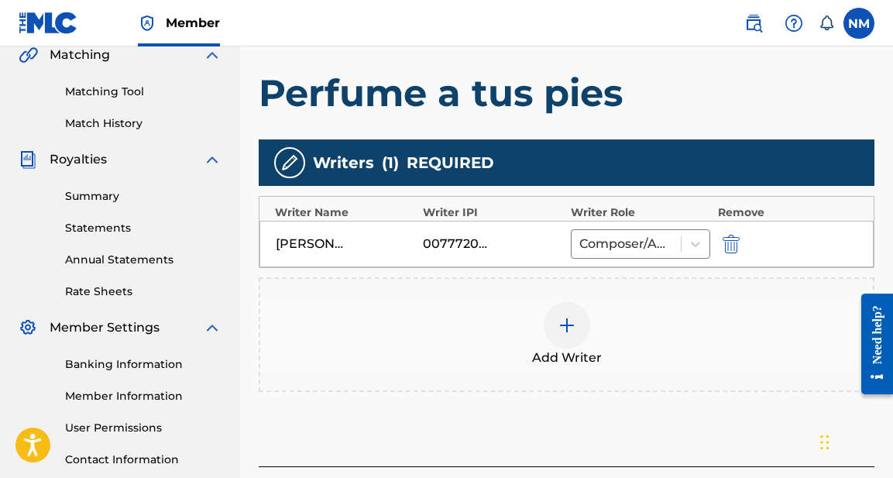
click at [734, 242] on img "submit" at bounding box center [731, 244] width 17 height 19
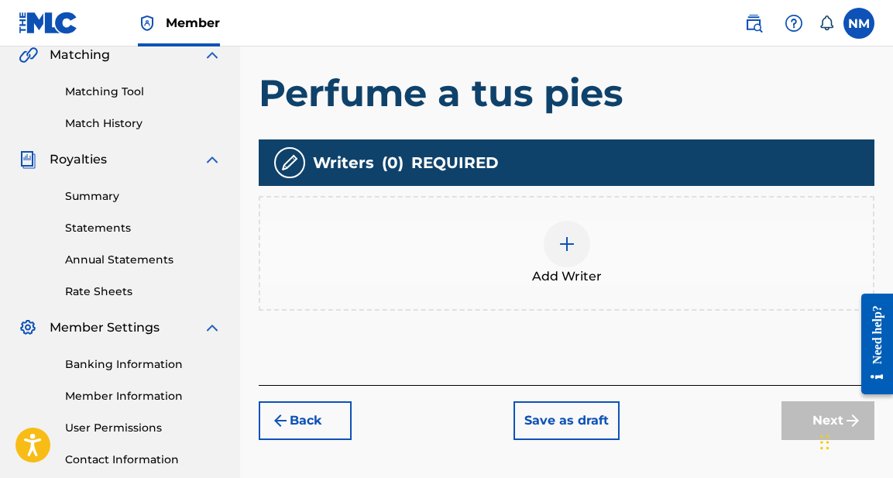
click at [562, 242] on img at bounding box center [567, 244] width 19 height 19
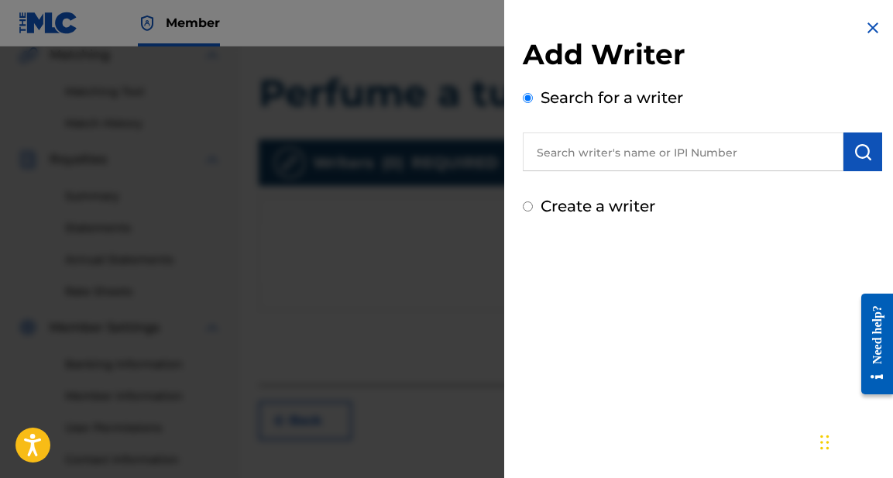
click at [579, 159] on input "text" at bounding box center [683, 151] width 321 height 39
click at [855, 150] on img "submit" at bounding box center [863, 152] width 19 height 19
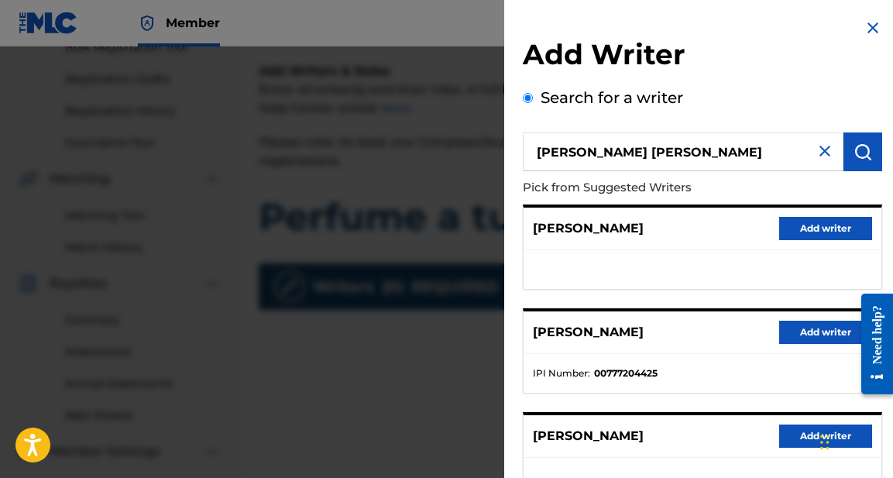
scroll to position [0, 0]
click at [856, 154] on img "submit" at bounding box center [863, 152] width 19 height 19
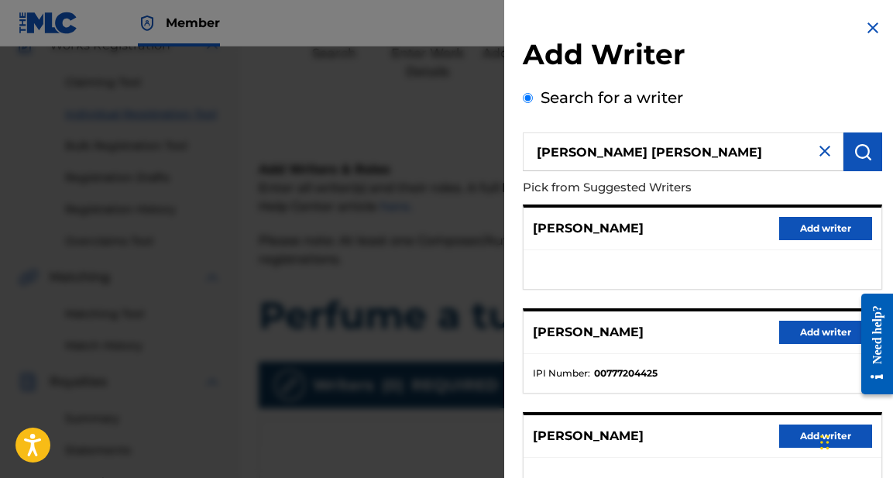
click at [689, 148] on input "Jasmine Lee Jacobs" at bounding box center [683, 151] width 321 height 39
type input "J"
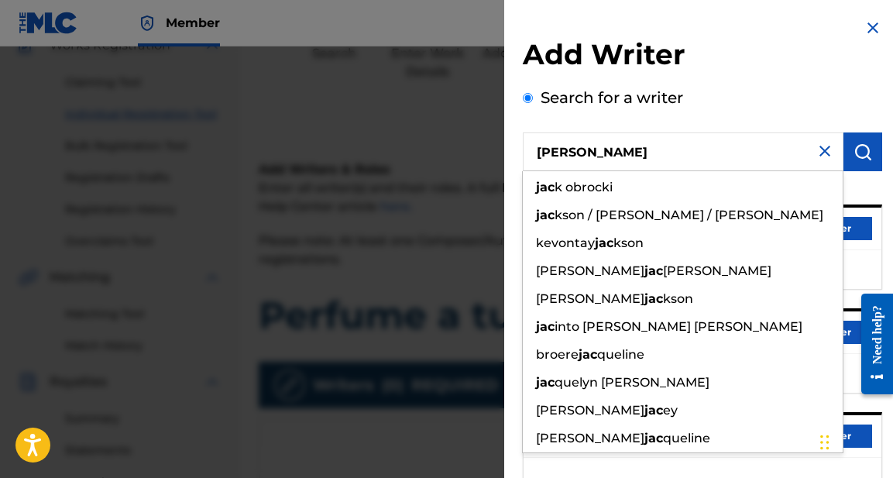
type input "J"
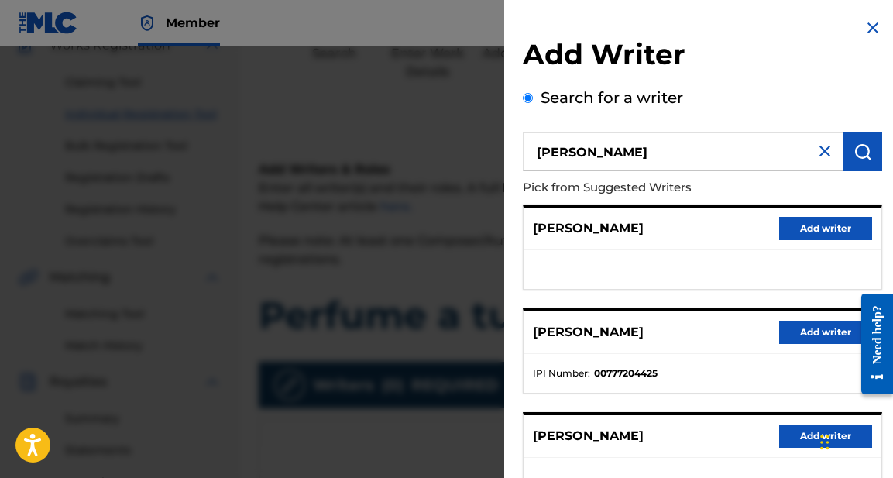
type input "Jassmine Lee Jacobs"
click at [854, 156] on img "submit" at bounding box center [863, 152] width 19 height 19
click at [867, 22] on img at bounding box center [873, 28] width 19 height 19
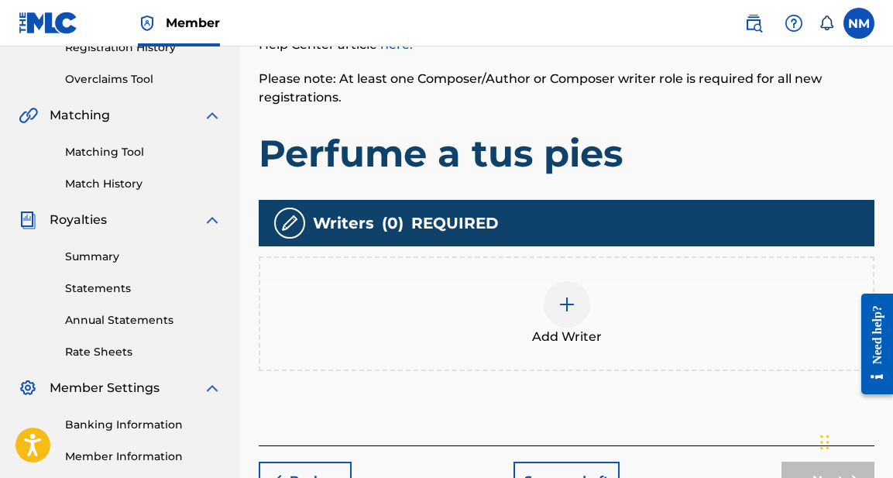
scroll to position [343, 0]
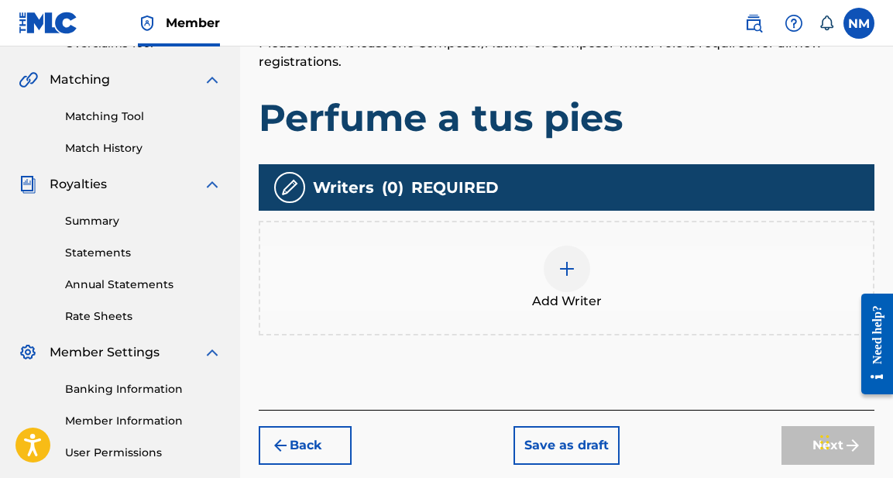
click at [564, 273] on img at bounding box center [567, 269] width 19 height 19
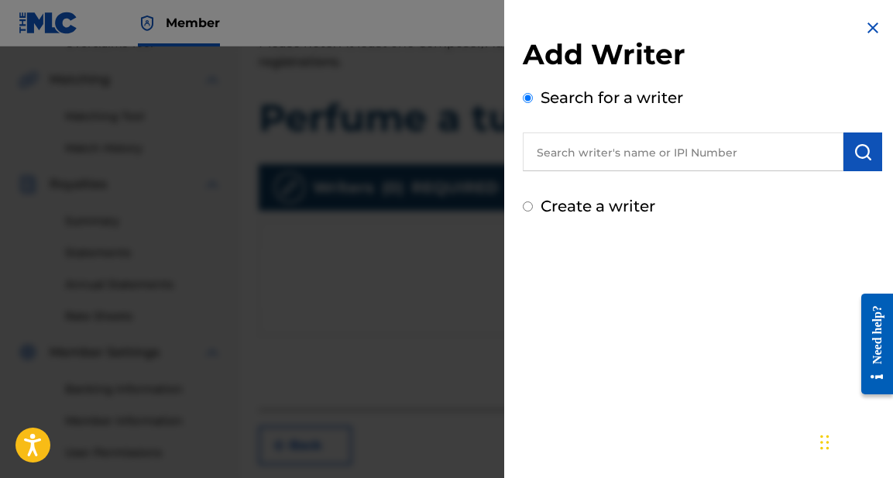
click at [585, 155] on input "text" at bounding box center [683, 151] width 321 height 39
type input "Jasmine Lee Jacobs"
click at [854, 154] on img "submit" at bounding box center [863, 152] width 19 height 19
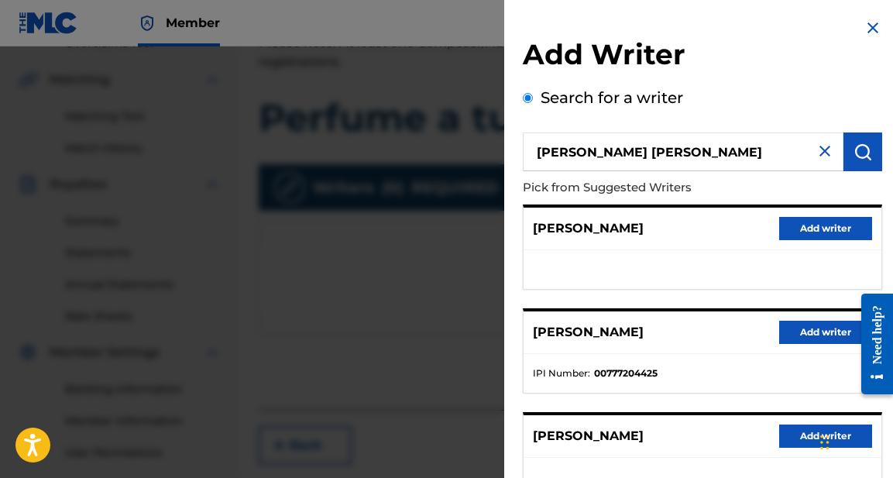
click at [867, 25] on img at bounding box center [873, 28] width 19 height 19
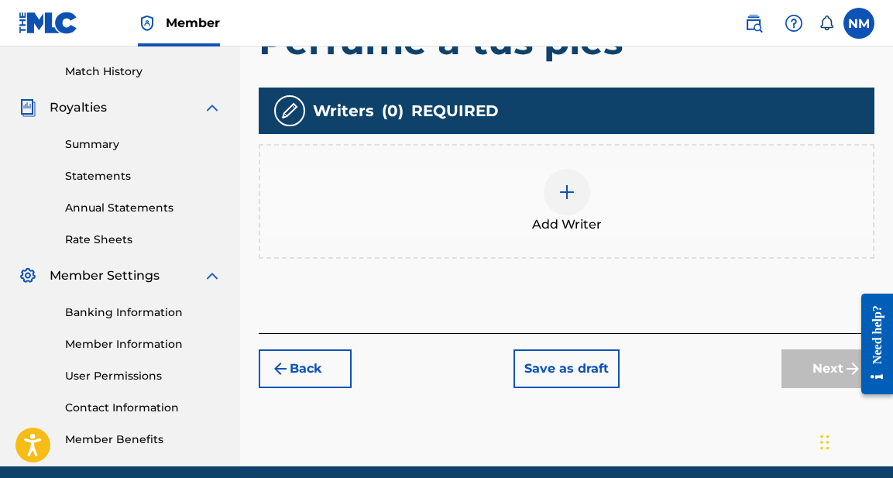
scroll to position [429, 0]
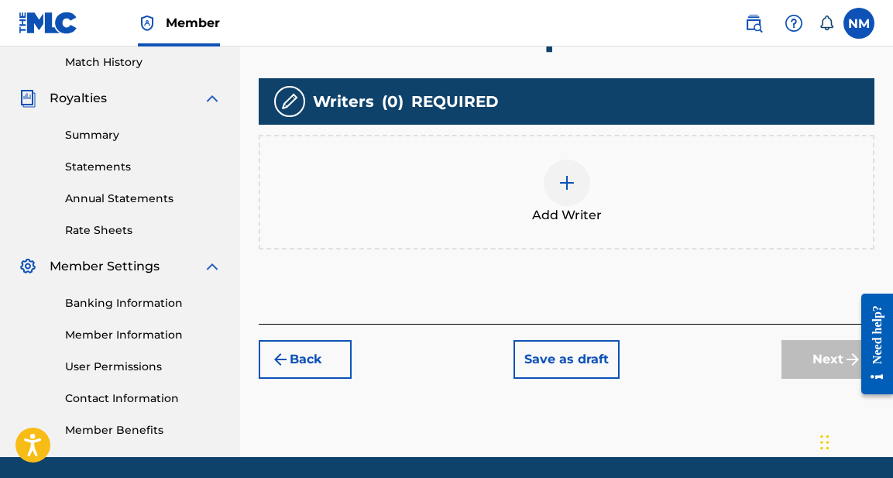
click at [568, 182] on img at bounding box center [567, 183] width 19 height 19
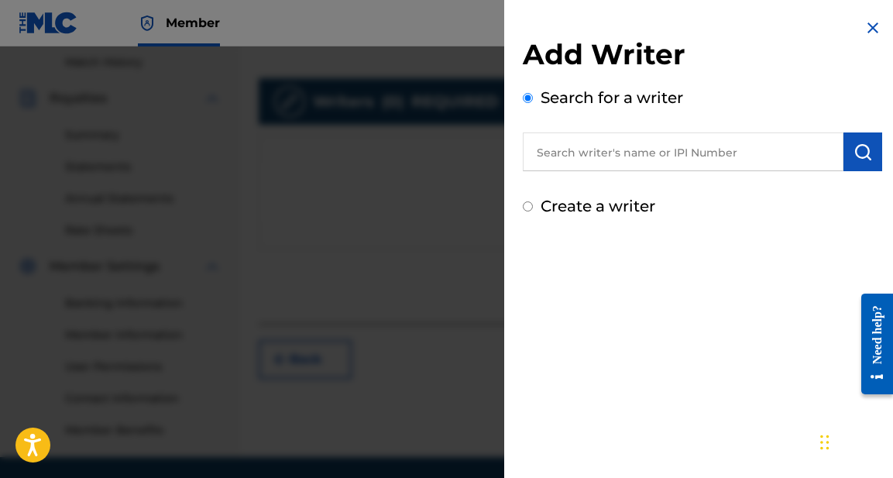
click at [577, 156] on input "text" at bounding box center [683, 151] width 321 height 39
click at [527, 208] on input "Create a writer" at bounding box center [528, 206] width 10 height 10
radio input "false"
radio input "true"
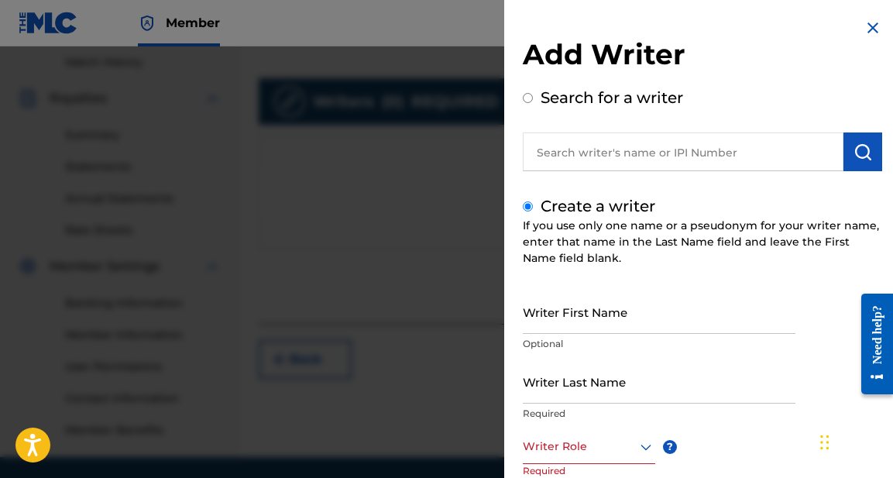
click at [562, 315] on input "Writer First Name" at bounding box center [659, 312] width 273 height 44
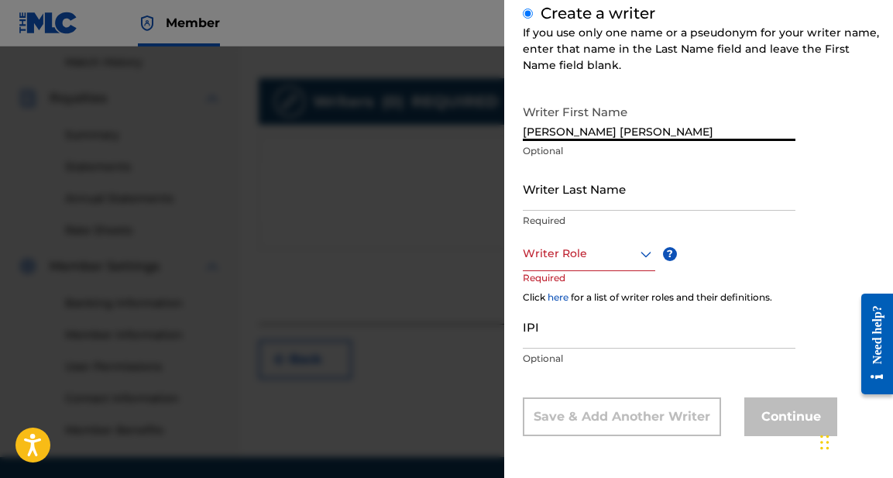
scroll to position [193, 0]
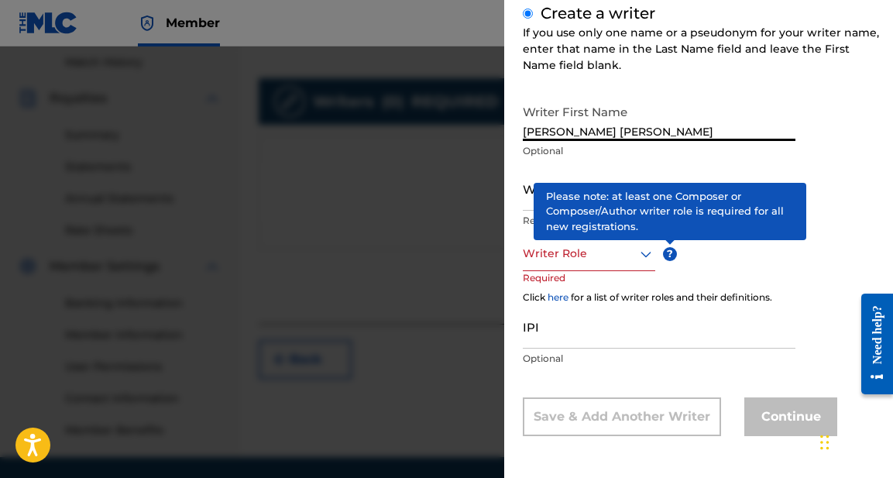
type input "Jasmine Lee Jacobs"
click at [671, 250] on span "?" at bounding box center [670, 254] width 14 height 14
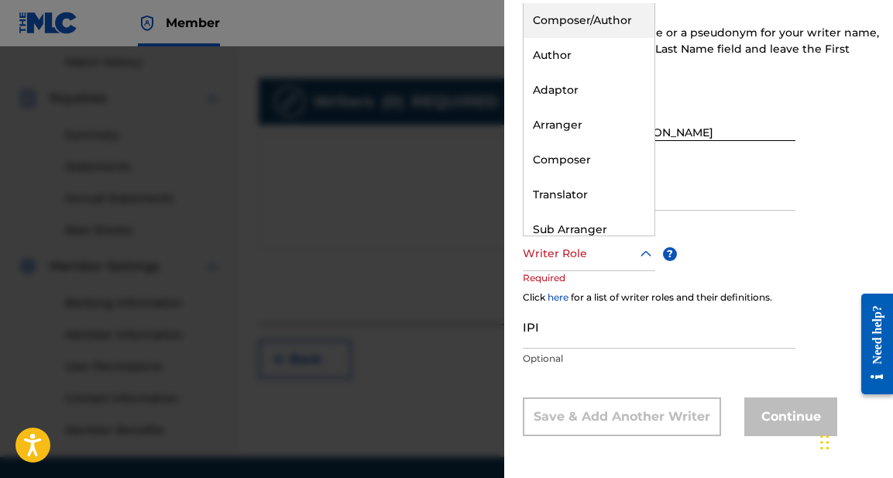
click at [645, 255] on icon at bounding box center [646, 254] width 19 height 19
click at [583, 19] on div "Composer/Author" at bounding box center [589, 20] width 131 height 35
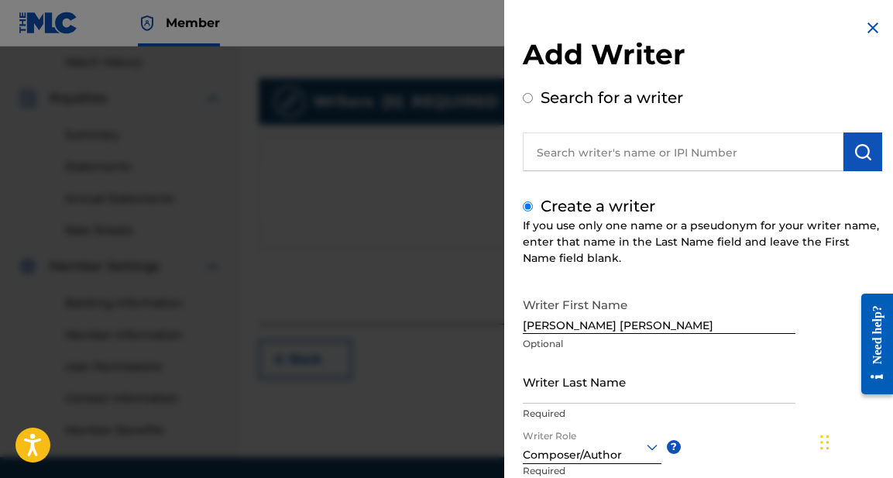
scroll to position [0, 0]
click at [666, 152] on input "text" at bounding box center [683, 151] width 321 height 39
radio input "true"
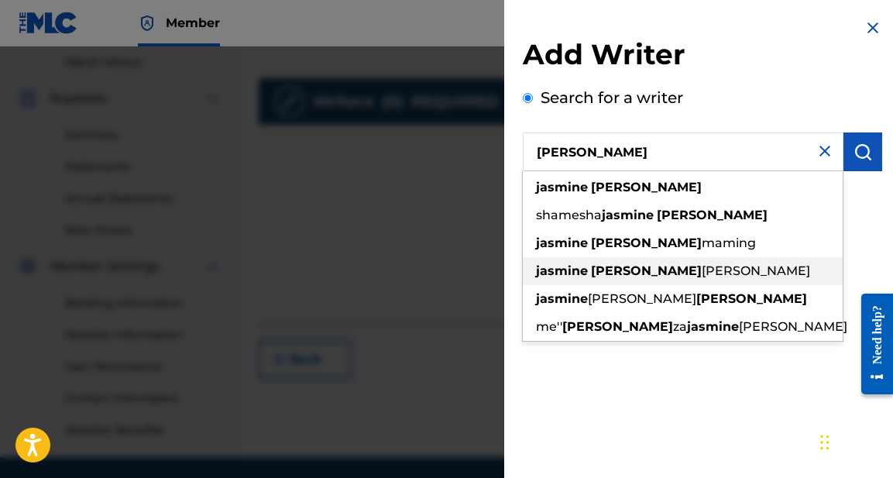
click at [597, 272] on strong "lee" at bounding box center [646, 270] width 111 height 15
type input "jasmine lee jacob"
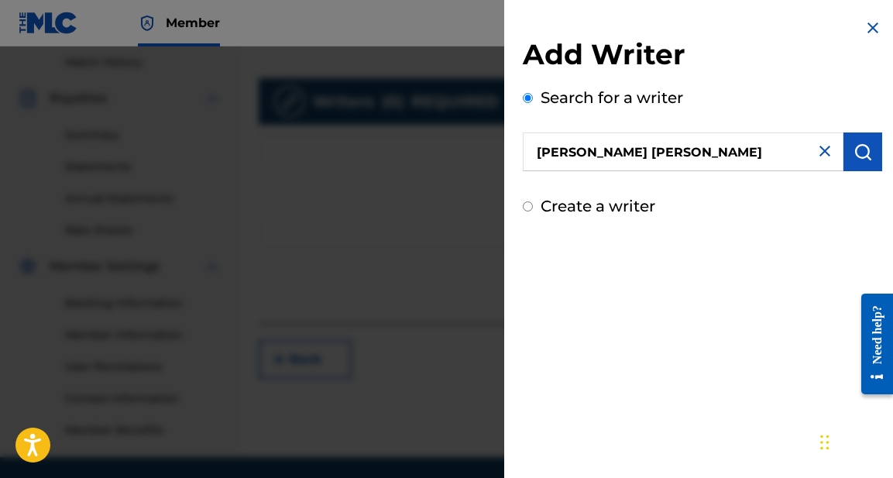
click at [858, 149] on img "submit" at bounding box center [863, 152] width 19 height 19
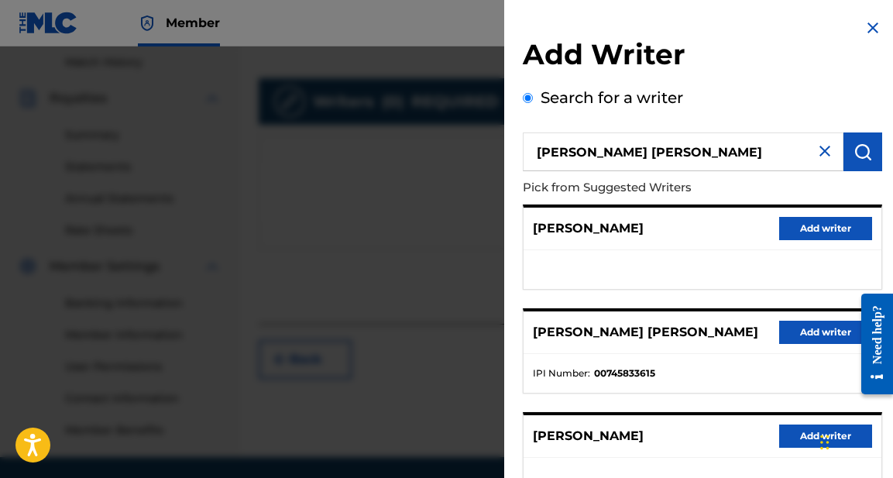
click at [814, 328] on button "Add writer" at bounding box center [825, 332] width 93 height 23
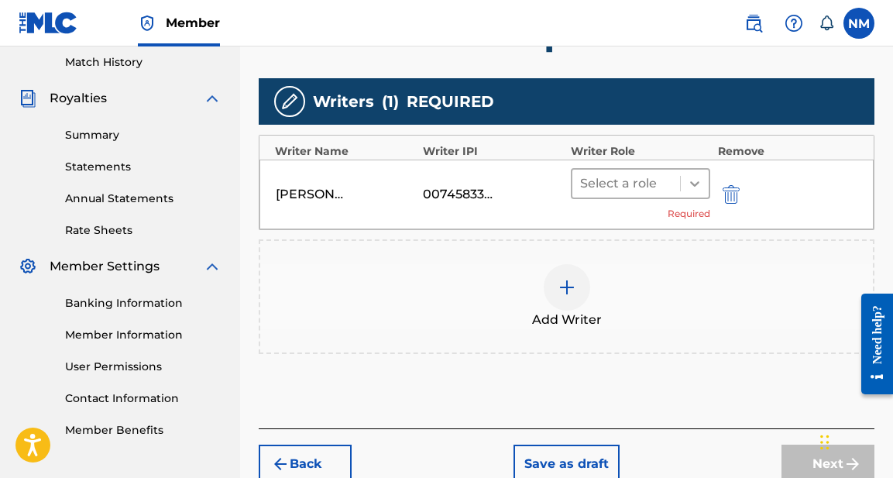
click at [698, 183] on icon at bounding box center [694, 183] width 9 height 5
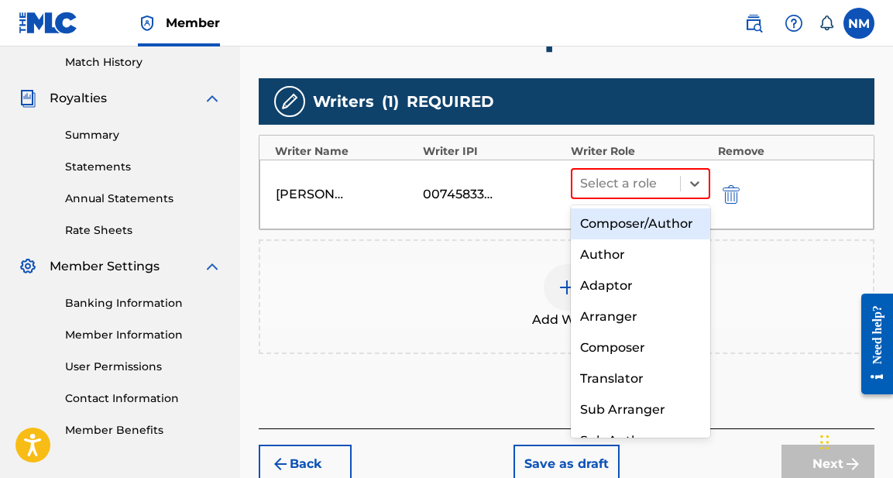
click at [652, 224] on div "Composer/Author" at bounding box center [640, 223] width 139 height 31
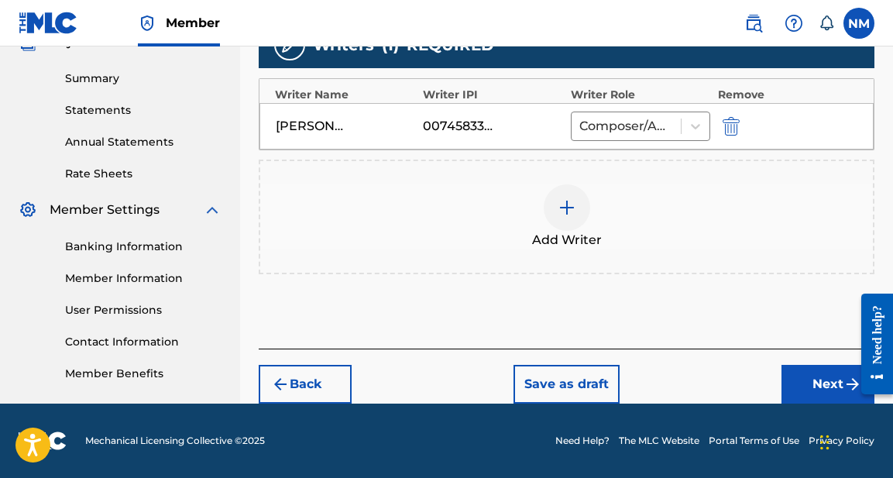
click at [834, 376] on button "Next" at bounding box center [828, 384] width 93 height 39
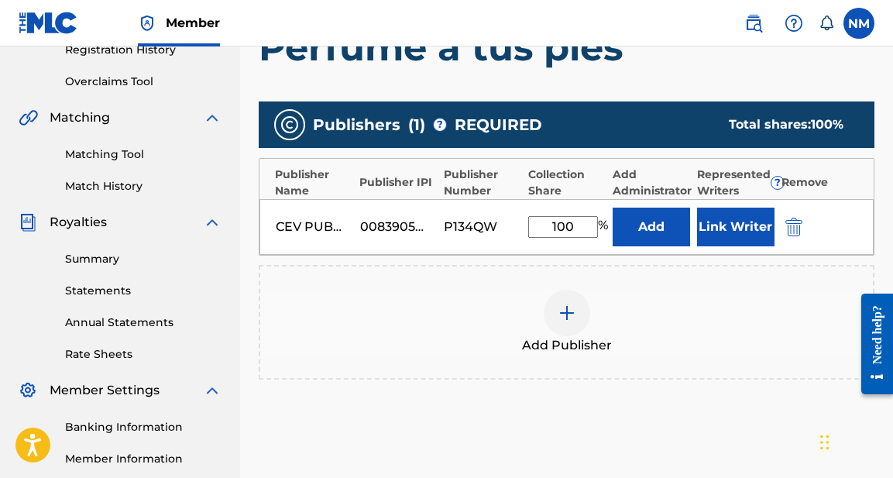
scroll to position [304, 0]
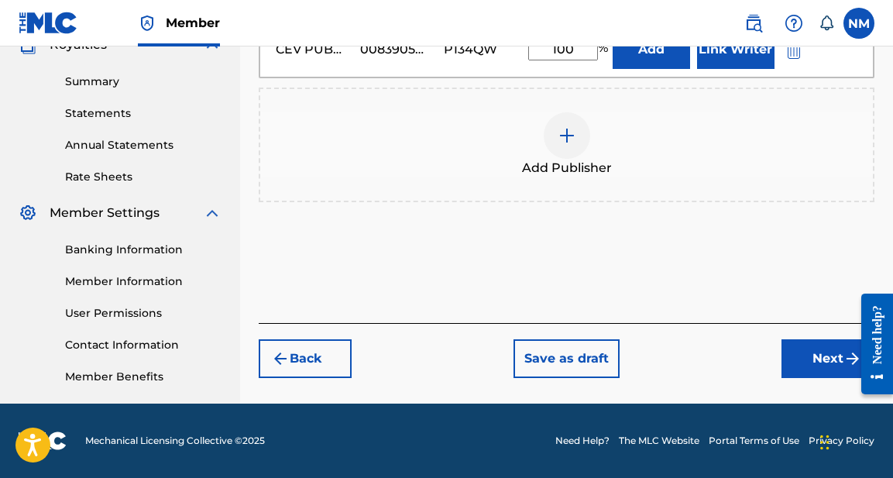
click at [820, 358] on button "Next" at bounding box center [828, 358] width 93 height 39
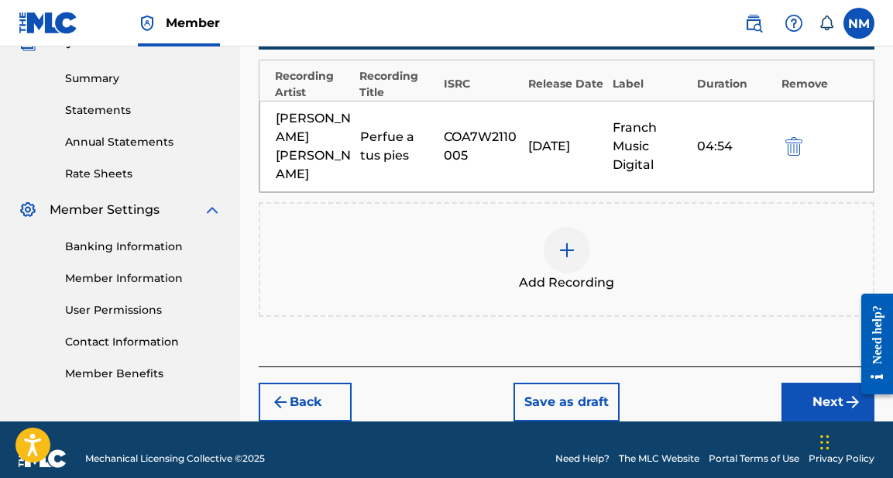
scroll to position [485, 0]
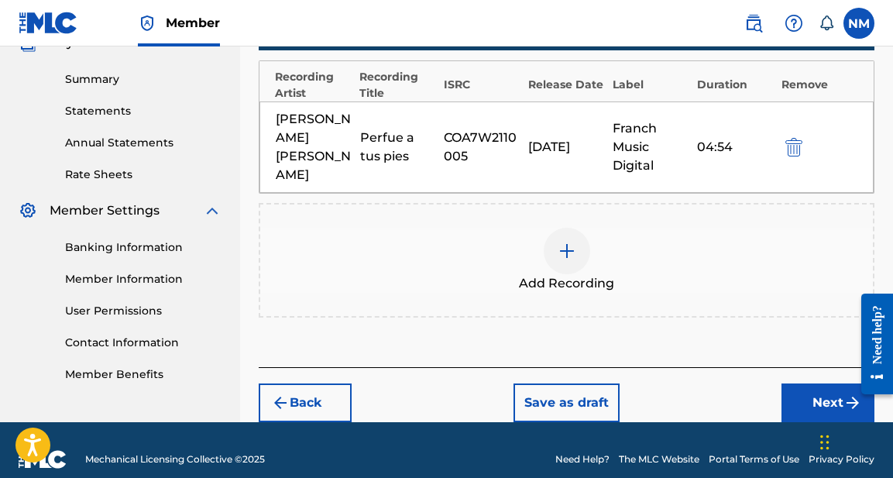
click at [817, 383] on button "Next" at bounding box center [828, 402] width 93 height 39
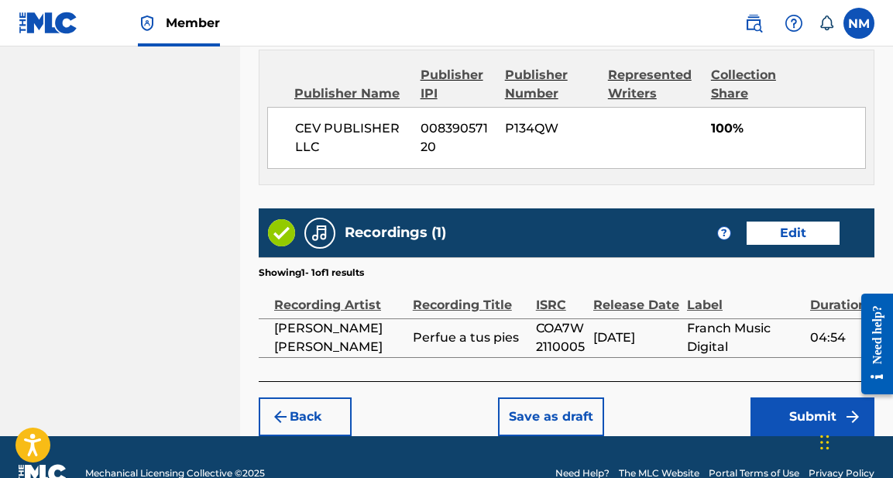
scroll to position [844, 0]
click at [792, 222] on button "Edit" at bounding box center [793, 233] width 93 height 23
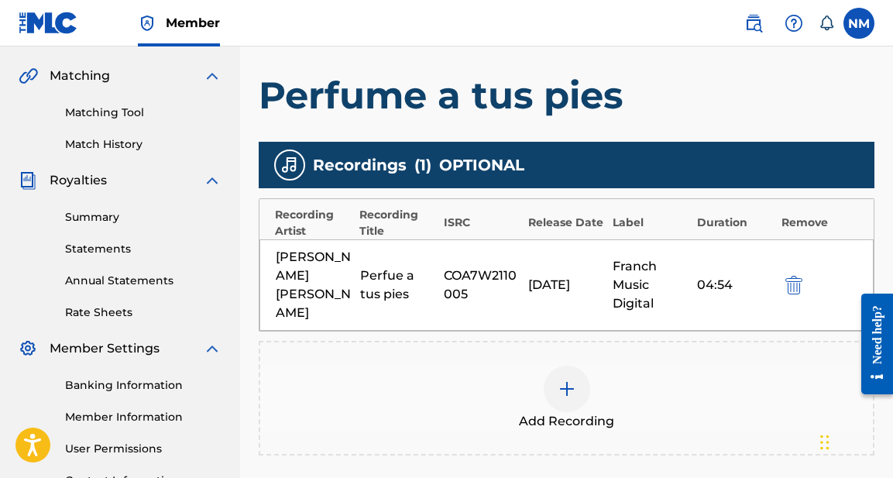
scroll to position [342, 0]
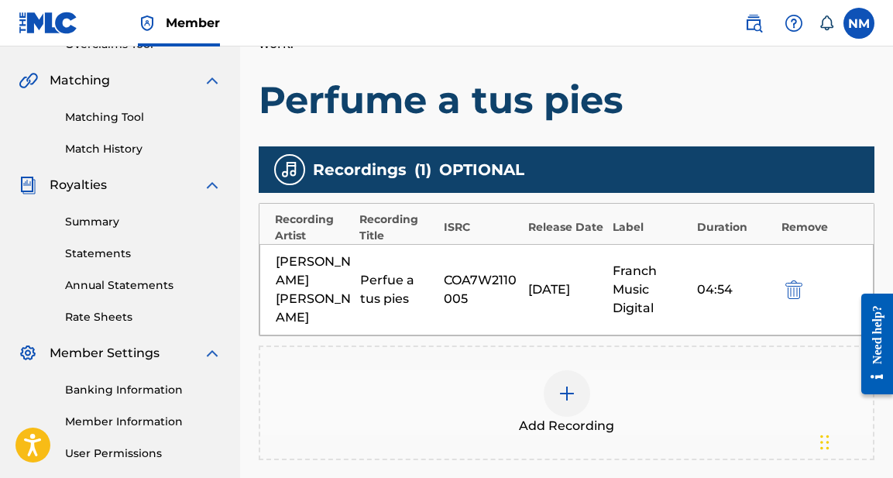
click at [301, 273] on div "Evelyn Edith" at bounding box center [314, 290] width 77 height 74
click at [316, 278] on div "Evelyn Edith" at bounding box center [314, 290] width 77 height 74
click at [310, 274] on div "Evelyn Edith" at bounding box center [314, 290] width 77 height 74
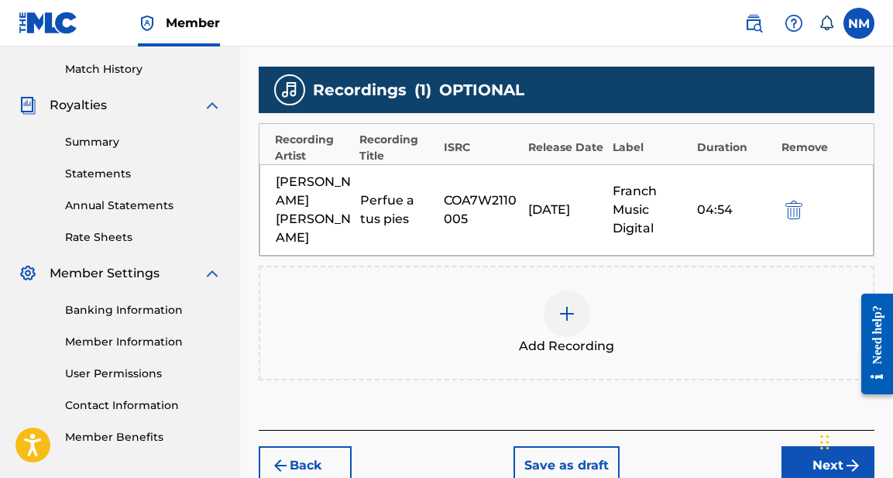
scroll to position [421, 0]
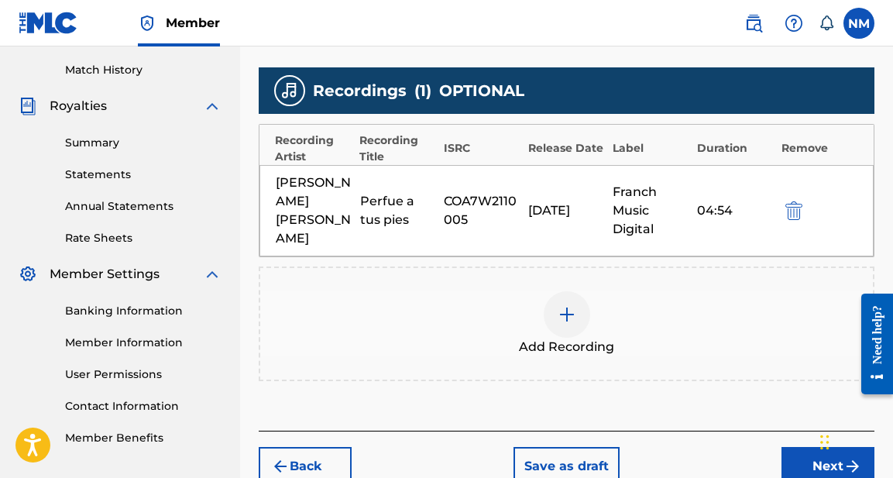
click at [299, 188] on div "Evelyn Edith" at bounding box center [314, 211] width 77 height 74
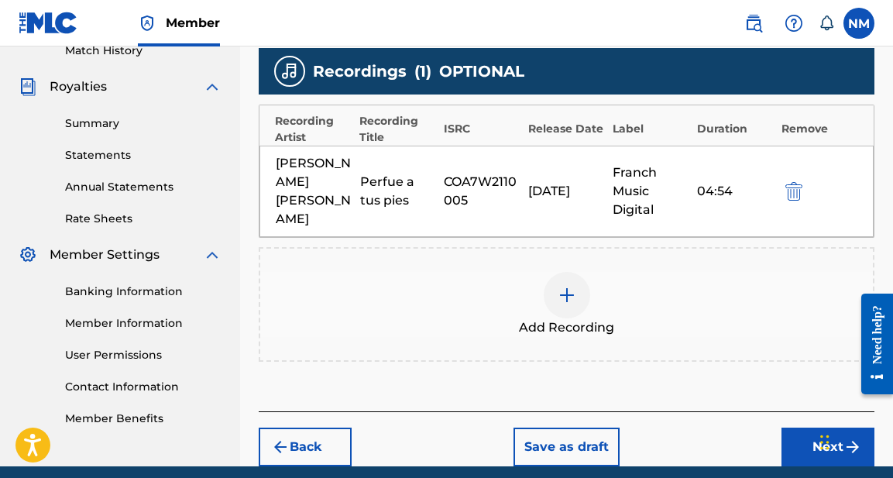
scroll to position [452, 0]
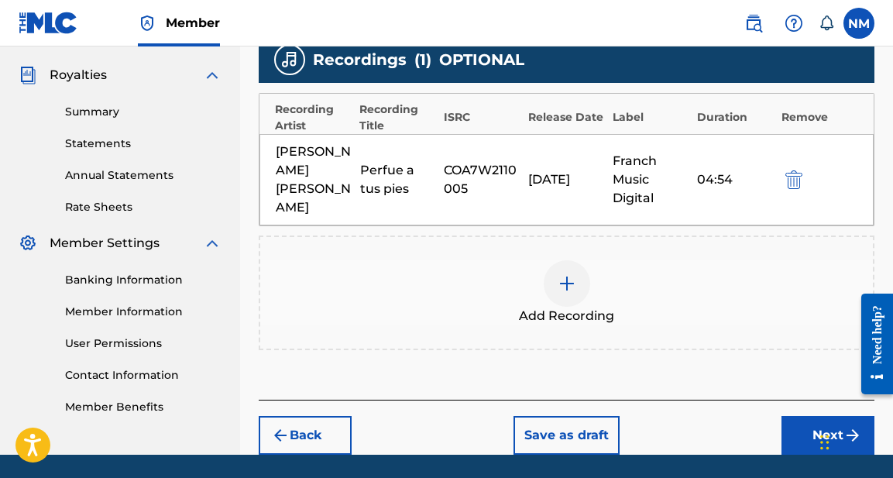
click at [568, 274] on img at bounding box center [567, 283] width 19 height 19
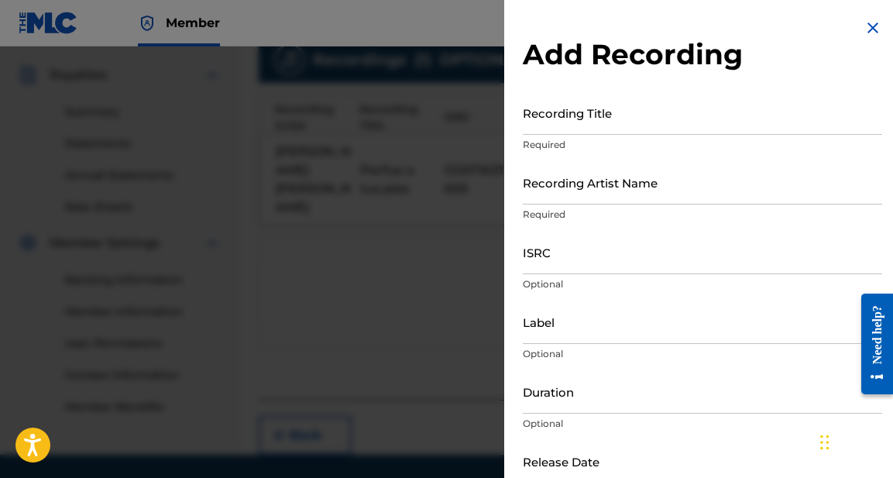
click at [585, 119] on input "Recording Title" at bounding box center [702, 113] width 359 height 44
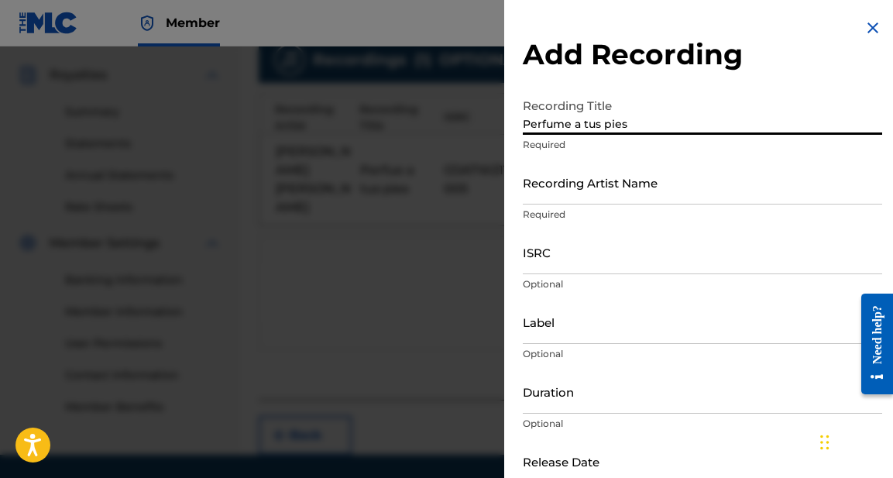
type input "Perfume a tus pies"
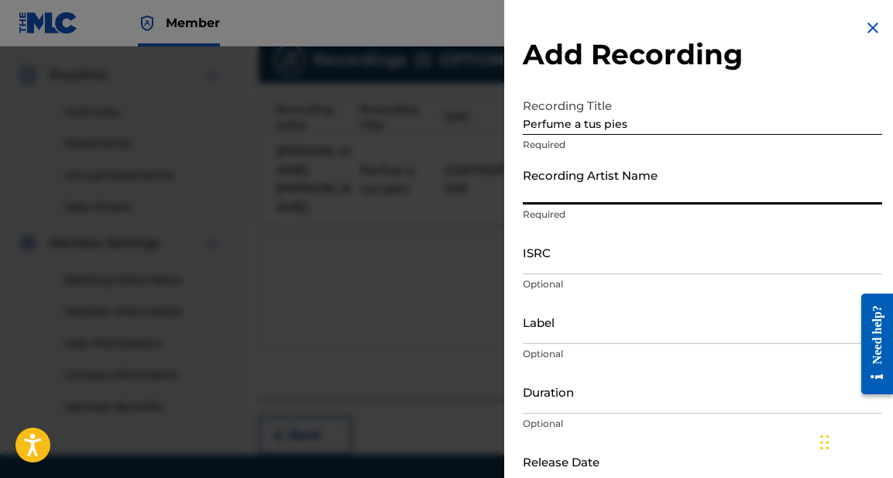
click at [609, 179] on input "Recording Artist Name" at bounding box center [702, 182] width 359 height 44
type input "Evenlyn Edith"
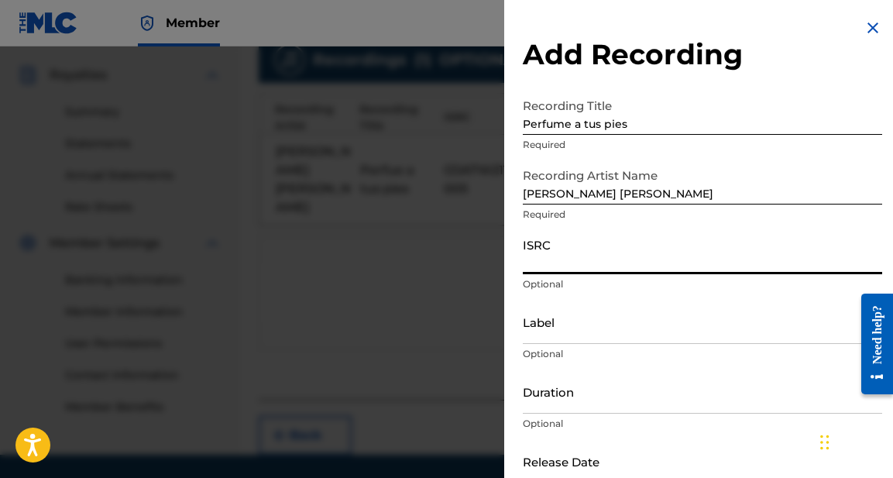
click at [592, 261] on input "ISRC" at bounding box center [702, 252] width 359 height 44
paste input "COA7W2110005"
type input "COA7W2110005"
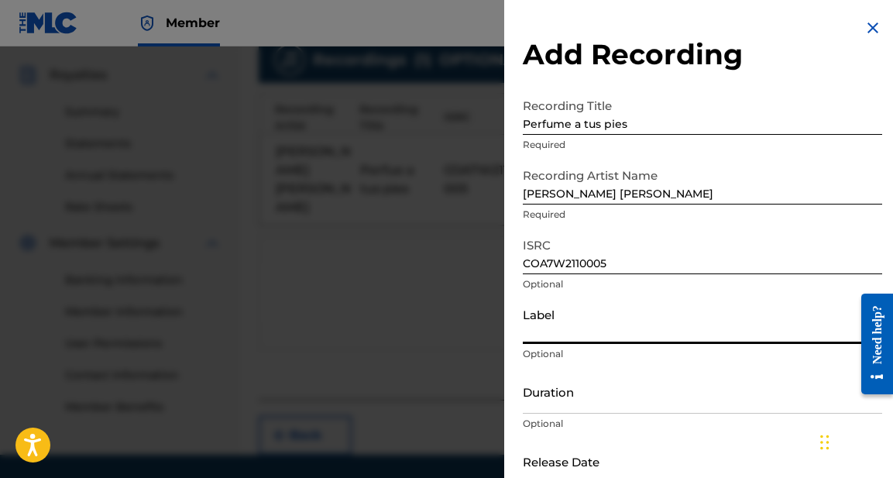
click at [579, 323] on input "Label" at bounding box center [702, 322] width 359 height 44
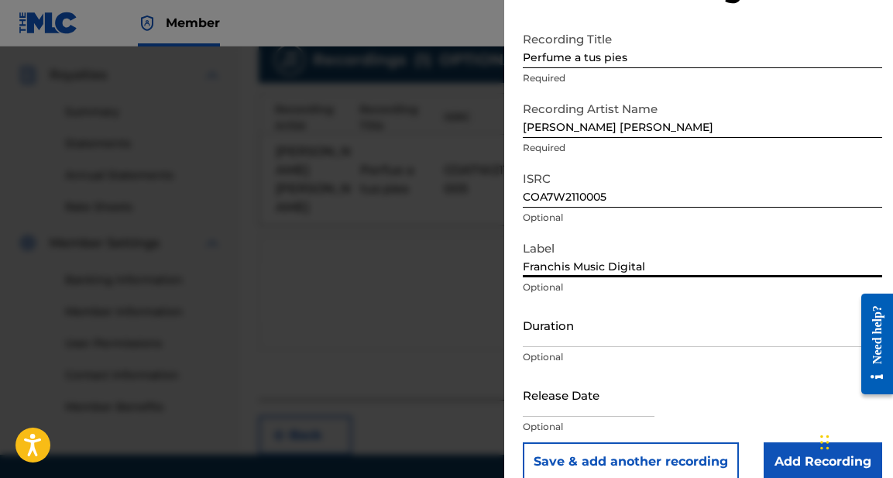
scroll to position [77, 0]
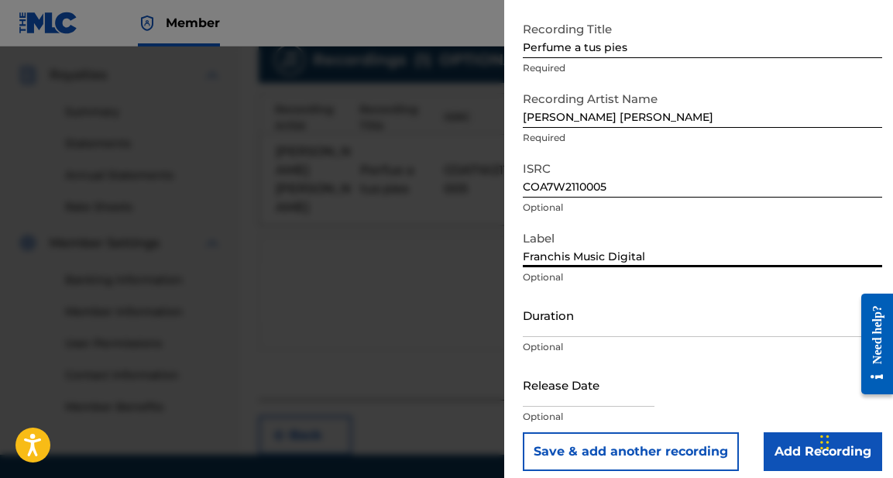
type input "Franchis Music Digital"
click at [570, 323] on input "Duration" at bounding box center [702, 315] width 359 height 44
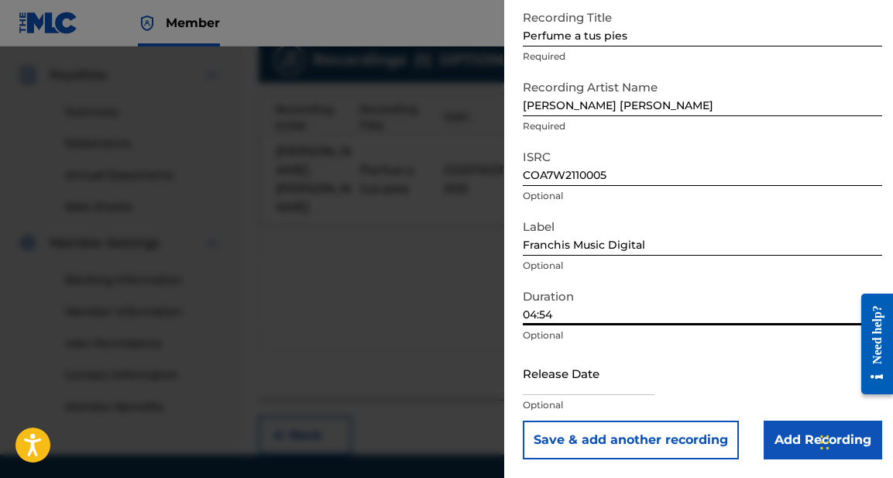
scroll to position [88, 0]
type input "04:54"
select select "7"
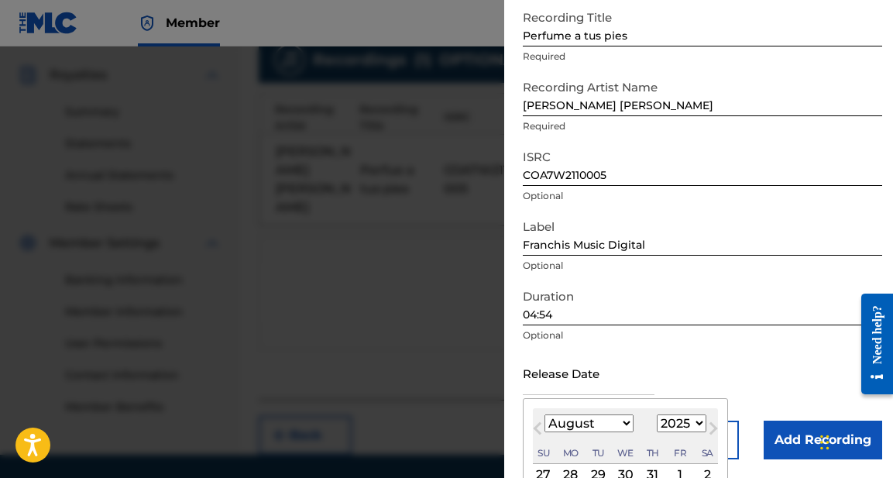
click at [576, 387] on input "text" at bounding box center [589, 373] width 132 height 44
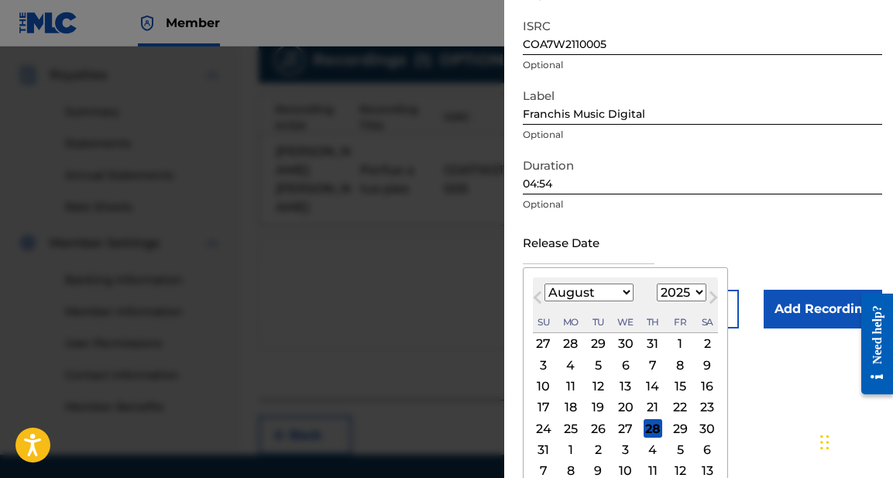
scroll to position [224, 0]
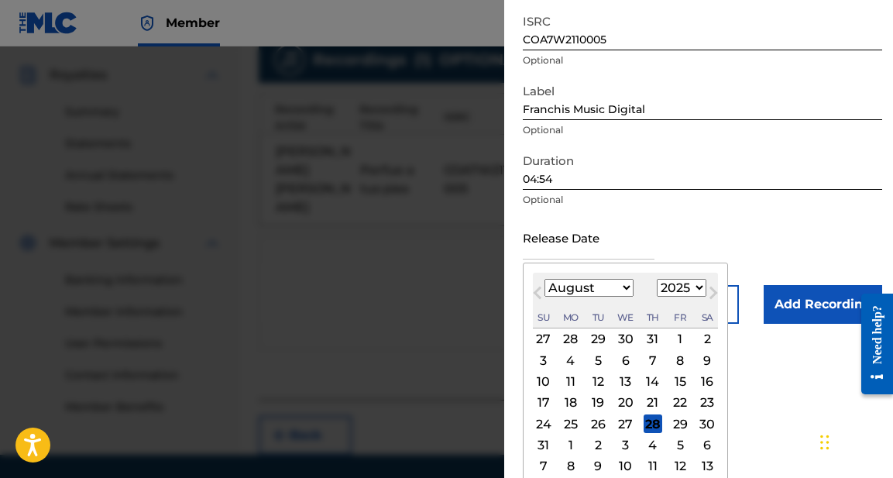
select select "2021"
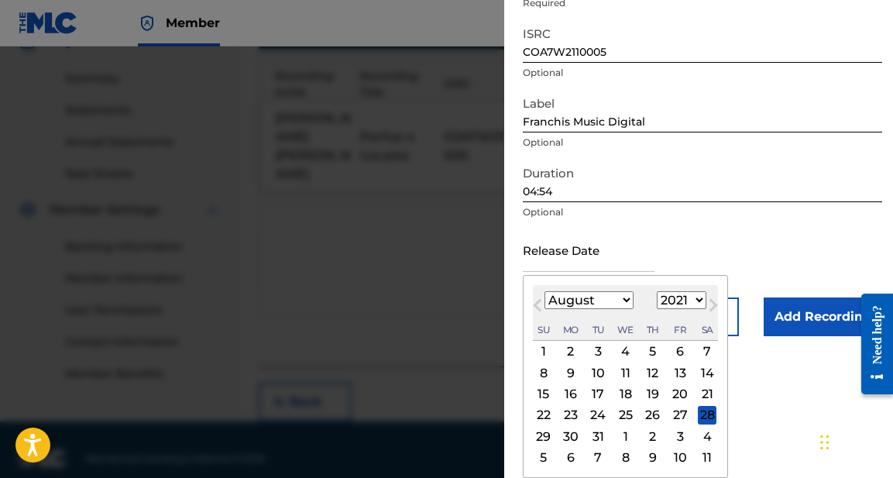
scroll to position [485, 0]
click at [568, 434] on div "30" at bounding box center [571, 436] width 19 height 19
type input "August 30 2021"
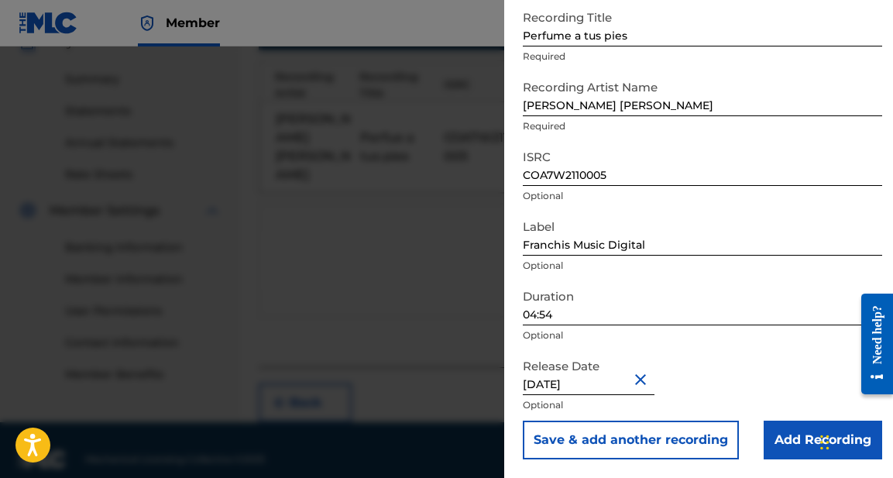
click at [801, 438] on input "Add Recording" at bounding box center [823, 440] width 119 height 39
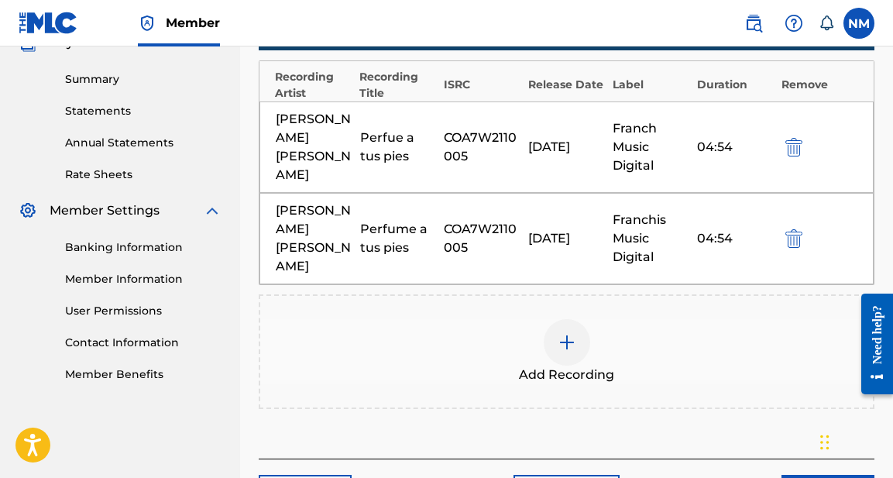
click at [797, 138] on img "submit" at bounding box center [794, 147] width 17 height 19
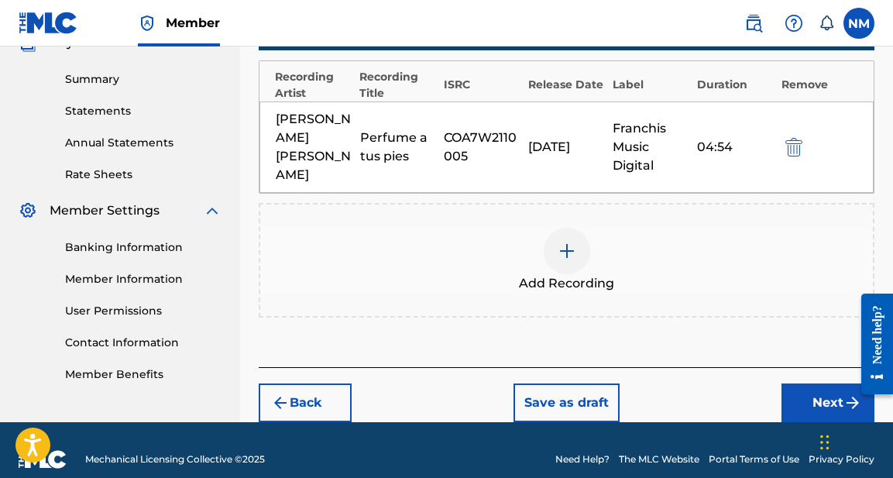
click at [837, 383] on button "Next" at bounding box center [828, 402] width 93 height 39
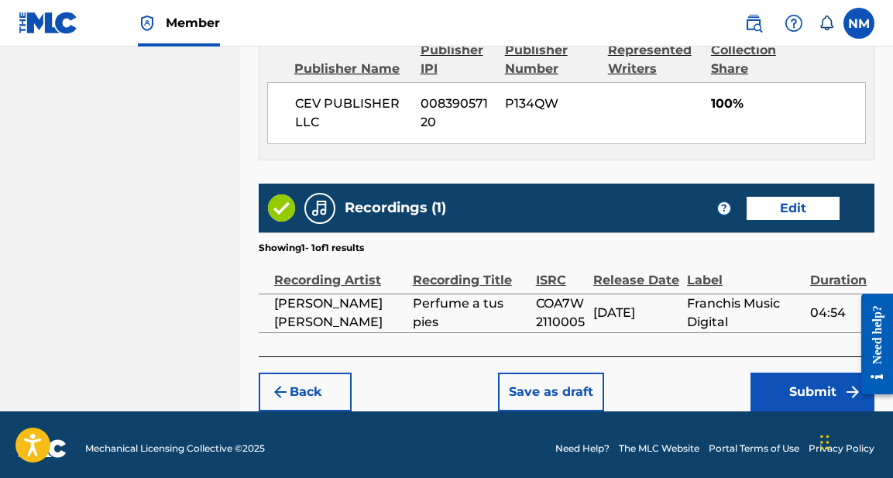
scroll to position [868, 0]
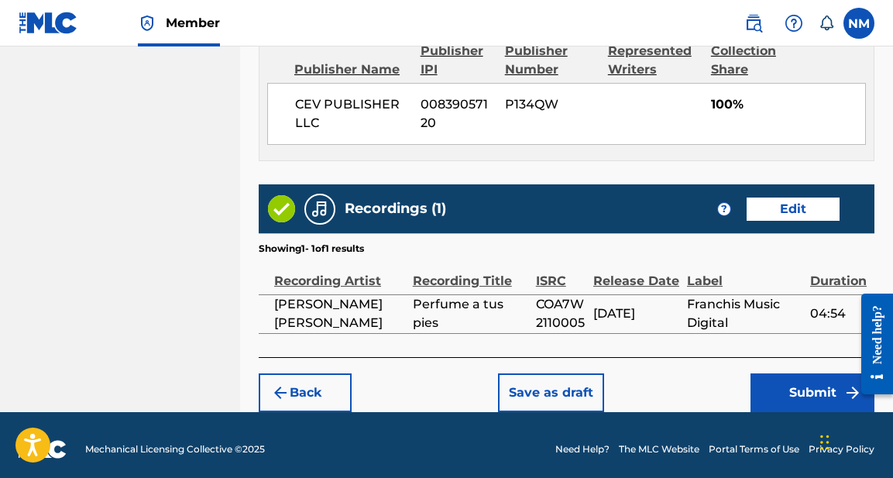
click at [814, 383] on button "Submit" at bounding box center [813, 392] width 124 height 39
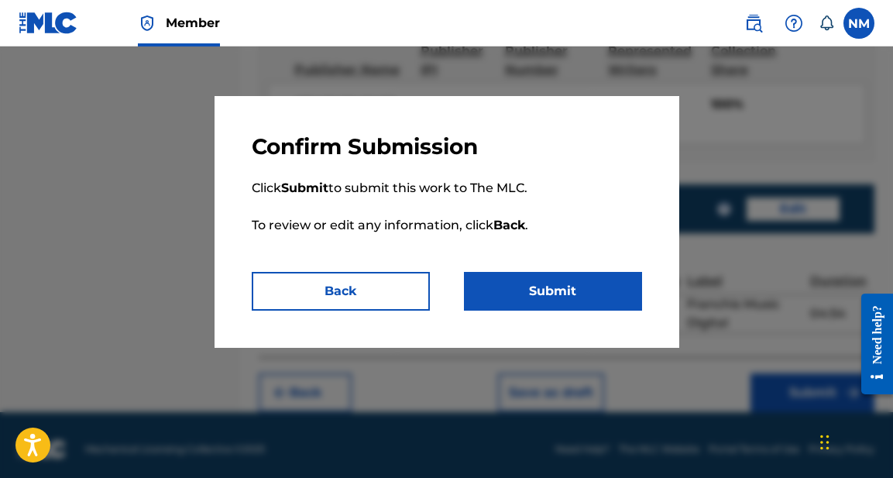
click at [557, 287] on button "Submit" at bounding box center [553, 291] width 178 height 39
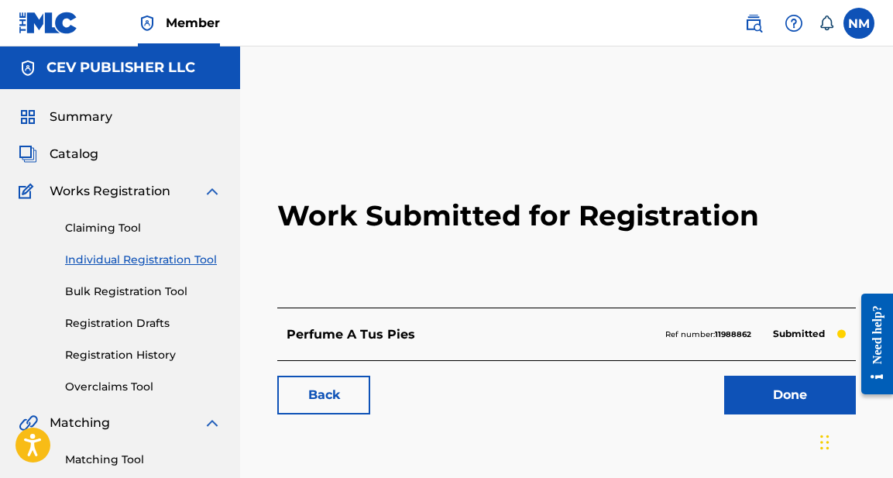
click at [782, 396] on link "Done" at bounding box center [790, 395] width 132 height 39
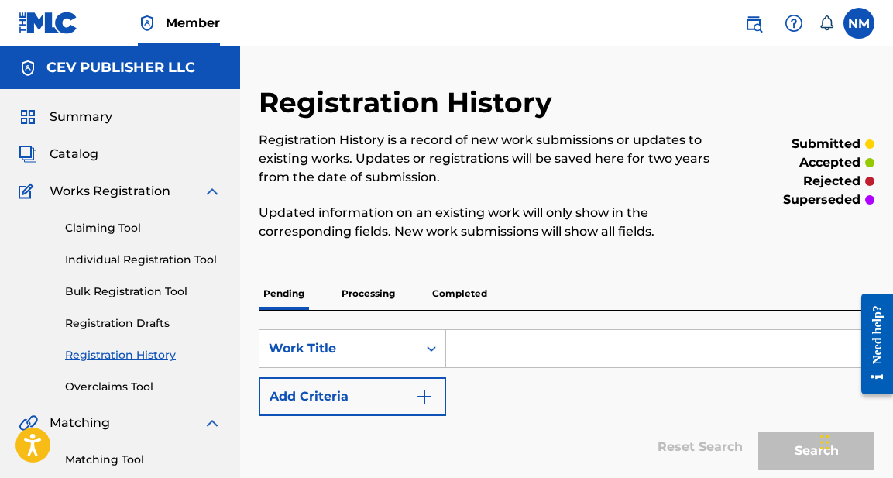
click at [85, 151] on span "Catalog" at bounding box center [74, 154] width 49 height 19
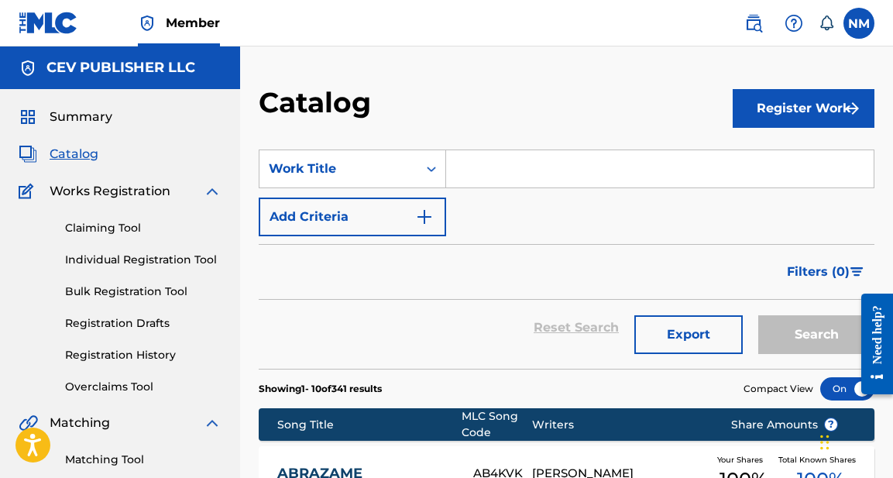
click at [806, 108] on button "Register Work" at bounding box center [804, 108] width 142 height 39
click at [548, 176] on input "Search Form" at bounding box center [660, 168] width 428 height 37
click at [772, 155] on link "Individual" at bounding box center [804, 158] width 142 height 37
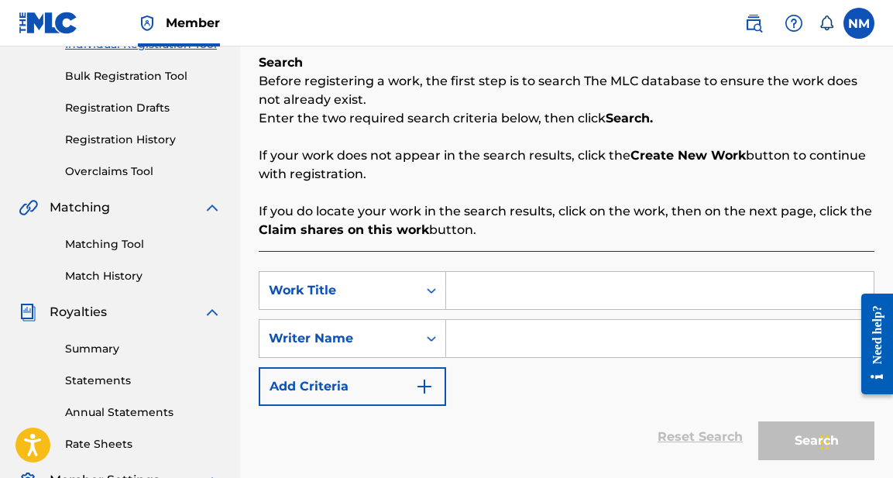
scroll to position [221, 0]
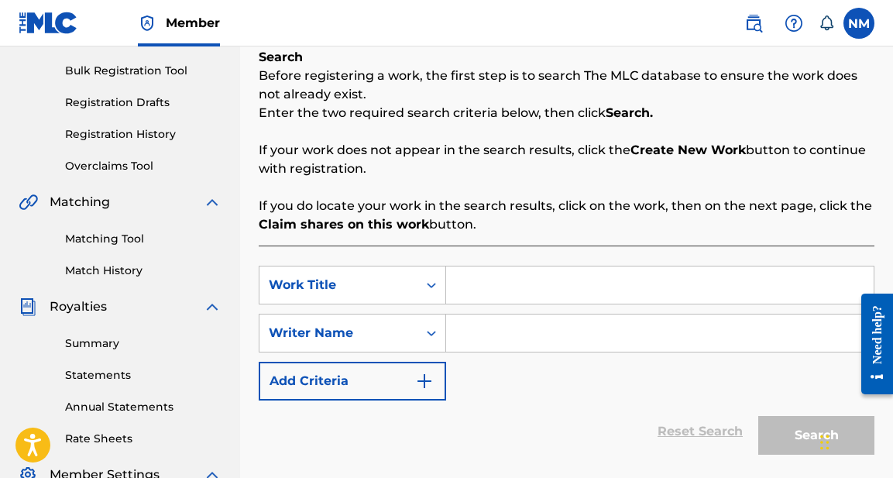
click at [500, 283] on input "Search Form" at bounding box center [660, 284] width 428 height 37
type input "Perfume a tus pies Pista"
click at [468, 332] on input "Search Form" at bounding box center [660, 333] width 428 height 37
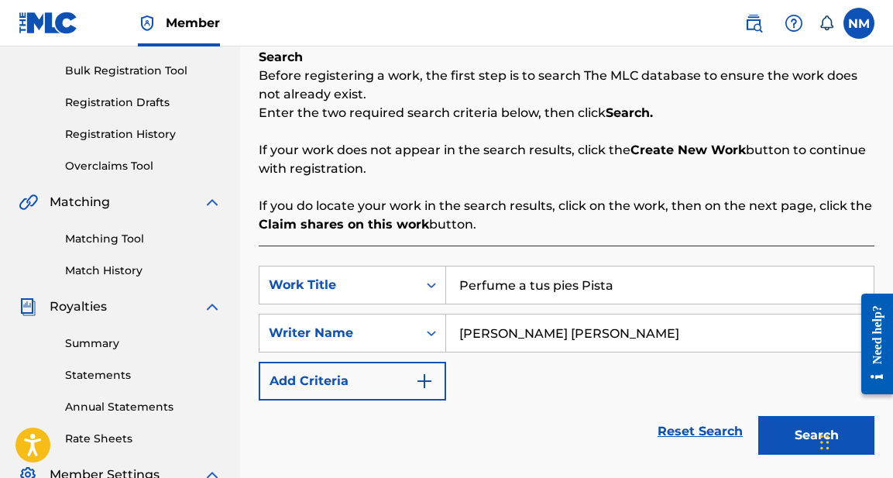
type input "Jasmine Lee Jacob"
click at [806, 435] on button "Search" at bounding box center [816, 435] width 116 height 39
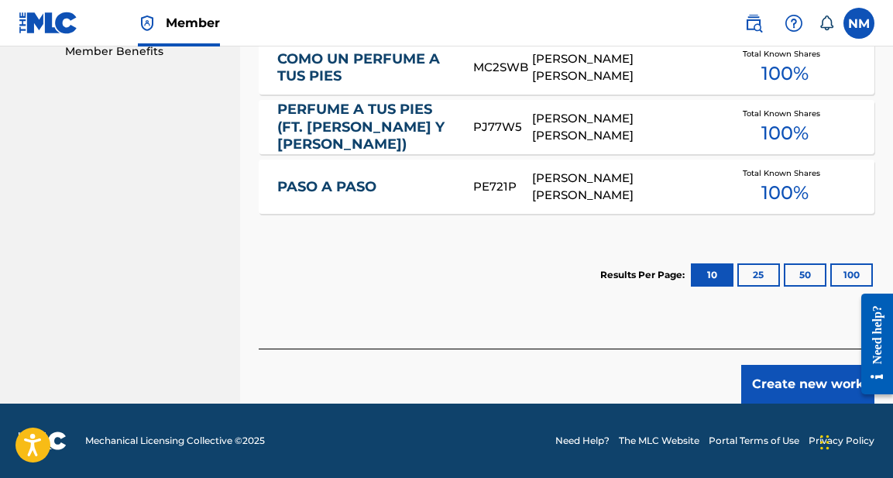
scroll to position [808, 0]
click at [791, 387] on button "Create new work" at bounding box center [807, 384] width 133 height 39
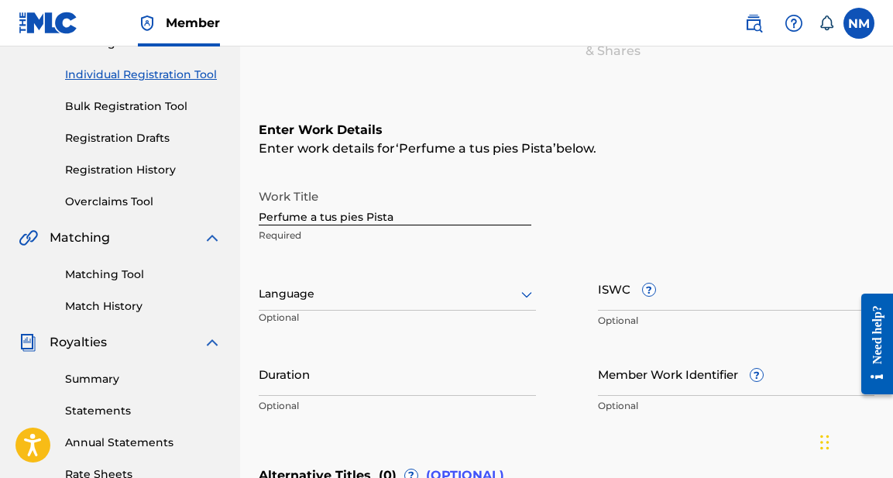
scroll to position [183, 0]
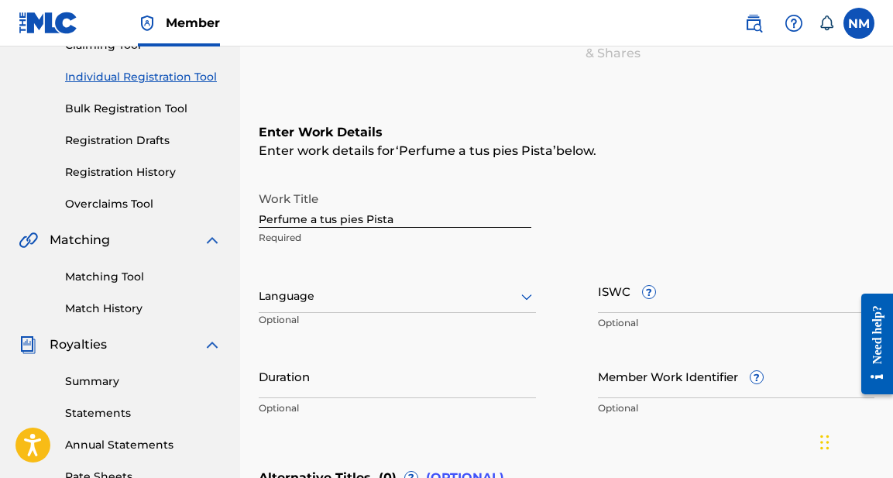
click at [527, 297] on icon at bounding box center [527, 296] width 19 height 19
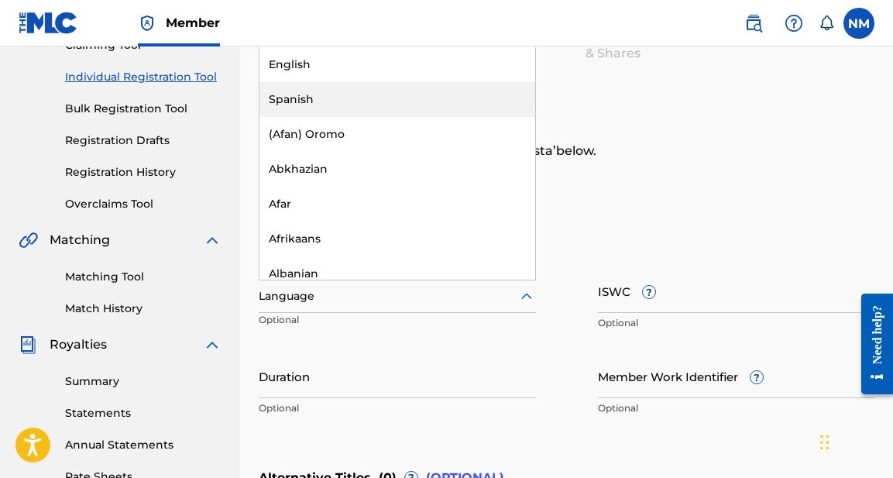
click at [335, 103] on div "Spanish" at bounding box center [398, 99] width 276 height 35
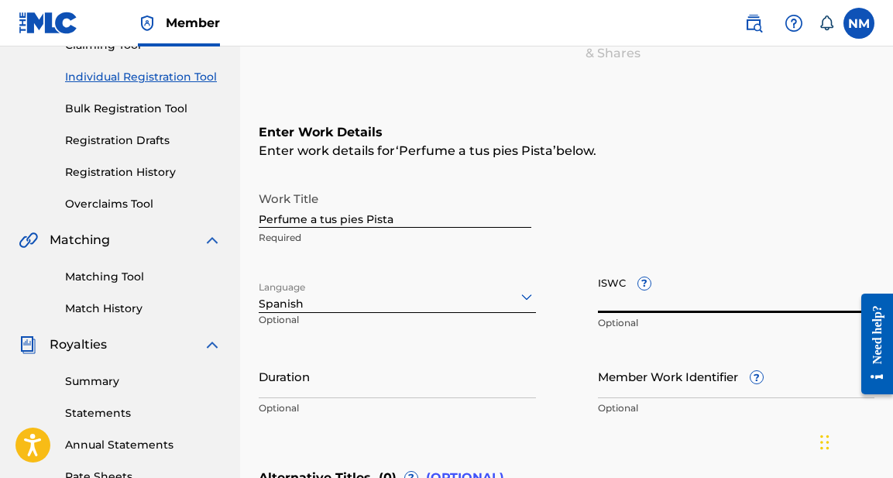
click at [647, 302] on input "ISWC ?" at bounding box center [736, 291] width 277 height 44
paste input "COA7W2110010"
type input "COA7W2110010"
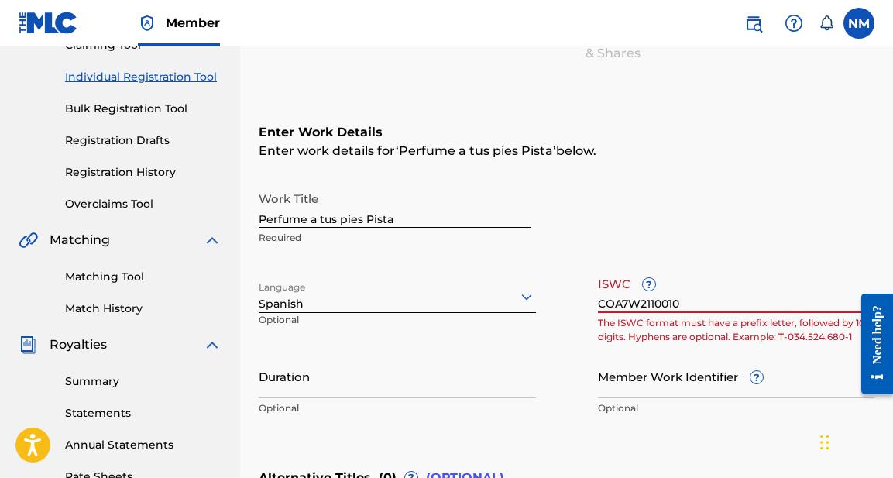
drag, startPoint x: 705, startPoint y: 304, endPoint x: 524, endPoint y: 301, distance: 180.5
click at [524, 301] on div "Work Title Perfume a tus pies Pista Required Language Spanish Optional ISWC ? C…" at bounding box center [567, 304] width 616 height 240
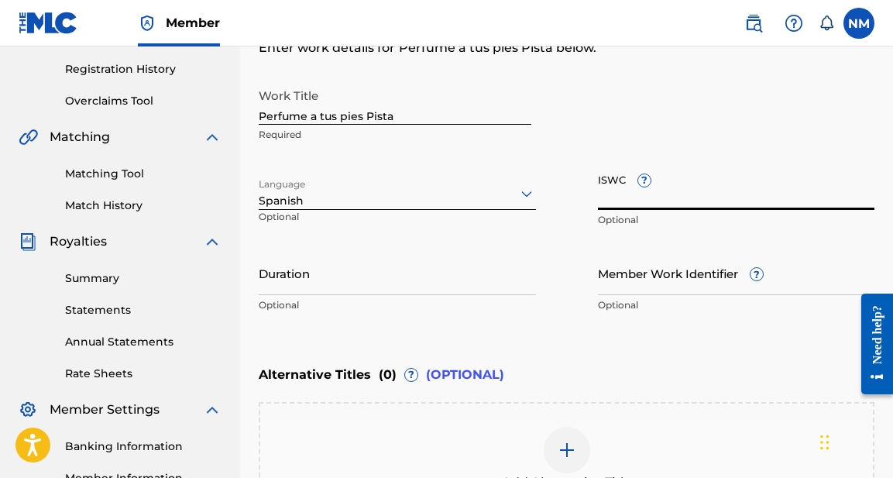
scroll to position [287, 0]
click at [340, 285] on input "Duration" at bounding box center [397, 272] width 277 height 44
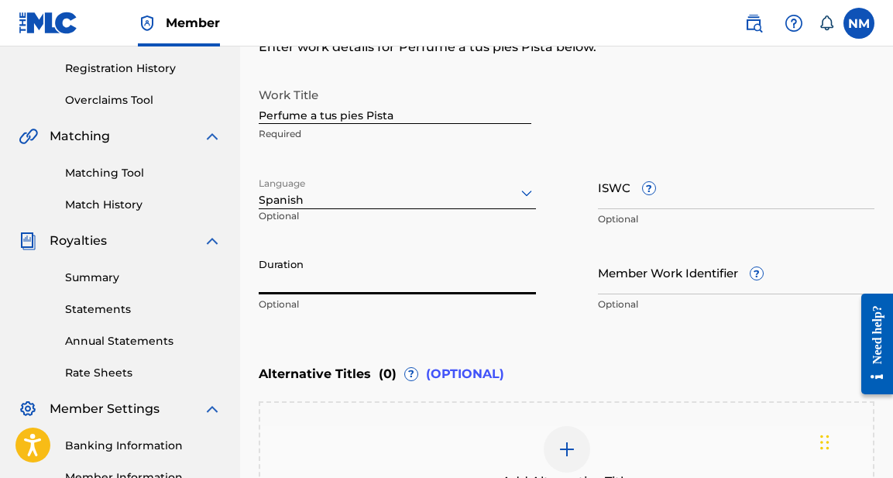
type input "4"
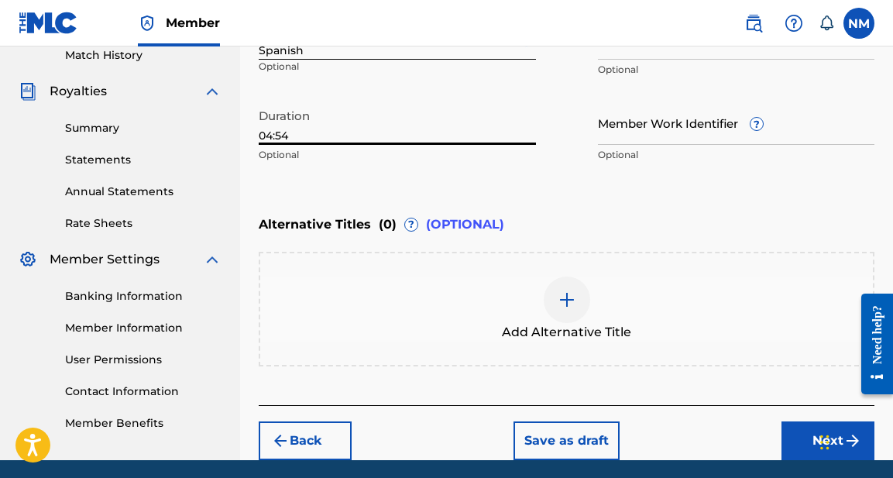
scroll to position [465, 0]
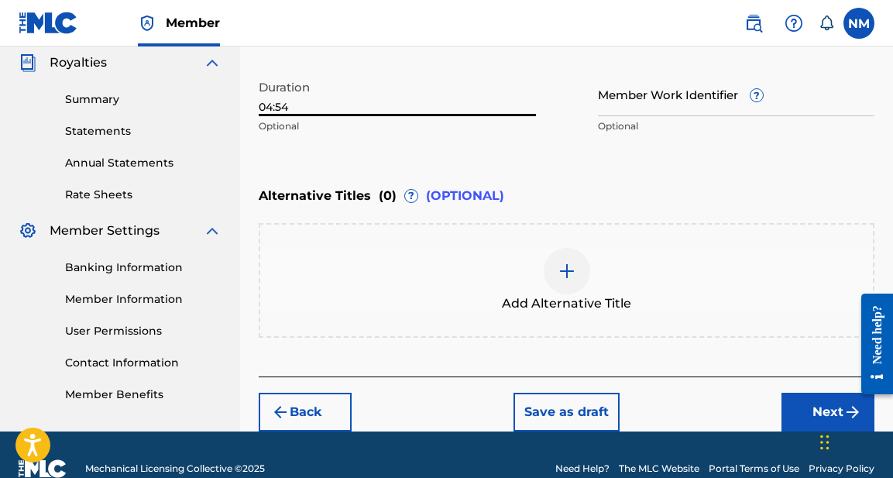
type input "04:54"
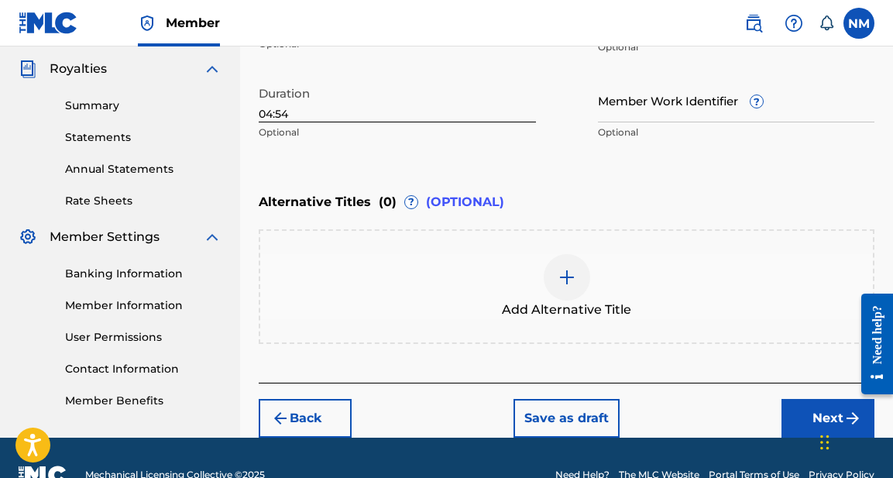
scroll to position [495, 2]
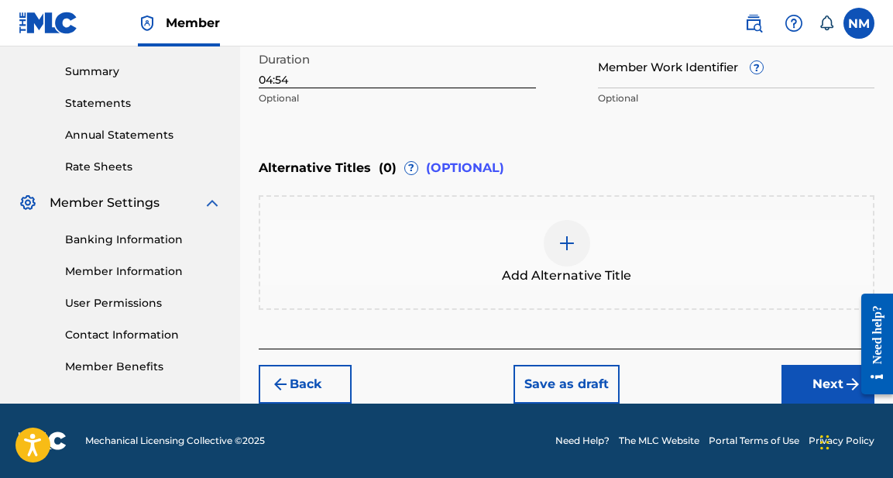
click at [844, 381] on img "submit" at bounding box center [853, 384] width 19 height 19
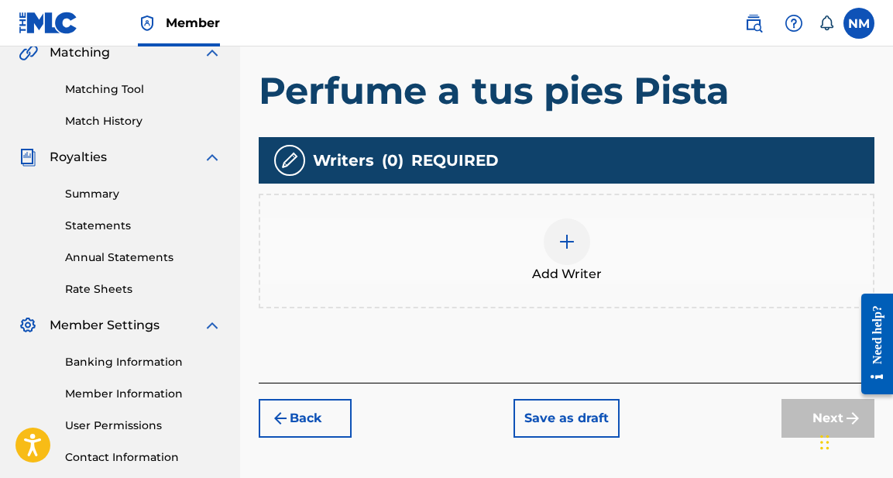
scroll to position [375, 0]
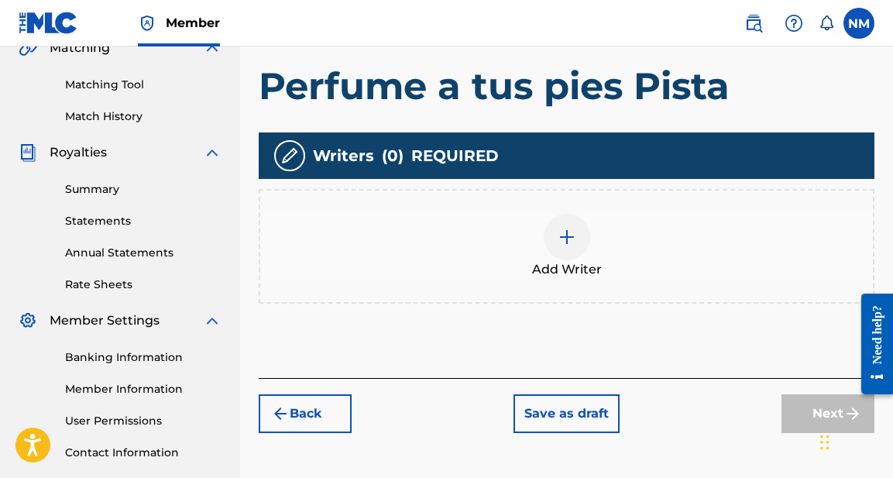
click at [566, 237] on img at bounding box center [567, 237] width 19 height 19
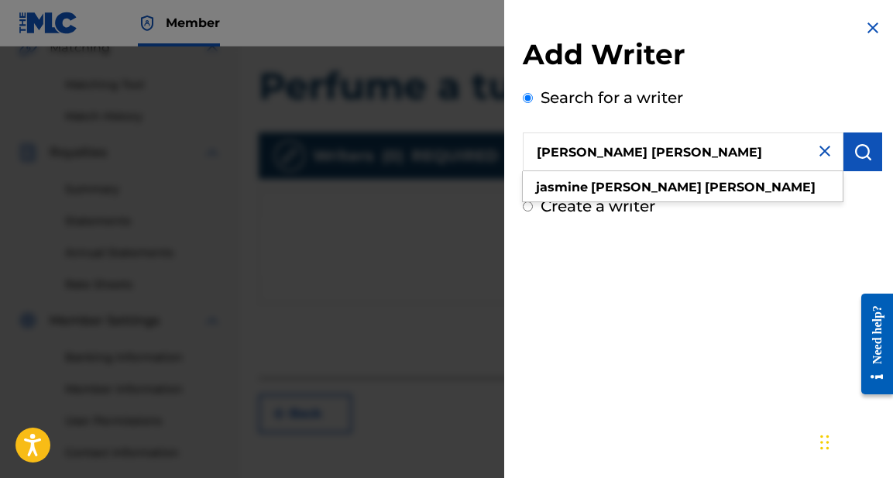
type input "Jasmine lee Jacob"
click at [859, 150] on img "submit" at bounding box center [863, 152] width 19 height 19
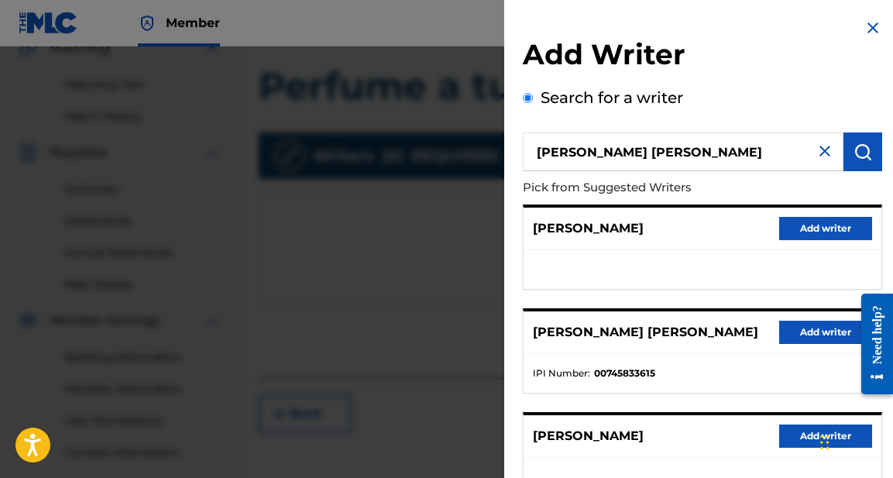
click at [805, 326] on button "Add writer" at bounding box center [825, 332] width 93 height 23
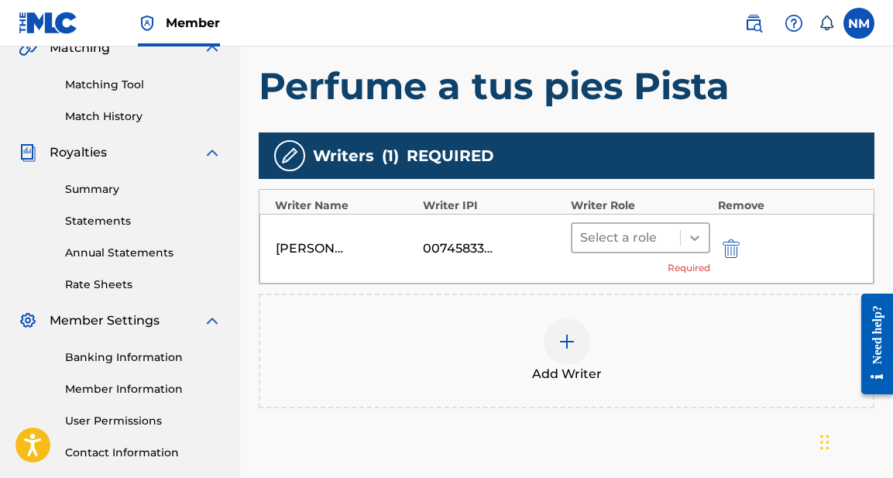
click at [696, 236] on icon at bounding box center [694, 237] width 15 height 15
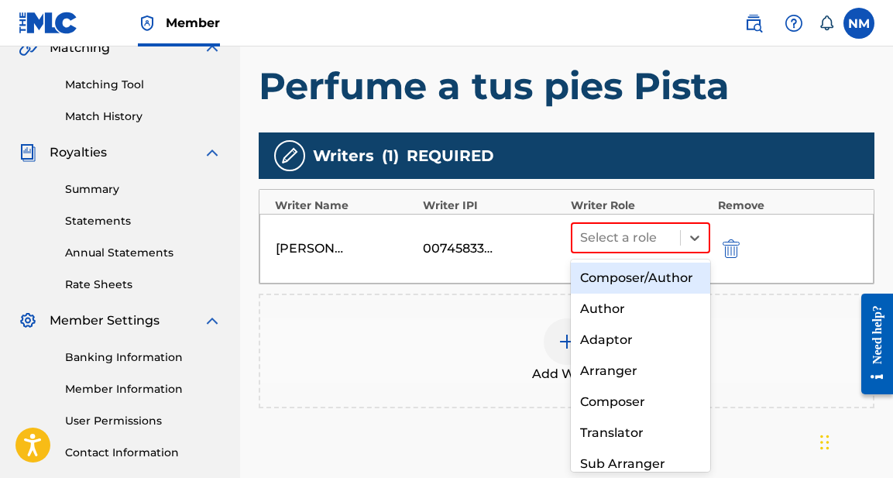
click at [657, 276] on div "Composer/Author" at bounding box center [640, 278] width 139 height 31
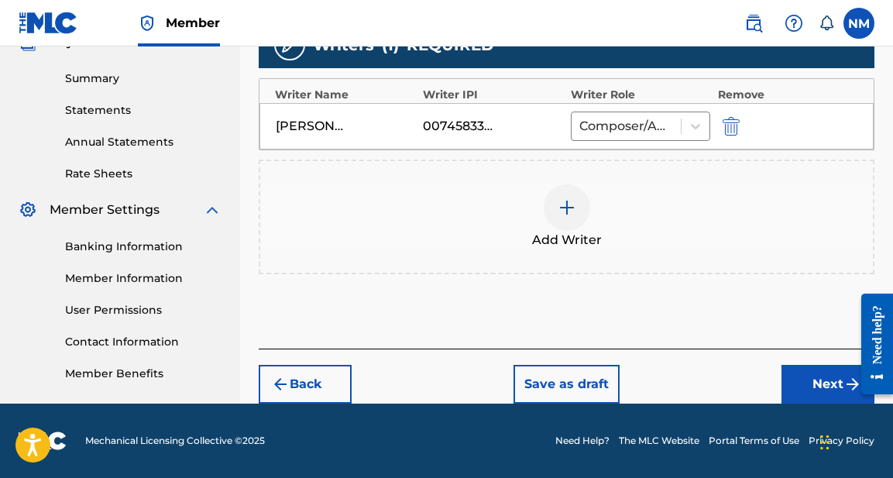
scroll to position [486, 0]
click at [830, 387] on button "Next" at bounding box center [828, 384] width 93 height 39
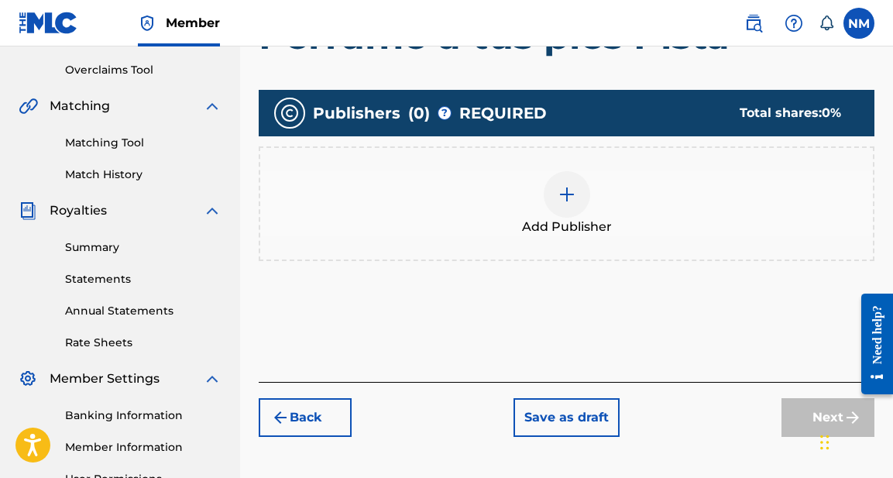
scroll to position [297, 0]
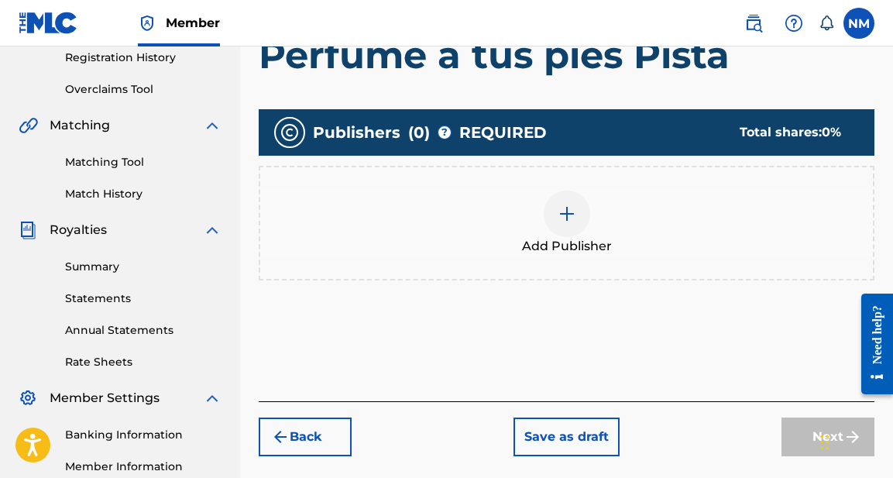
click at [574, 213] on img at bounding box center [567, 214] width 19 height 19
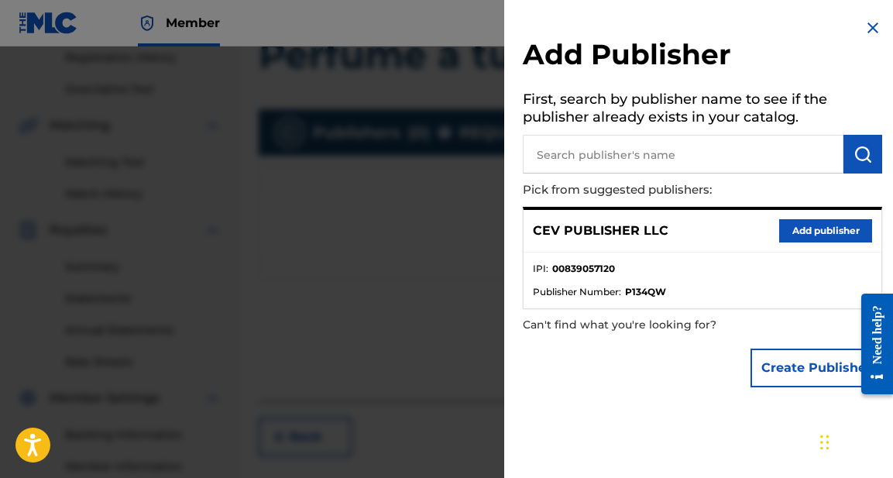
click at [824, 229] on button "Add publisher" at bounding box center [825, 230] width 93 height 23
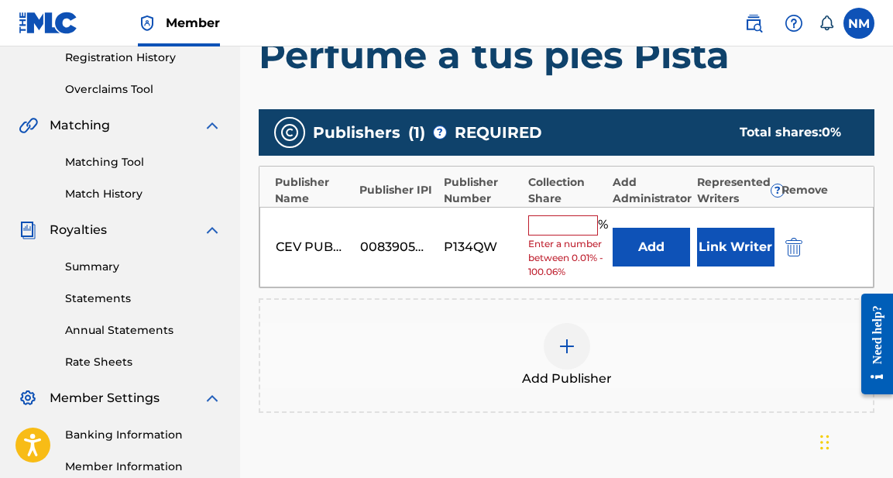
click at [564, 225] on input "text" at bounding box center [563, 225] width 70 height 20
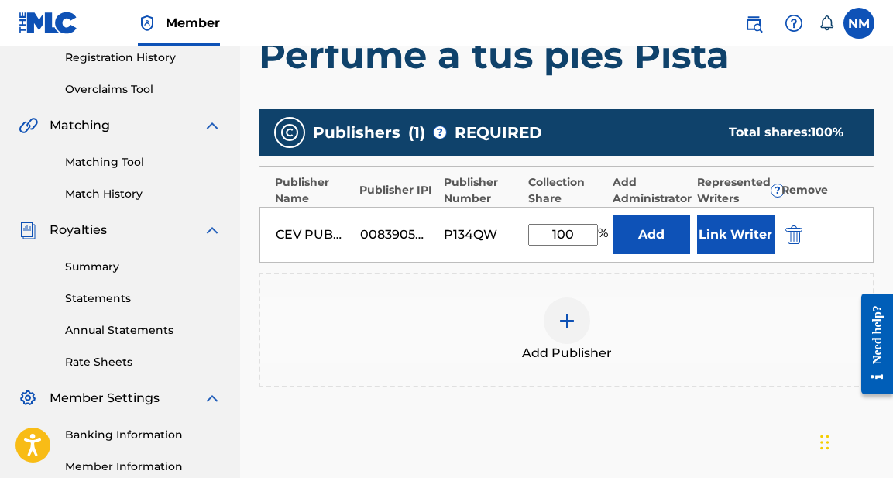
type input "100"
click at [678, 350] on div "Add Publisher" at bounding box center [566, 329] width 613 height 65
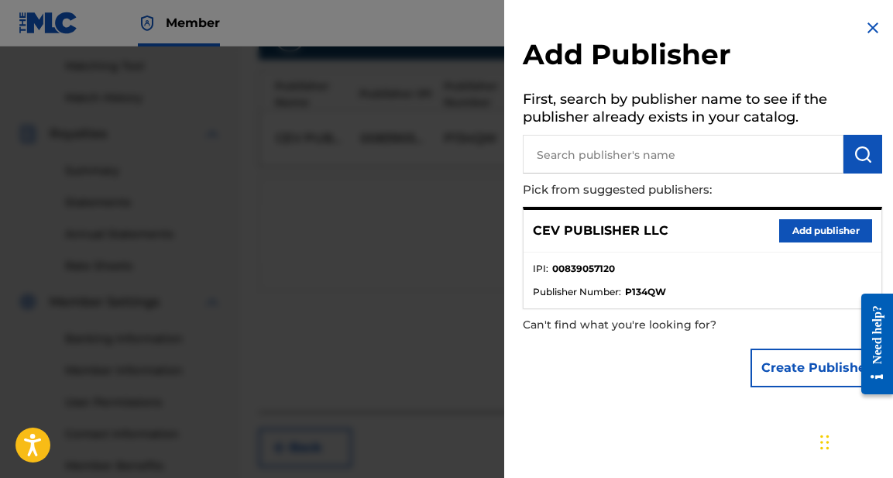
scroll to position [387, 0]
click at [807, 229] on button "Add publisher" at bounding box center [825, 230] width 93 height 23
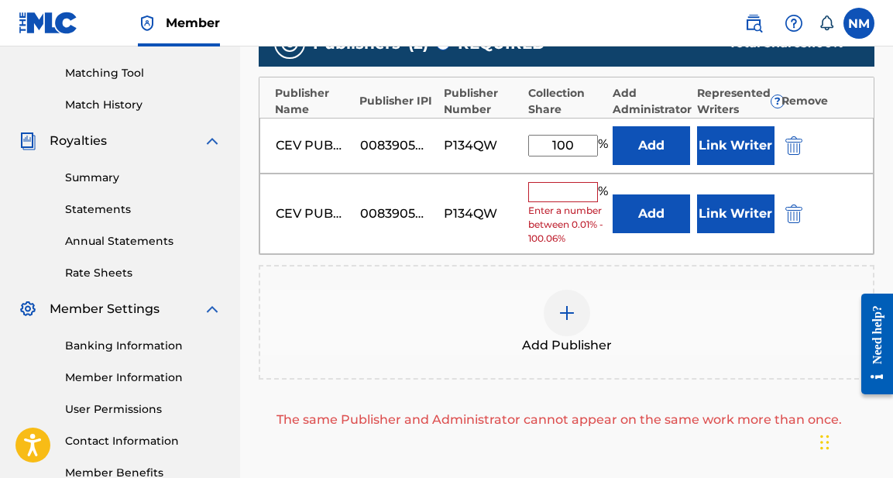
click at [789, 211] on img "submit" at bounding box center [794, 214] width 17 height 19
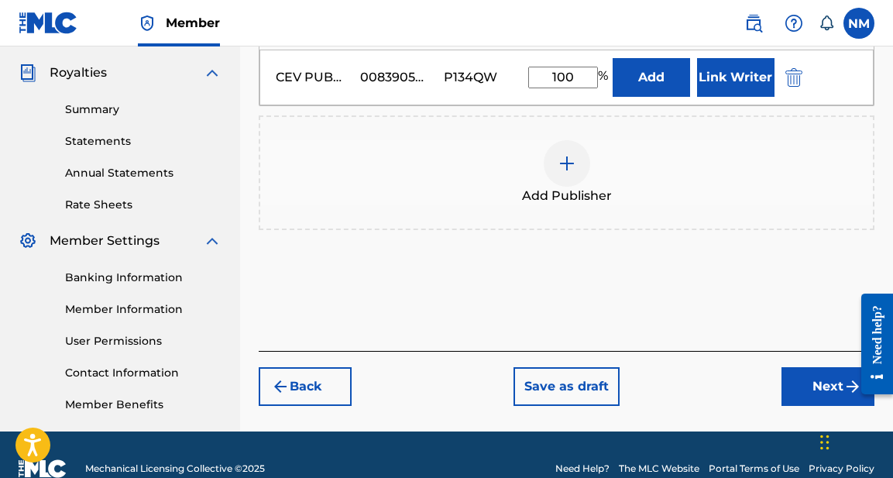
scroll to position [467, 0]
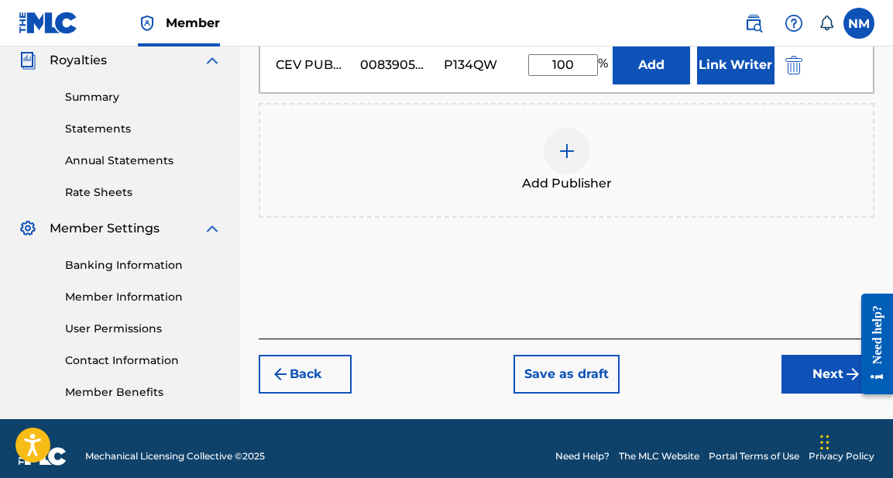
click at [844, 370] on img "submit" at bounding box center [853, 374] width 19 height 19
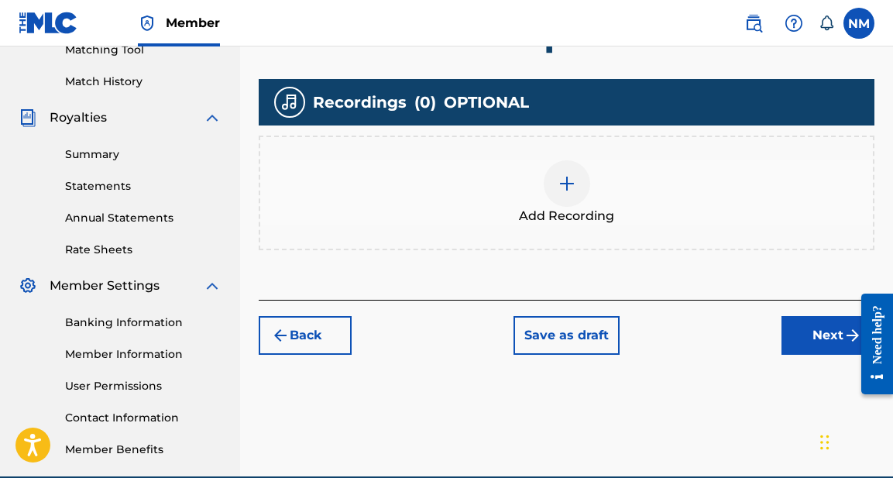
scroll to position [422, 0]
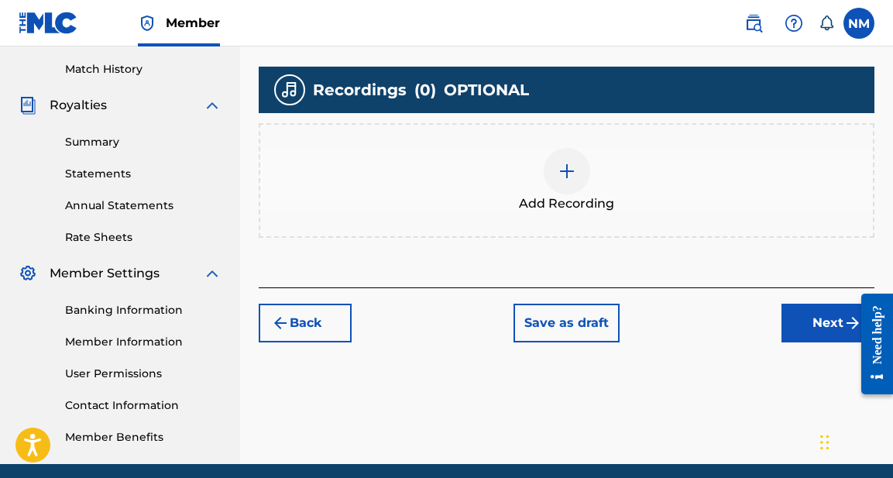
click at [566, 170] on img at bounding box center [567, 171] width 19 height 19
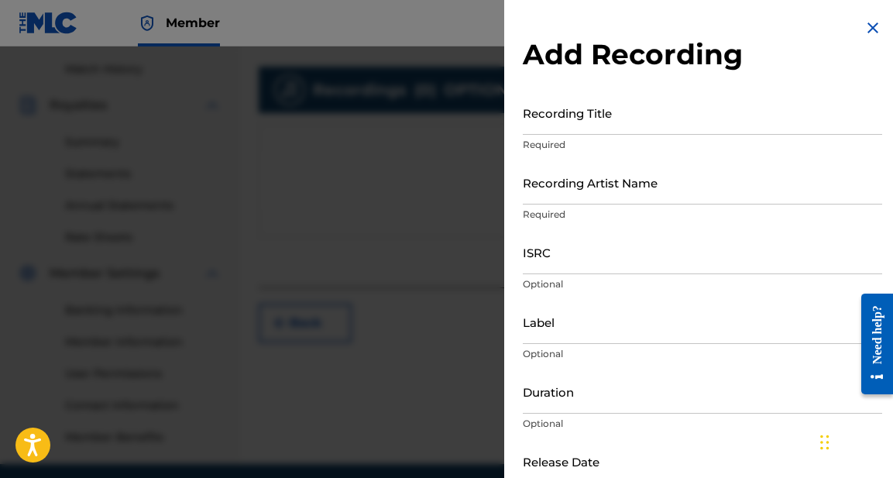
click at [579, 120] on input "Recording Title" at bounding box center [702, 113] width 359 height 44
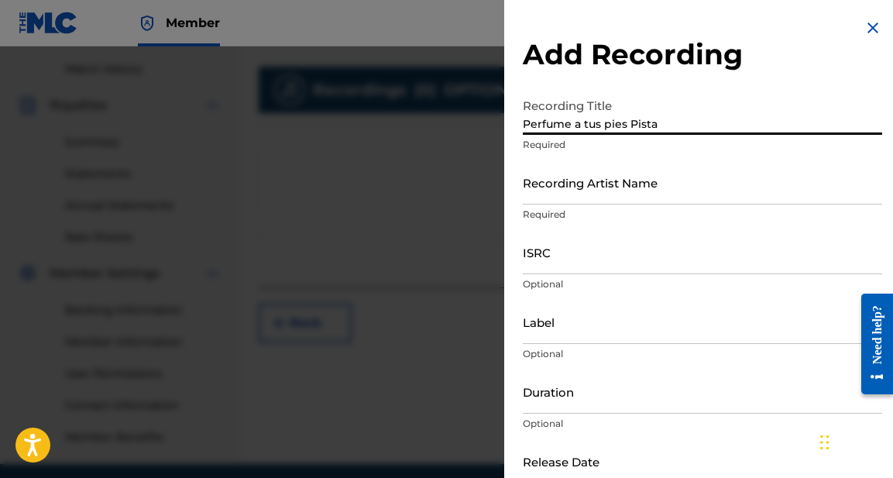
click at [628, 126] on input "Perfume a tus pies Pista" at bounding box center [702, 113] width 359 height 44
type input "Perfume a tus pies Pista"
click at [589, 193] on input "Recording Artist Name" at bounding box center [702, 182] width 359 height 44
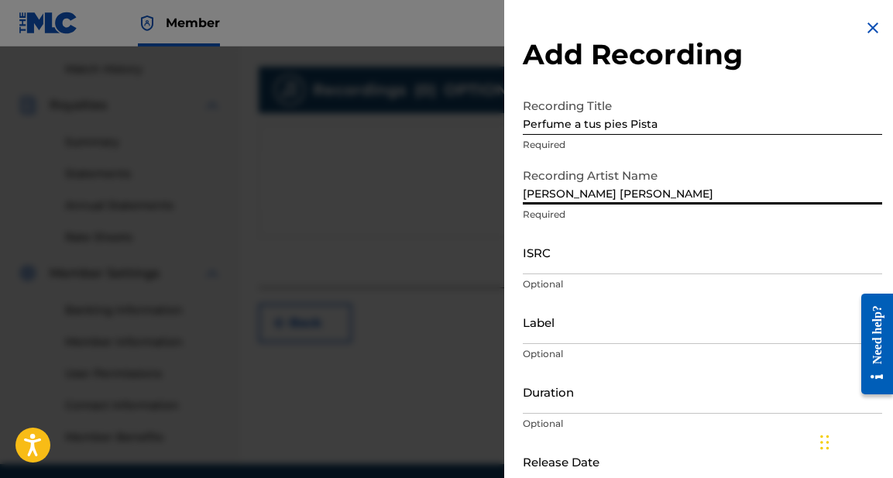
type input "Evelyn Edith"
click at [550, 270] on input "ISRC" at bounding box center [702, 252] width 359 height 44
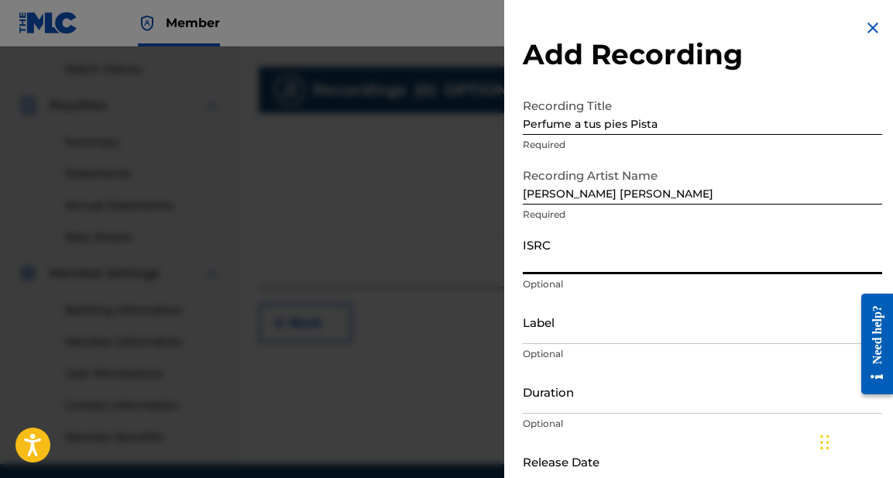
paste input "COA7W2110010"
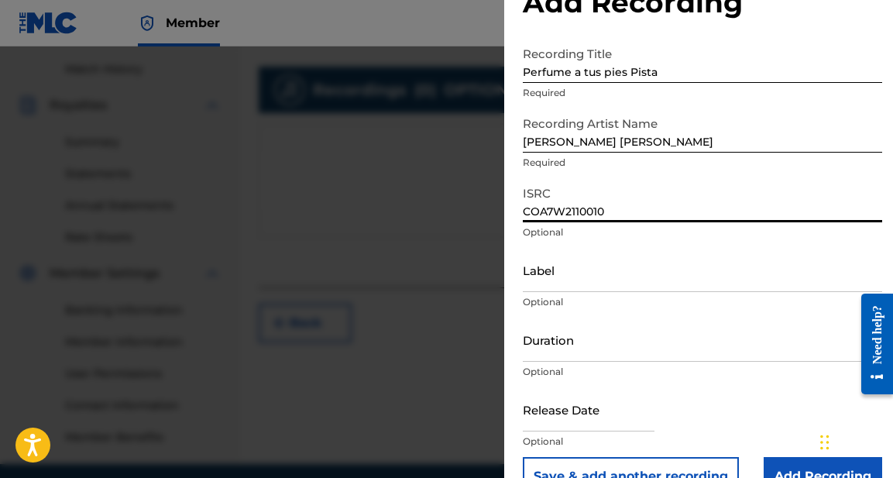
scroll to position [55, 0]
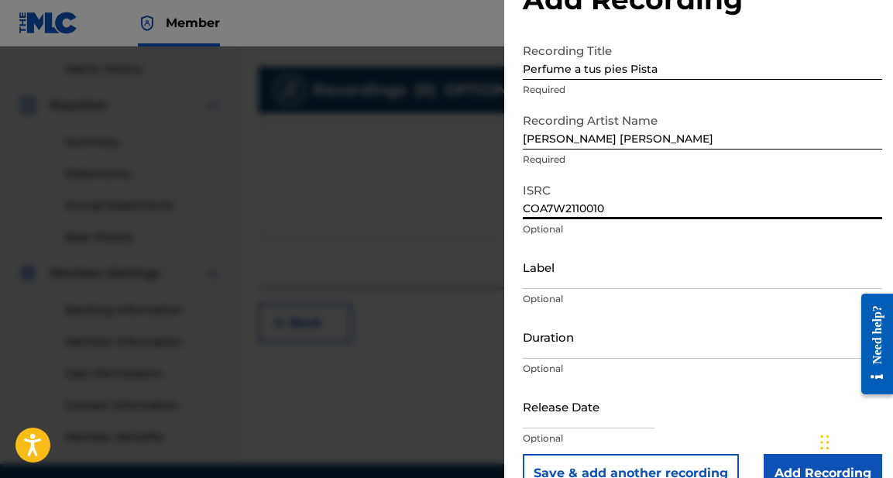
type input "COA7W2110010"
click at [568, 277] on input "Label" at bounding box center [702, 267] width 359 height 44
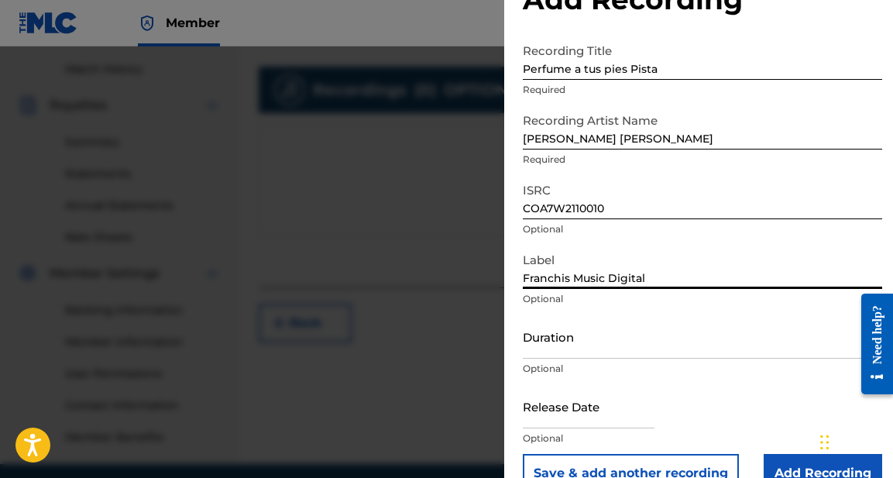
type input "Franchis Music Digital"
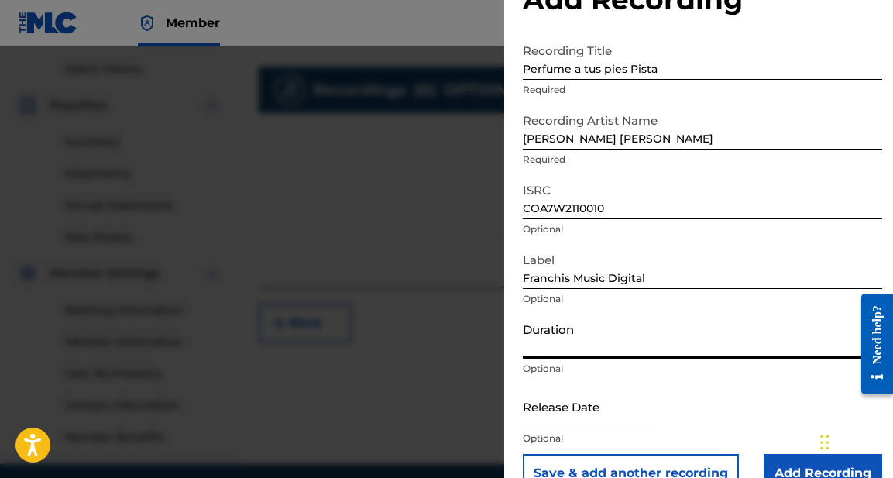
click at [590, 350] on input "Duration" at bounding box center [702, 337] width 359 height 44
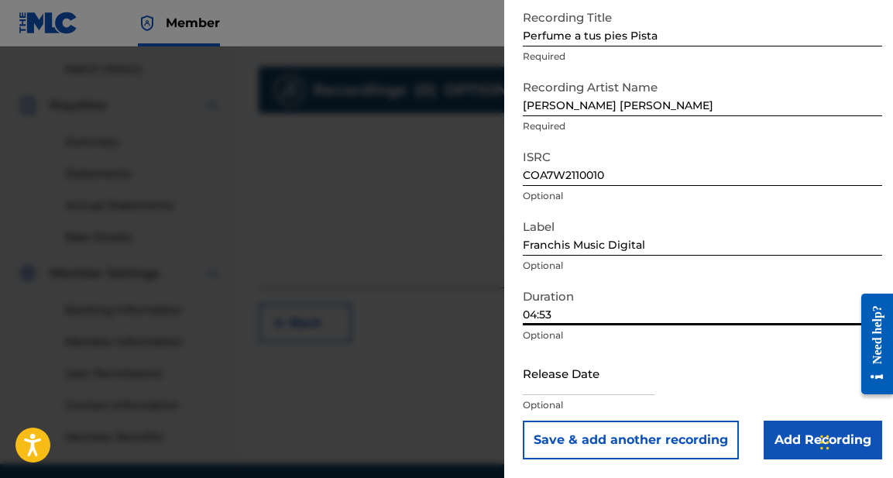
scroll to position [88, 0]
type input "04:53"
click at [583, 371] on input "text" at bounding box center [589, 373] width 132 height 44
select select "7"
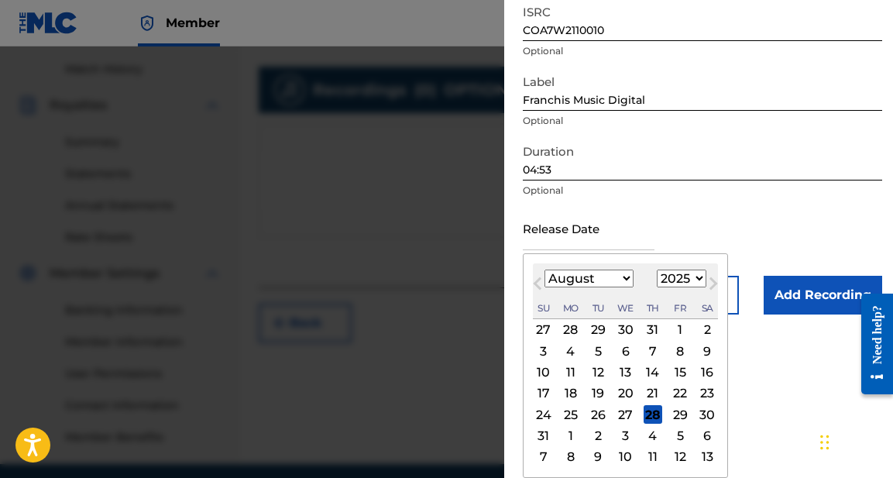
scroll to position [233, 0]
select select "2021"
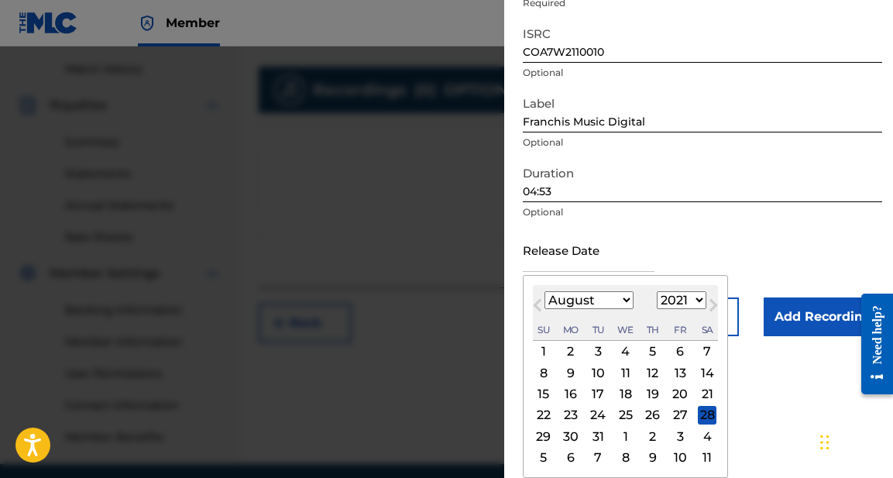
click at [572, 437] on div "30" at bounding box center [571, 436] width 19 height 19
type input "August 30 2021"
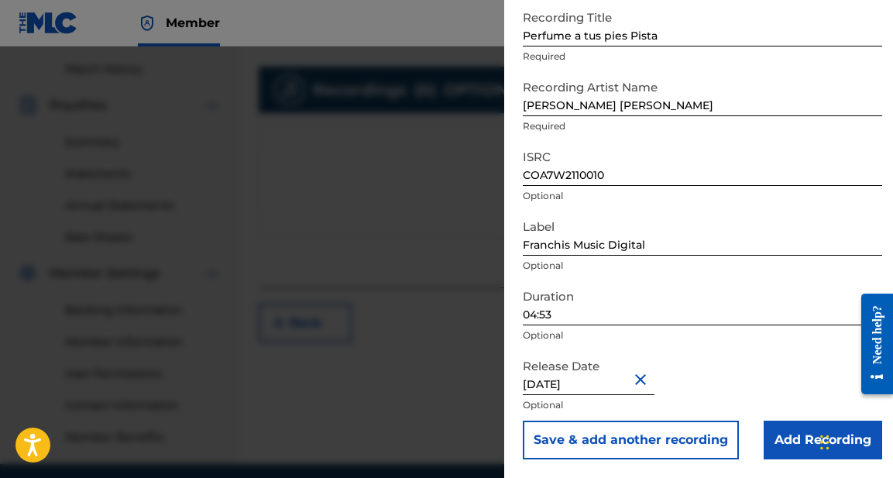
scroll to position [88, 0]
click at [798, 438] on input "Add Recording" at bounding box center [823, 440] width 119 height 39
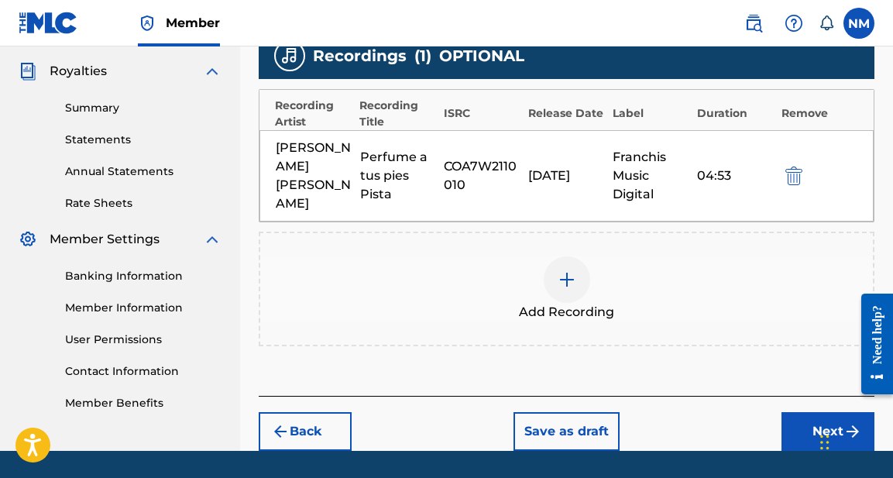
scroll to position [485, 0]
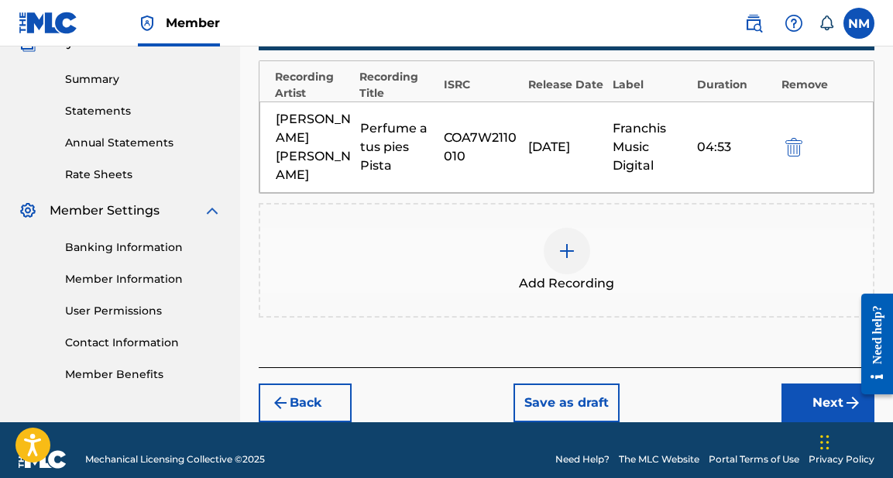
click at [837, 383] on button "Next" at bounding box center [828, 402] width 93 height 39
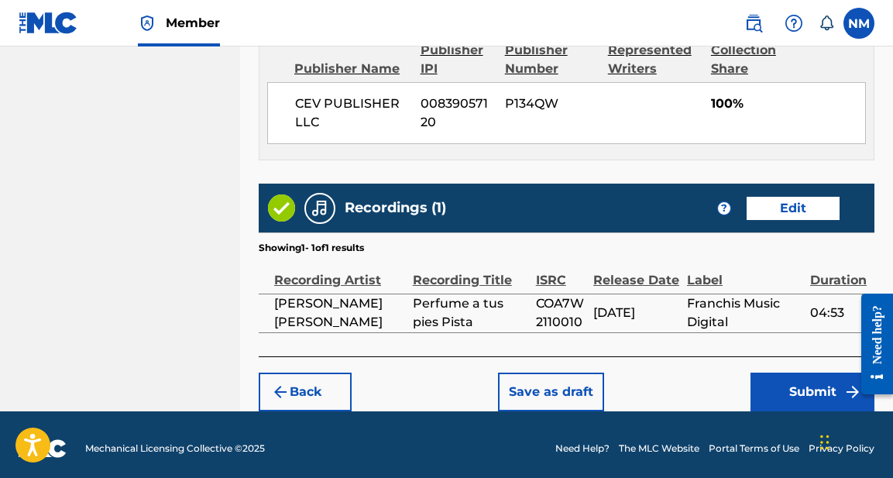
scroll to position [868, 0]
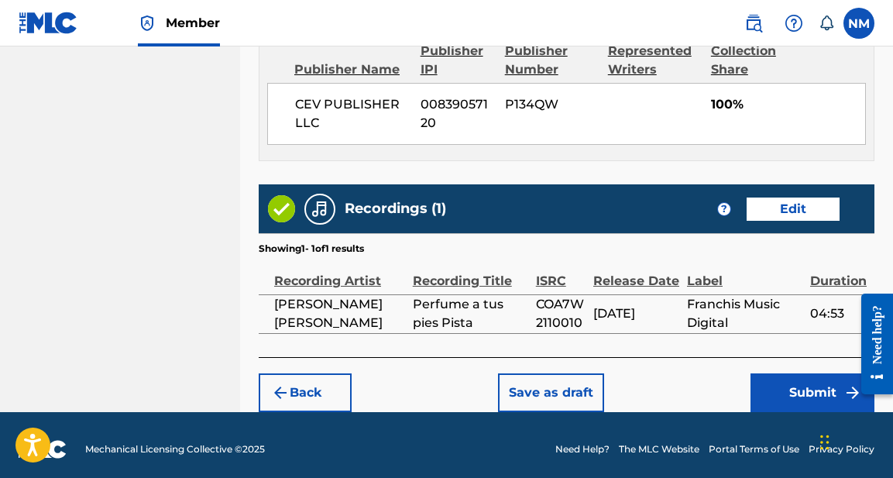
click at [814, 387] on button "Submit" at bounding box center [813, 392] width 124 height 39
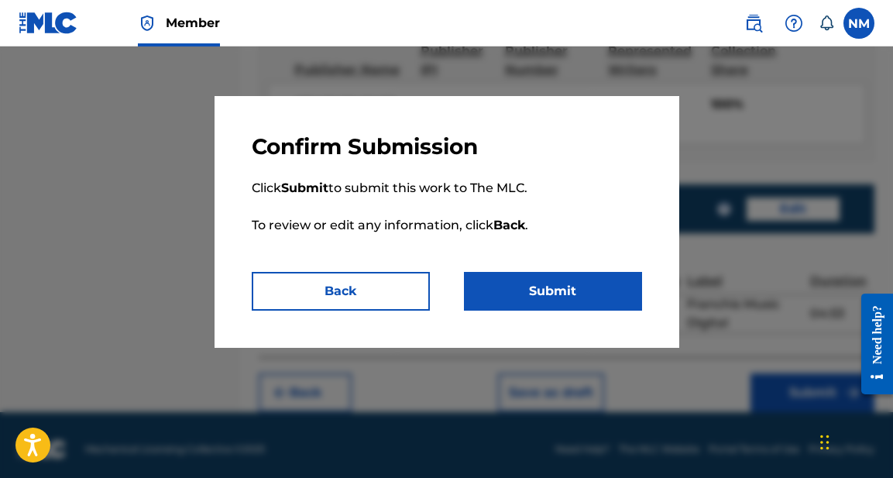
click at [573, 282] on button "Submit" at bounding box center [553, 291] width 178 height 39
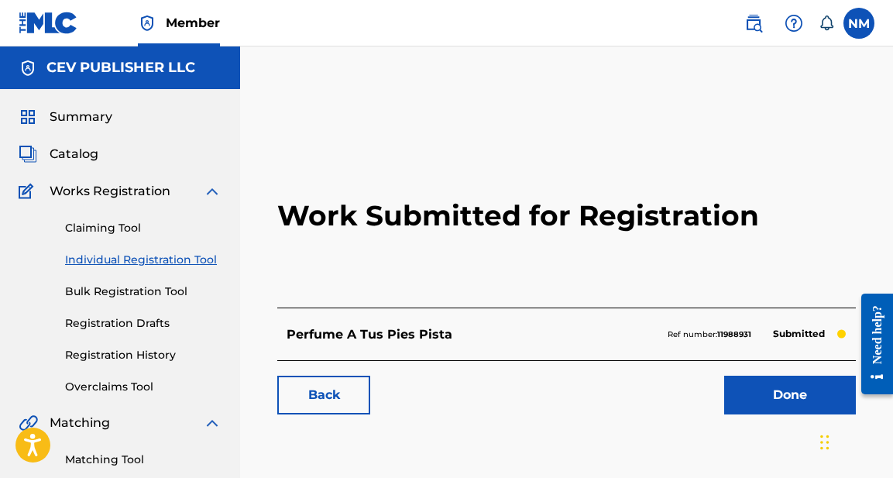
click at [793, 397] on link "Done" at bounding box center [790, 395] width 132 height 39
